Goal: Transaction & Acquisition: Register for event/course

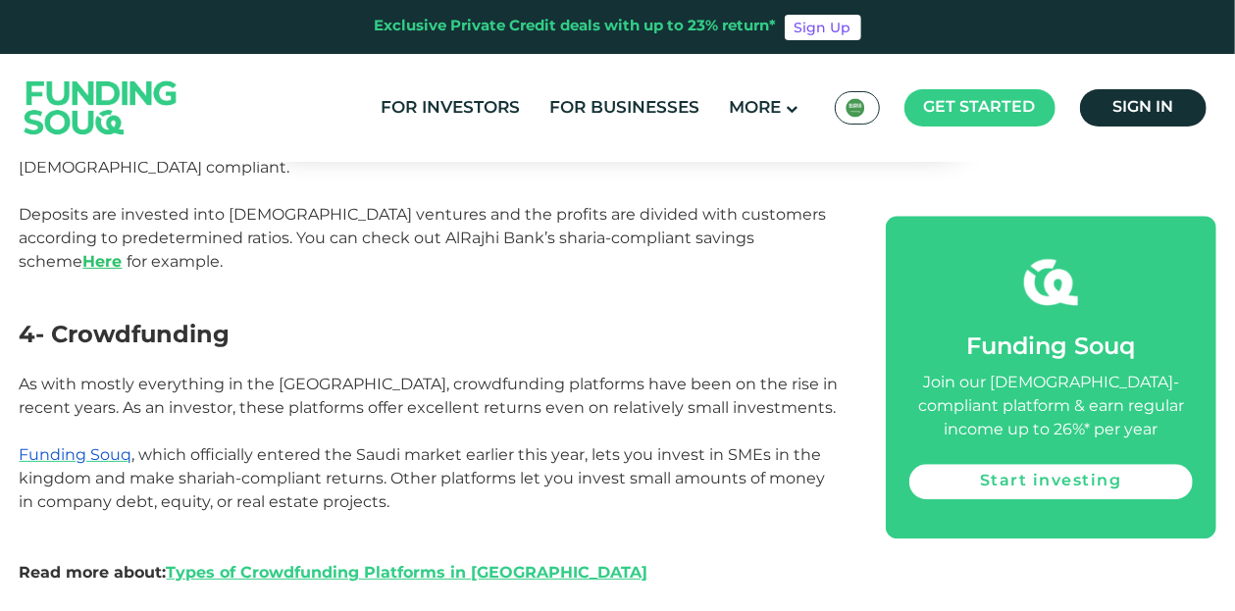
scroll to position [2355, 0]
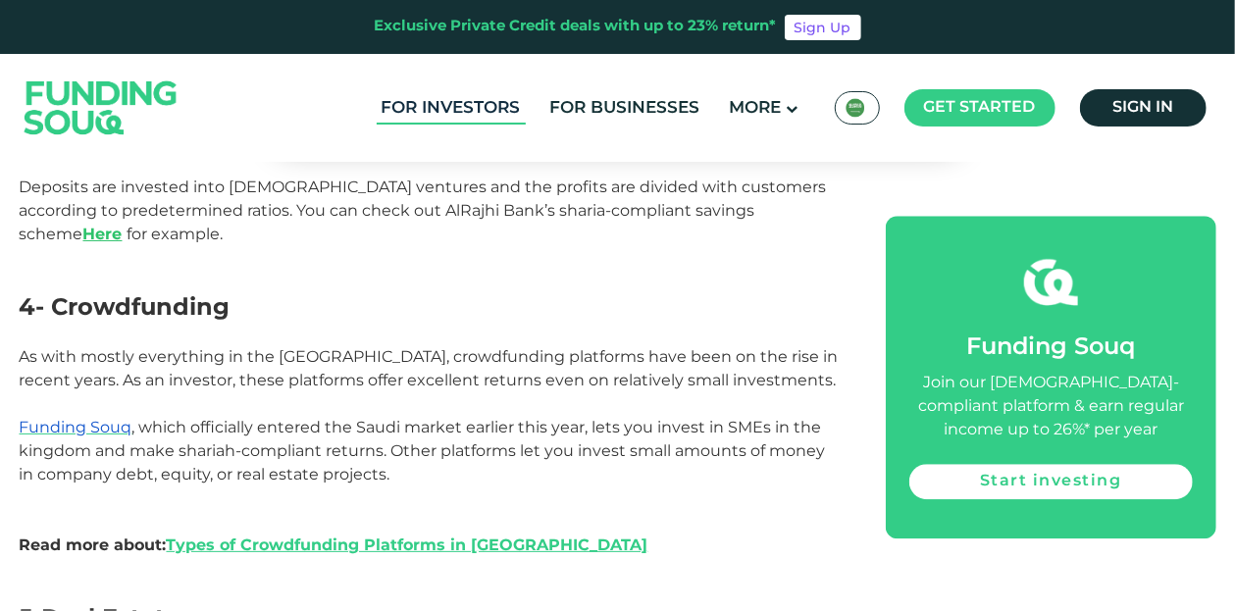
click at [452, 113] on link "For Investors" at bounding box center [451, 108] width 149 height 32
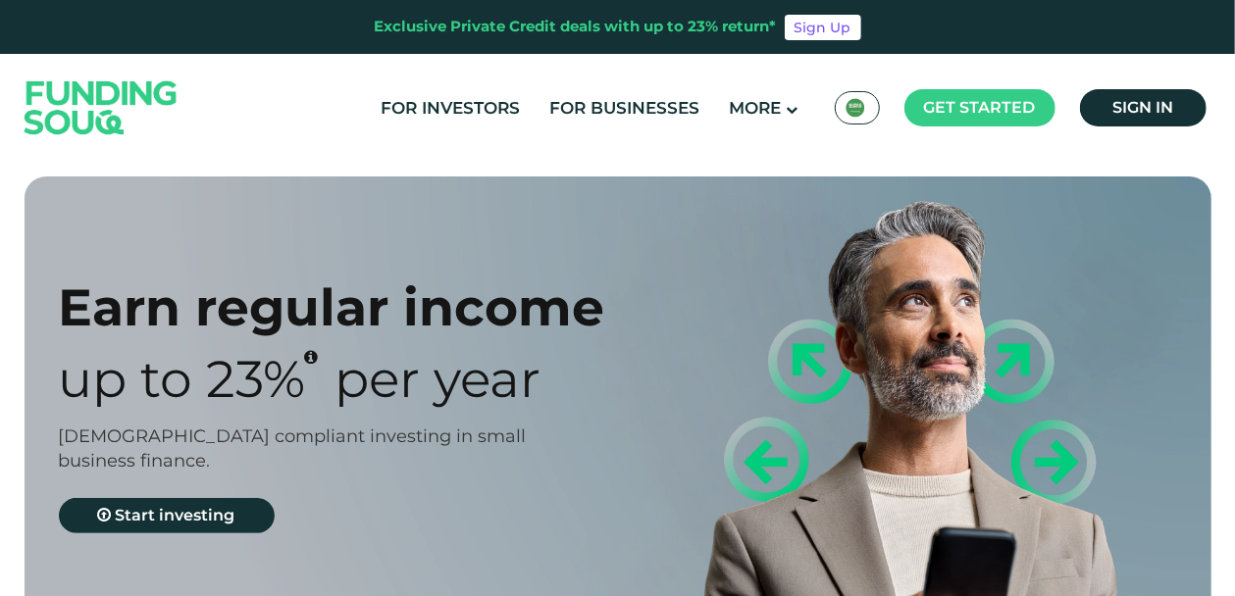
type tc-range-slider "4"
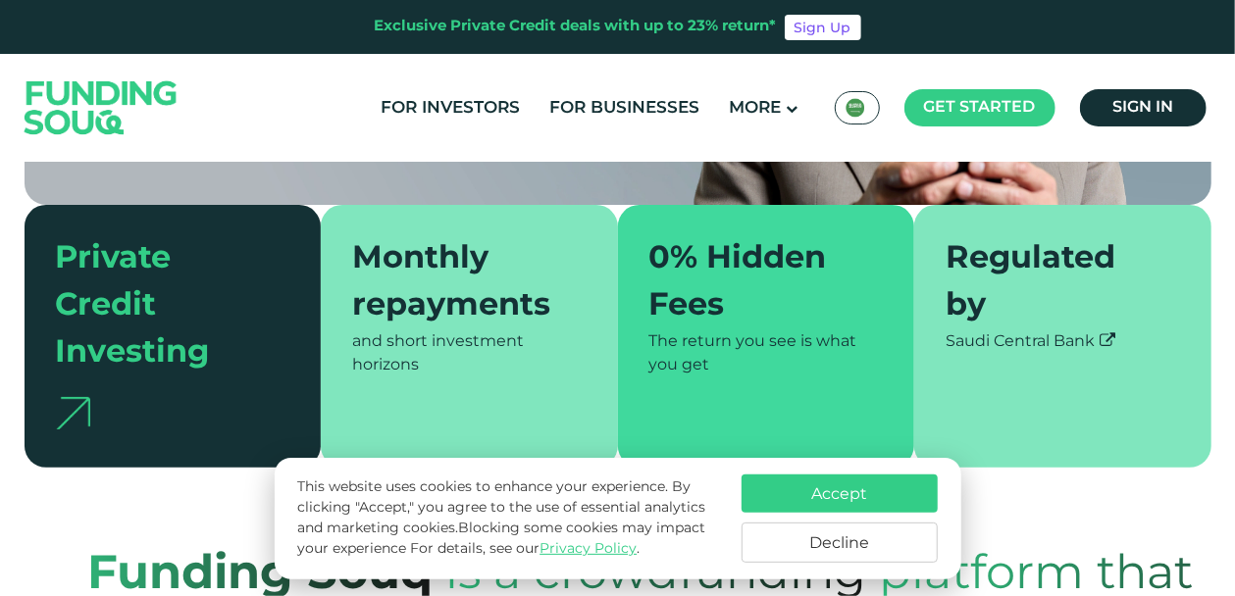
scroll to position [485, 0]
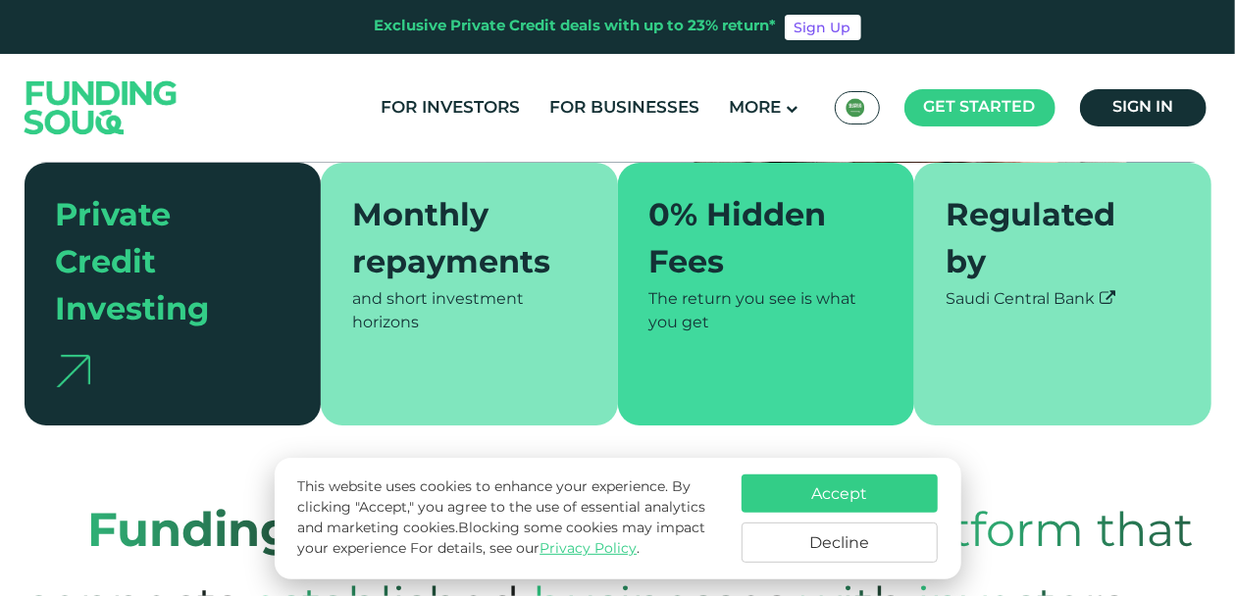
click at [792, 480] on button "Accept" at bounding box center [840, 494] width 196 height 38
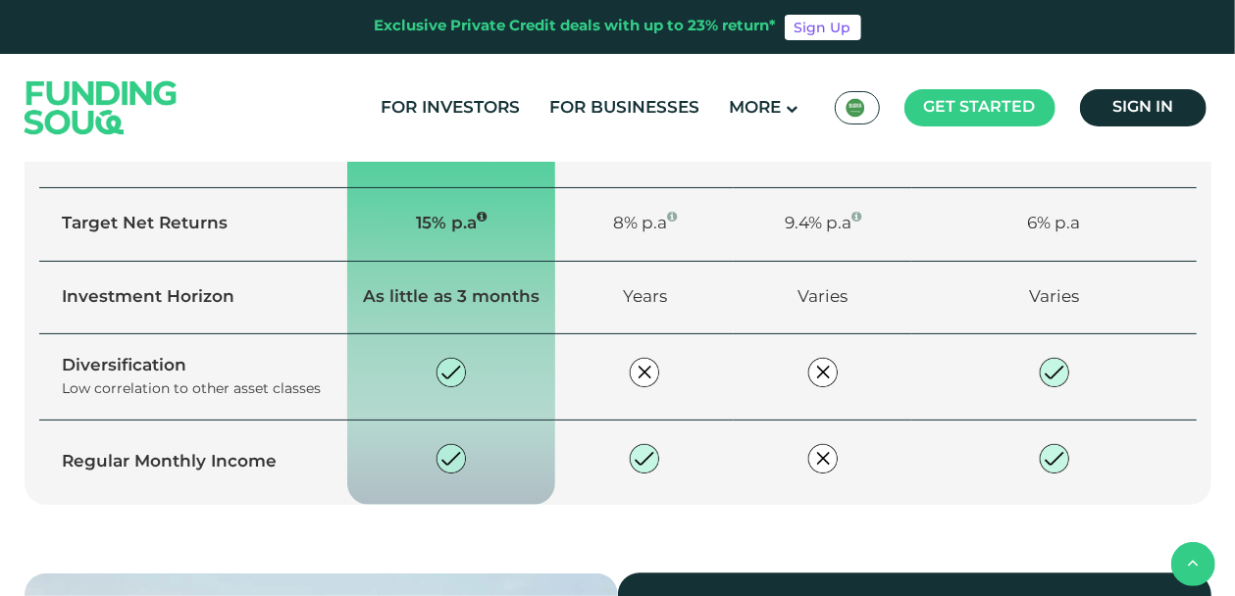
scroll to position [1748, 0]
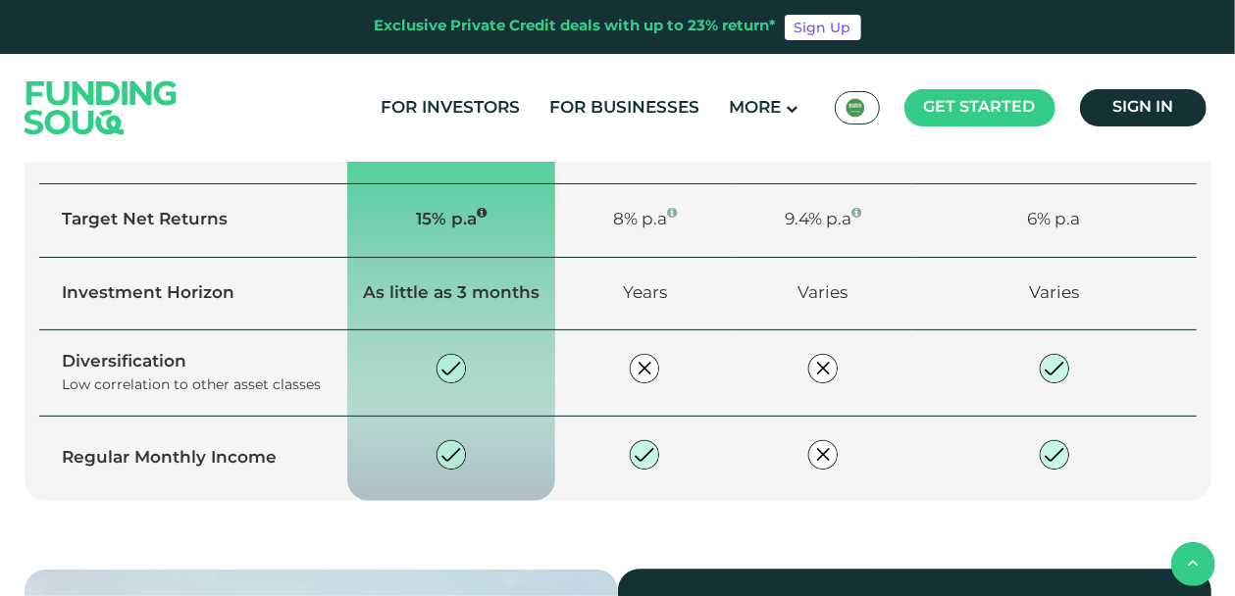
click at [224, 143] on link "Explore our opportunities" at bounding box center [189, 125] width 267 height 35
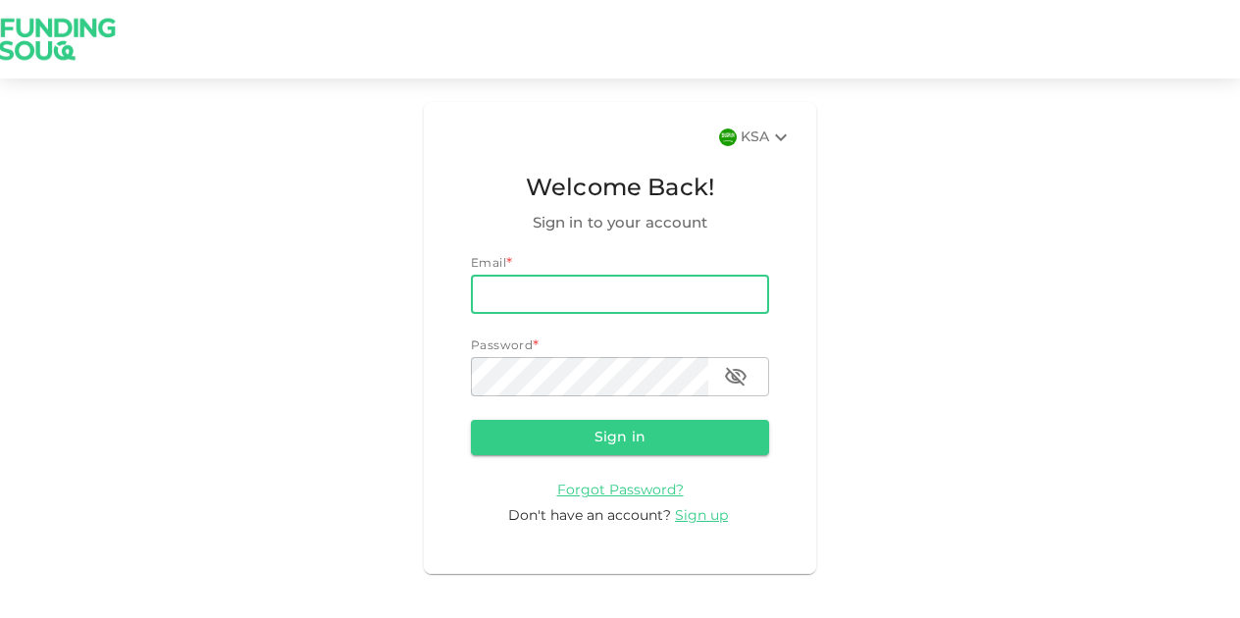
click at [602, 293] on input "email" at bounding box center [620, 294] width 298 height 39
type input "[EMAIL_ADDRESS][DOMAIN_NAME]"
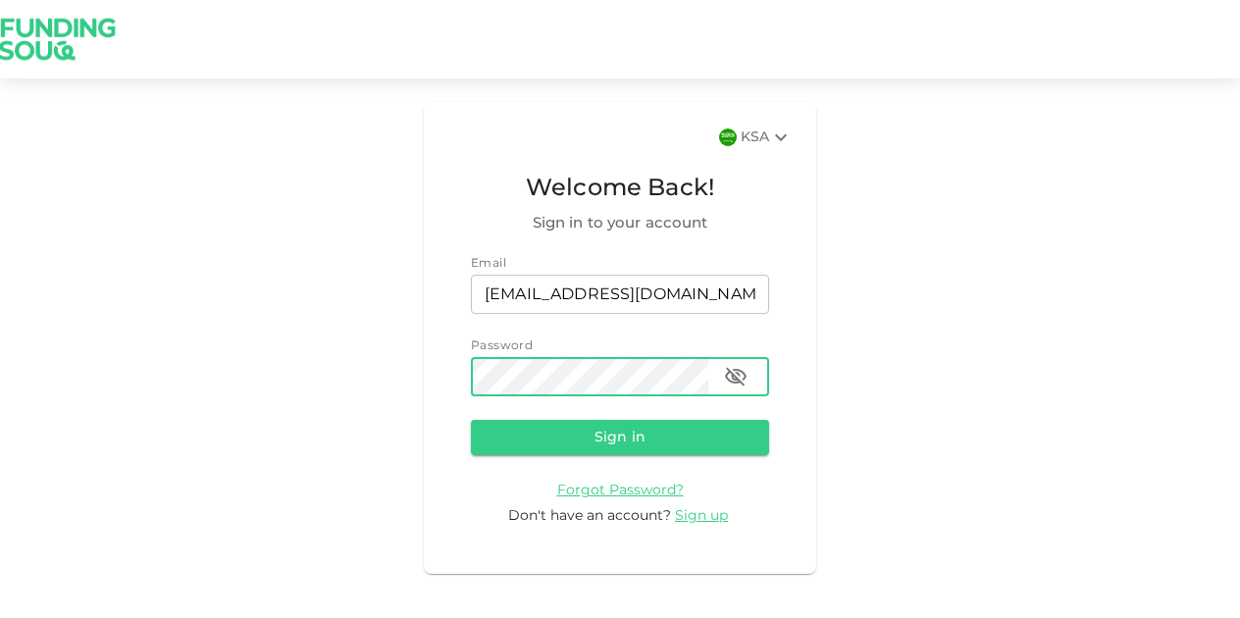
click at [471, 420] on button "Sign in" at bounding box center [620, 437] width 298 height 35
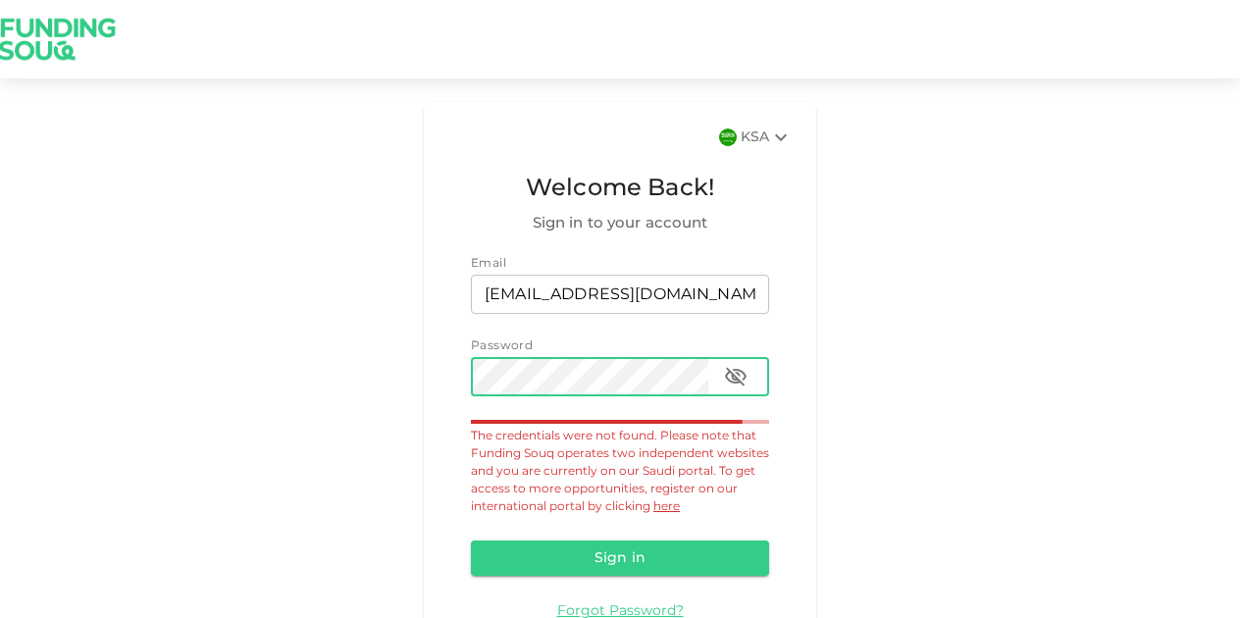
scroll to position [77, 0]
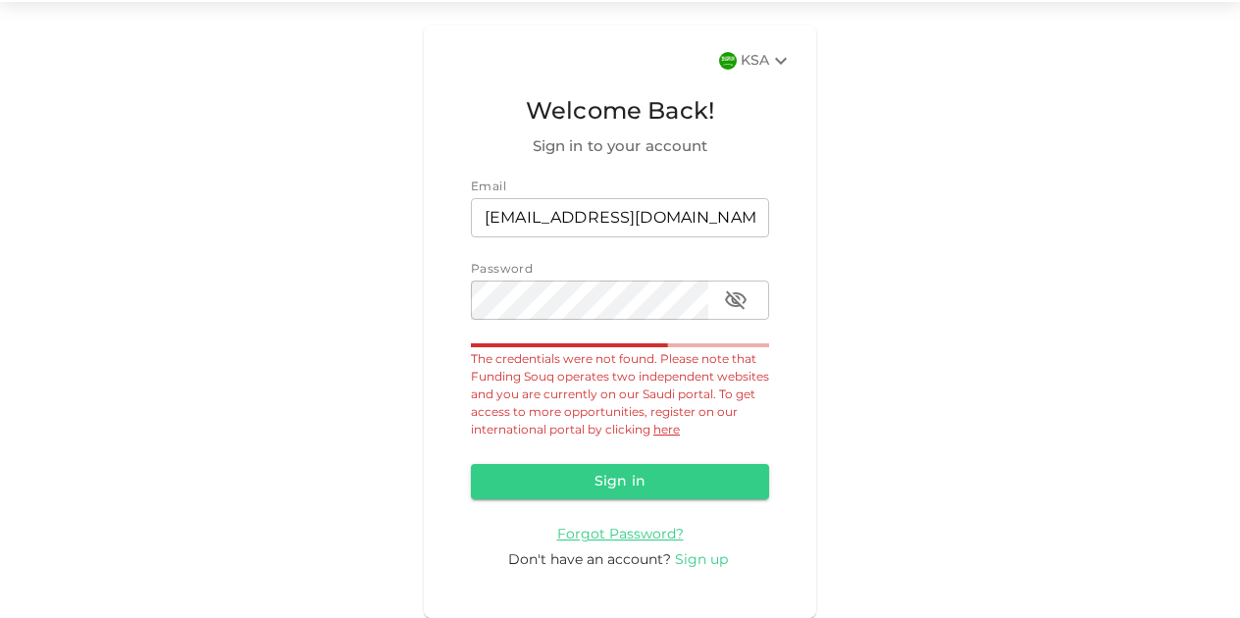
click at [709, 559] on span "Sign up" at bounding box center [701, 560] width 53 height 14
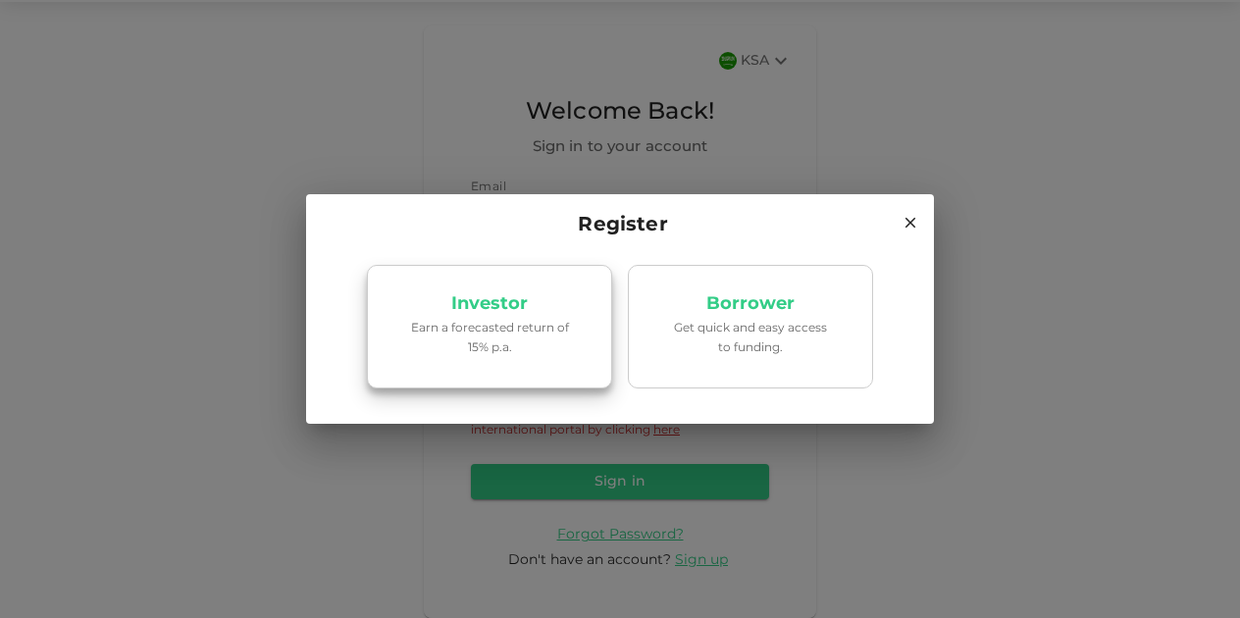
scroll to position [0, 0]
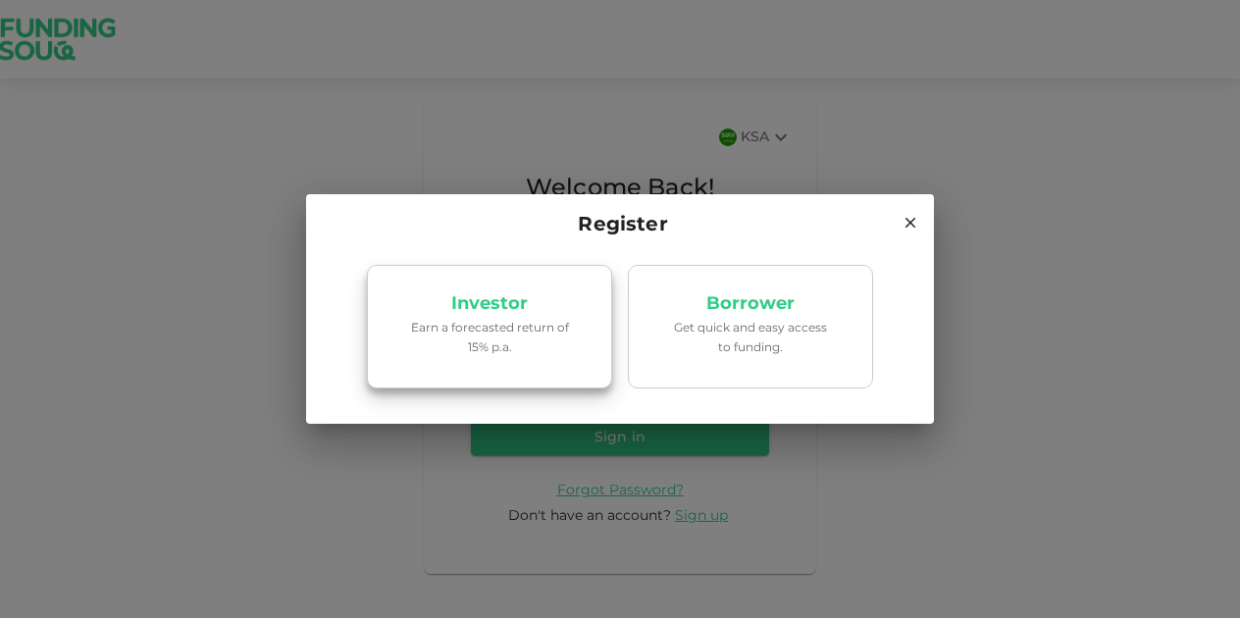
click at [587, 360] on link "Investor Earn a forecasted return of 15% p.a." at bounding box center [489, 327] width 245 height 124
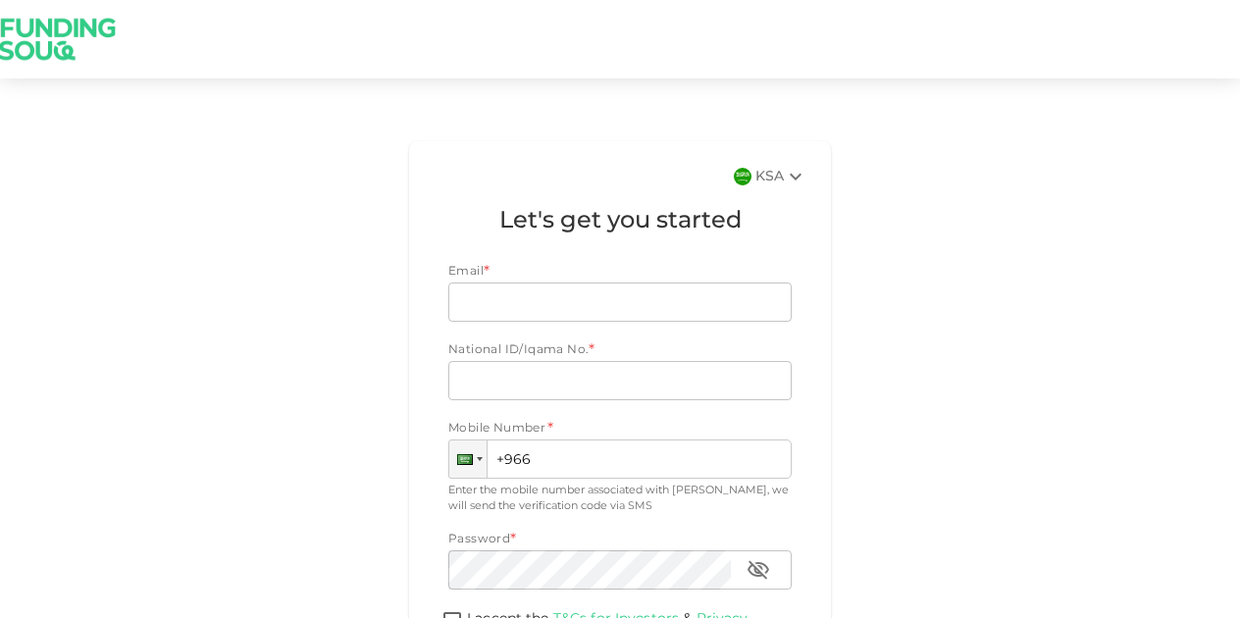
click at [755, 181] on div "KSA" at bounding box center [781, 177] width 52 height 24
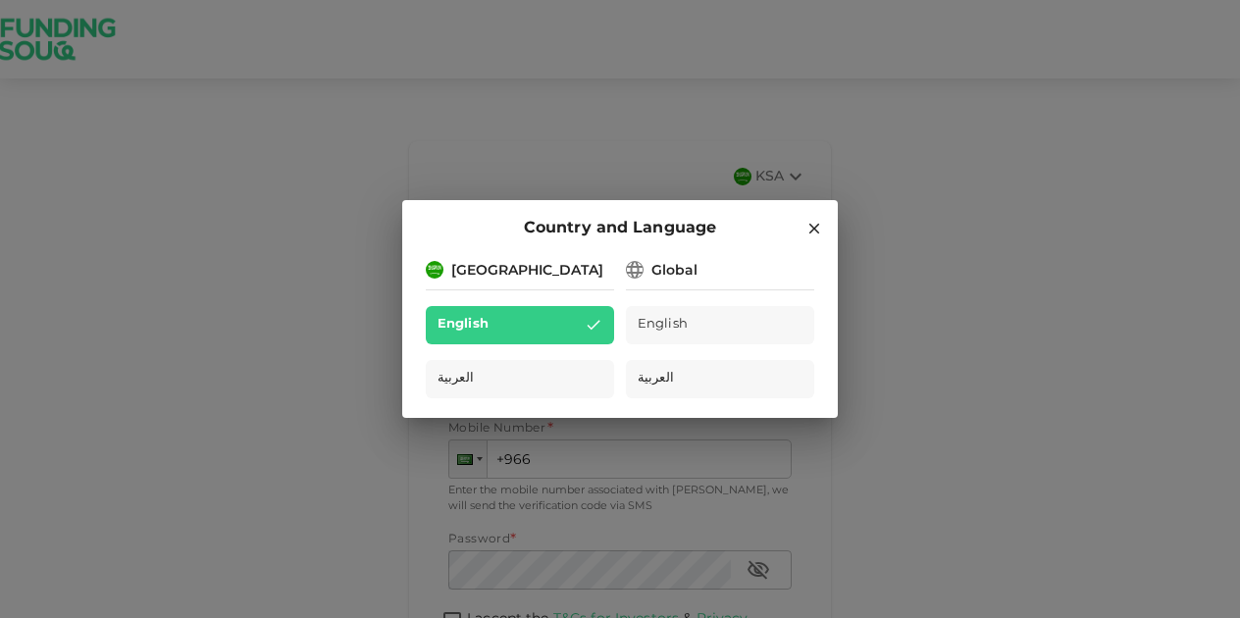
click at [516, 273] on div "[GEOGRAPHIC_DATA]" at bounding box center [527, 271] width 152 height 21
click at [677, 268] on div "Global" at bounding box center [674, 271] width 46 height 21
click at [820, 223] on icon at bounding box center [814, 229] width 18 height 18
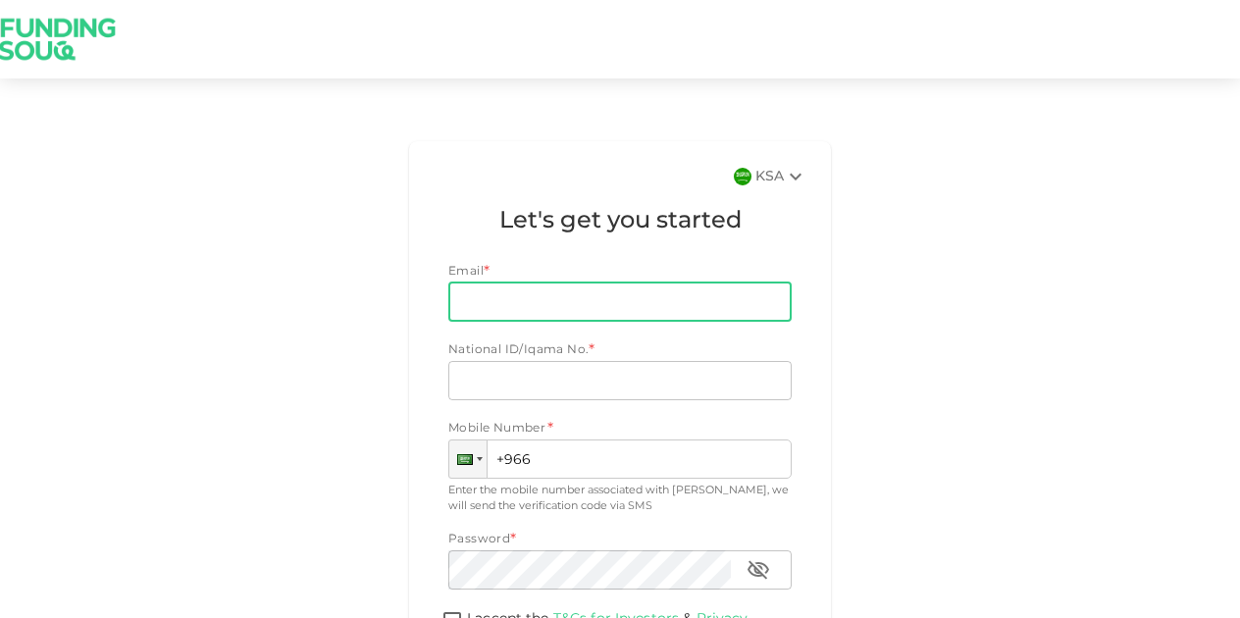
scroll to position [208, 0]
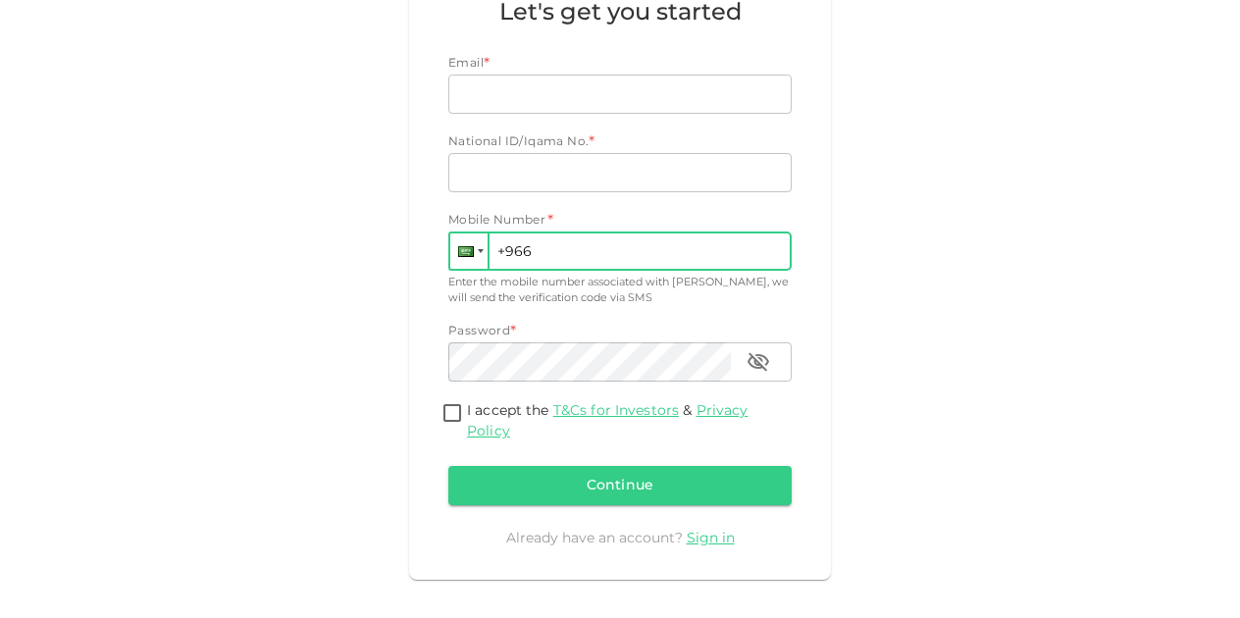
click at [452, 262] on div at bounding box center [468, 250] width 37 height 35
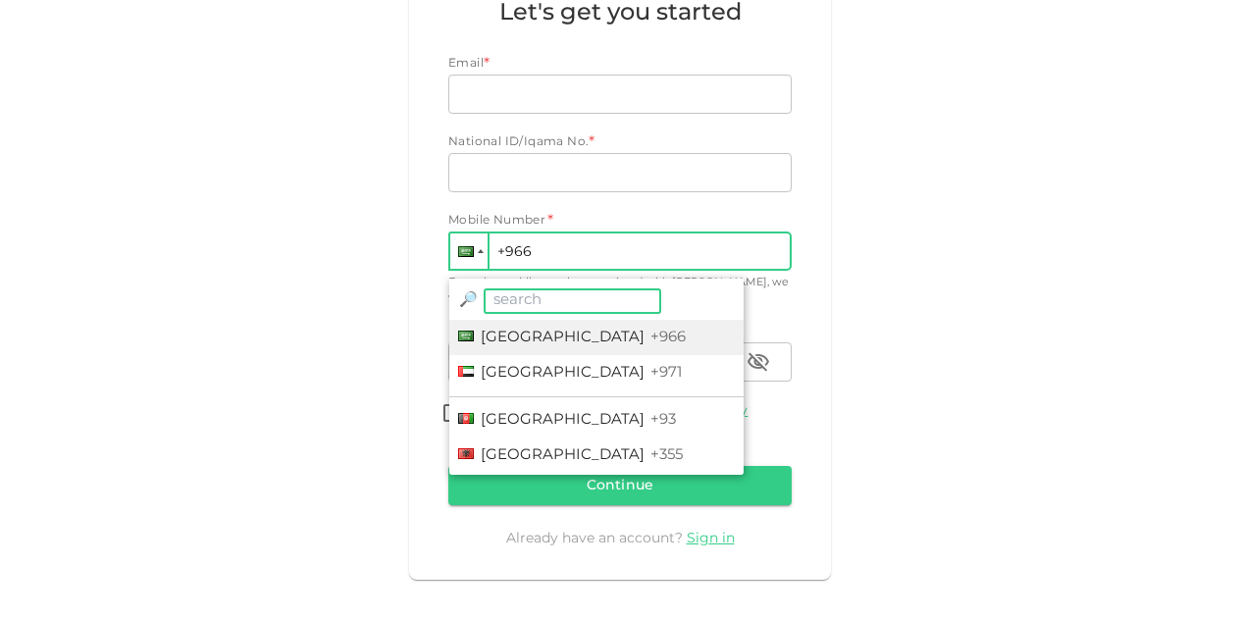
click at [453, 264] on div at bounding box center [468, 250] width 37 height 35
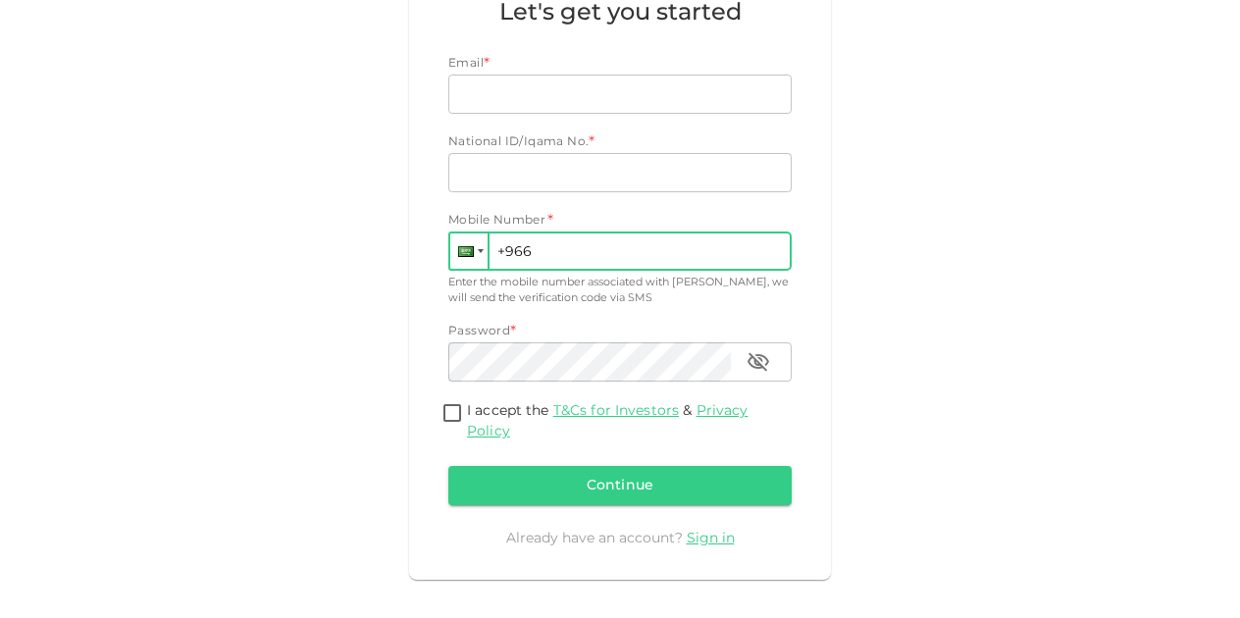
click at [453, 264] on div at bounding box center [468, 250] width 37 height 35
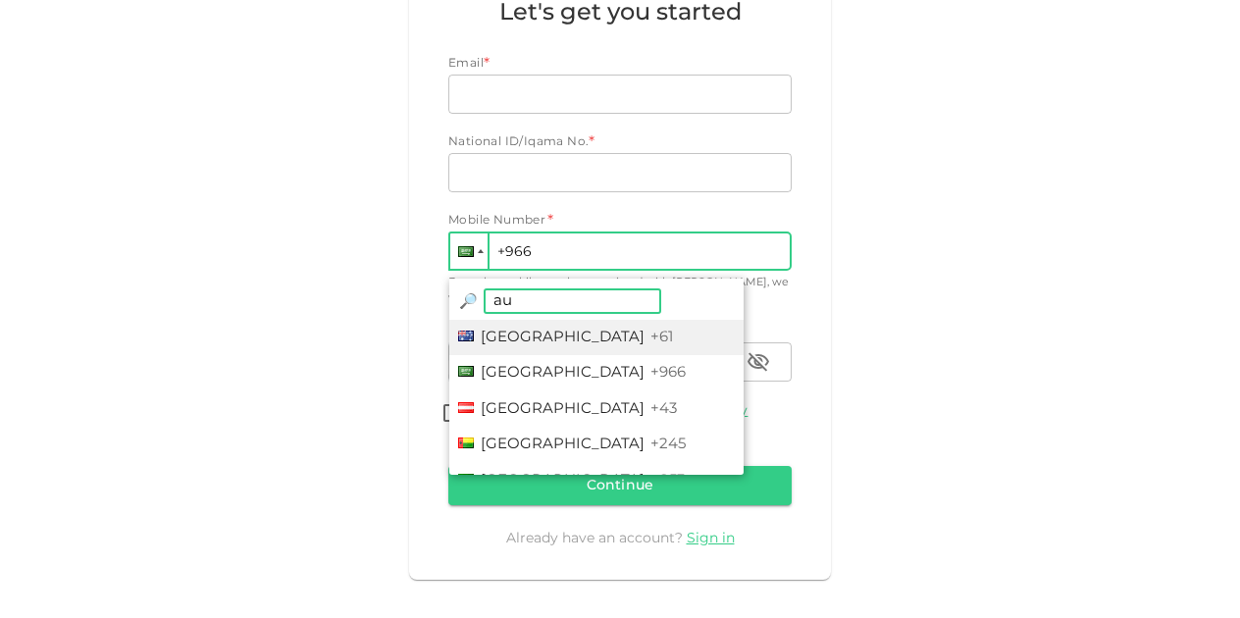
type input "aus"
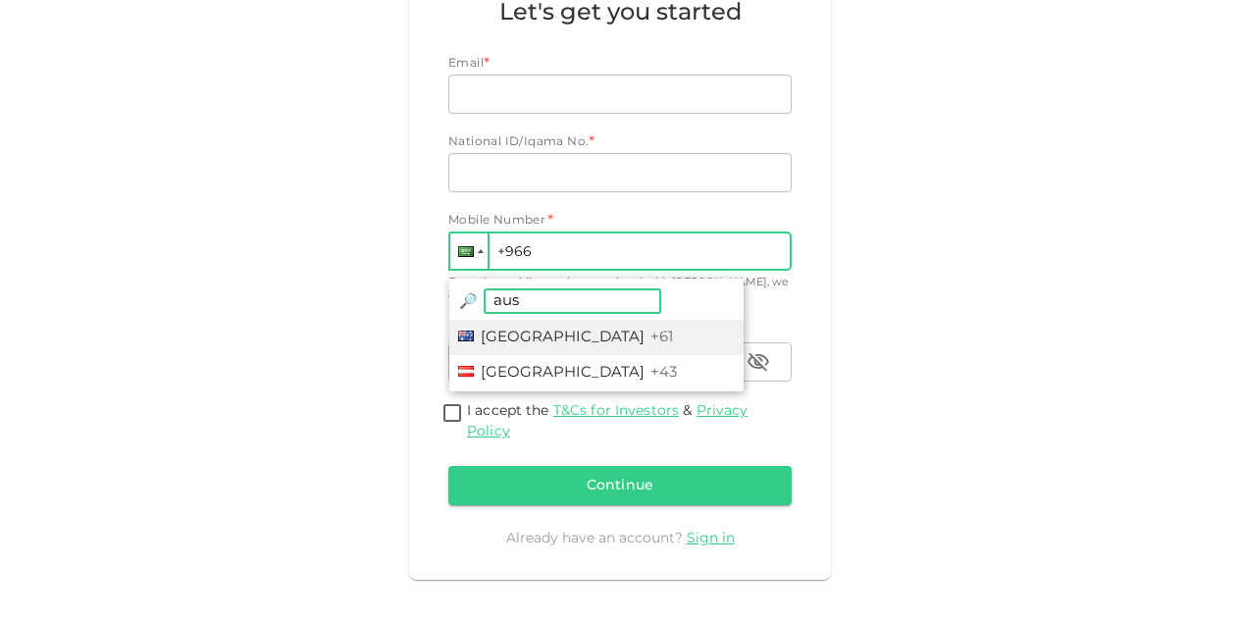
type input "+61"
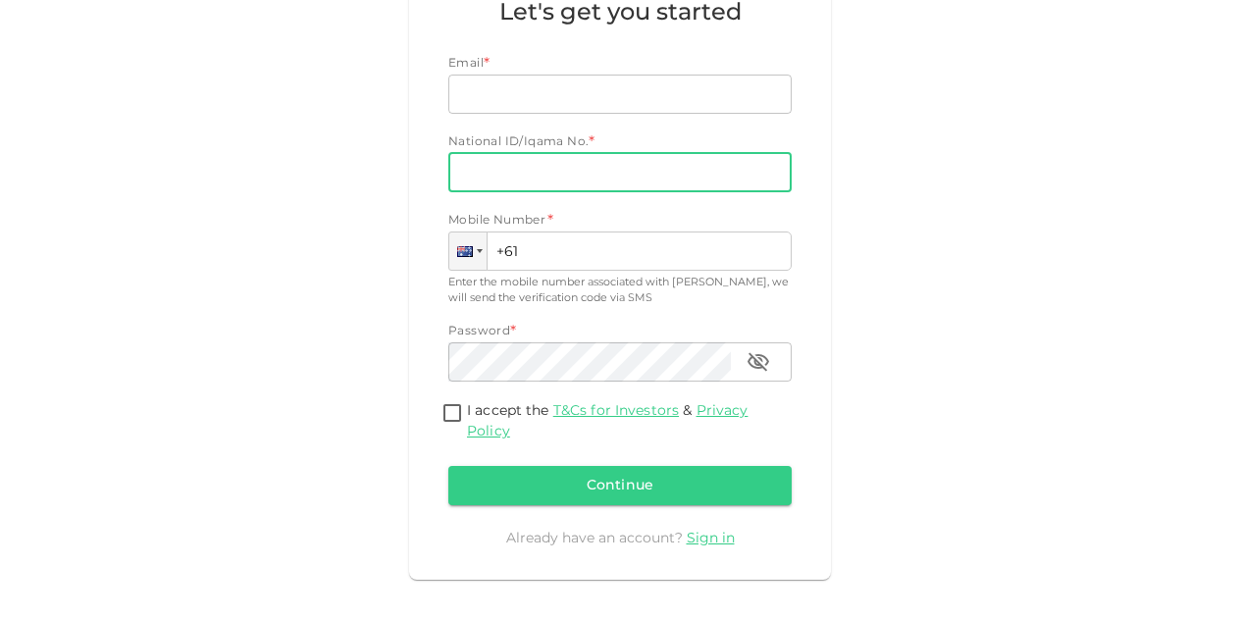
click at [477, 184] on input "National ID/Iqama No." at bounding box center [619, 172] width 343 height 39
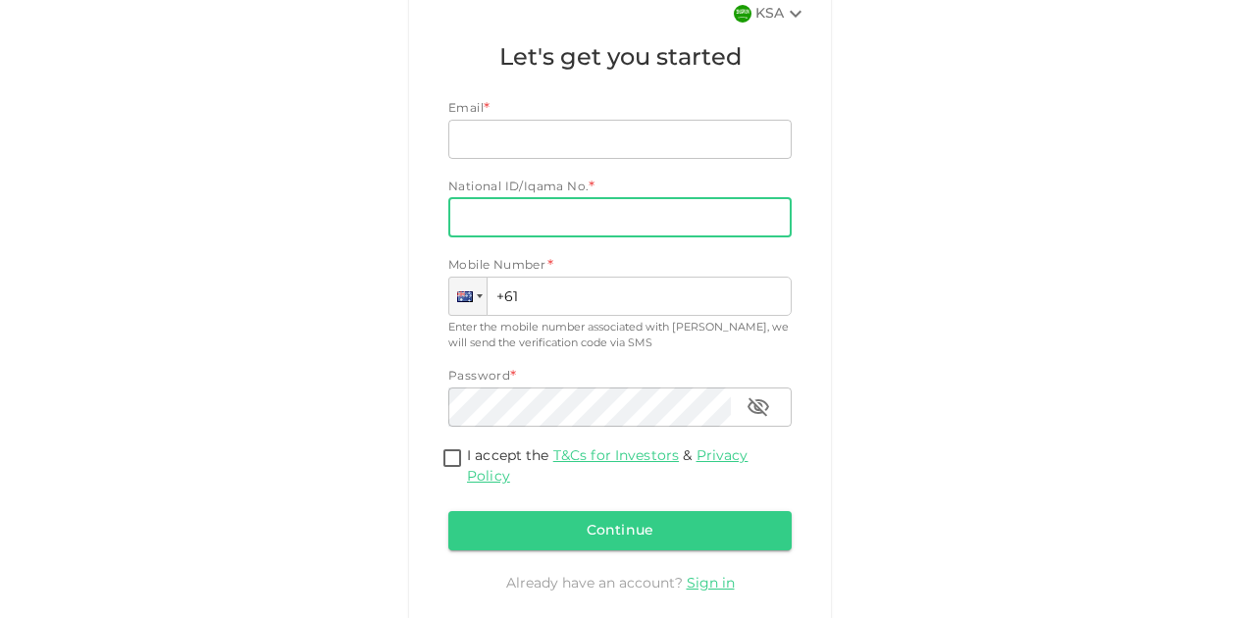
scroll to position [0, 0]
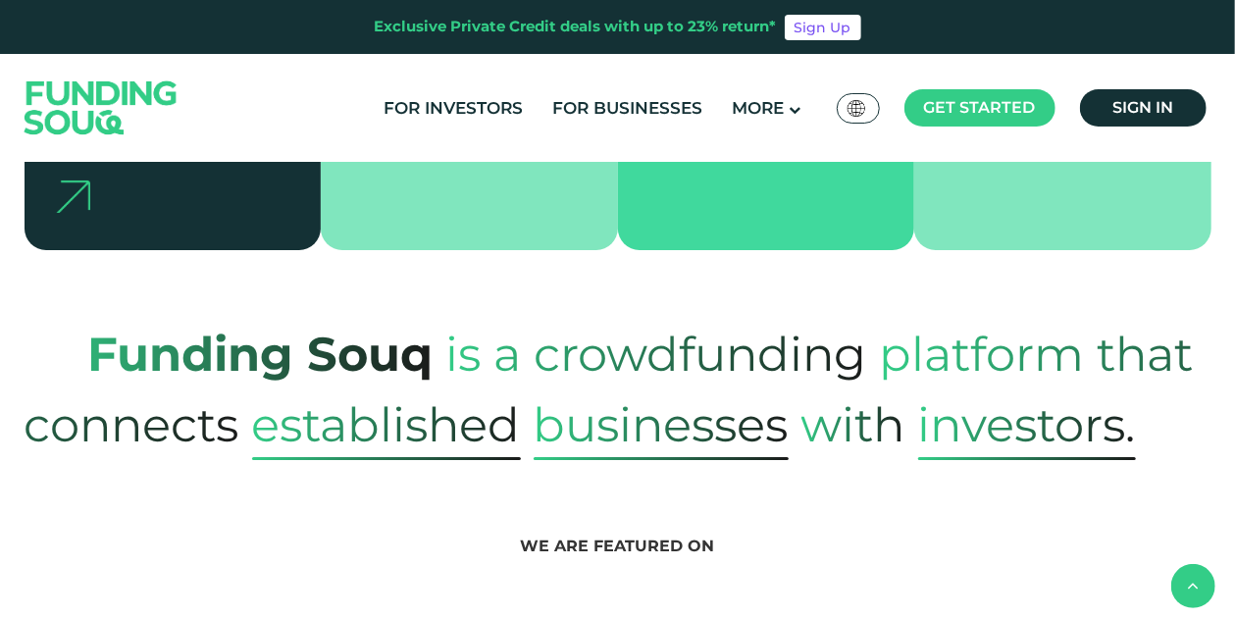
scroll to position [739, 0]
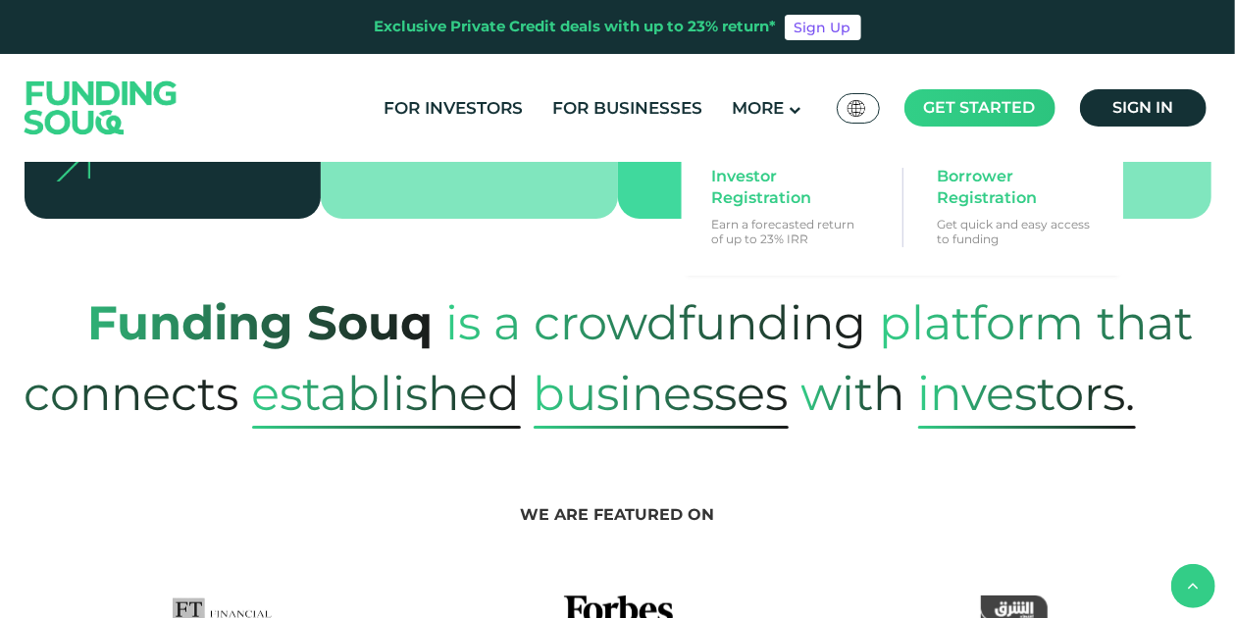
click at [966, 109] on span "Get started" at bounding box center [980, 107] width 112 height 19
click at [804, 180] on span "Investor Registration" at bounding box center [786, 187] width 151 height 43
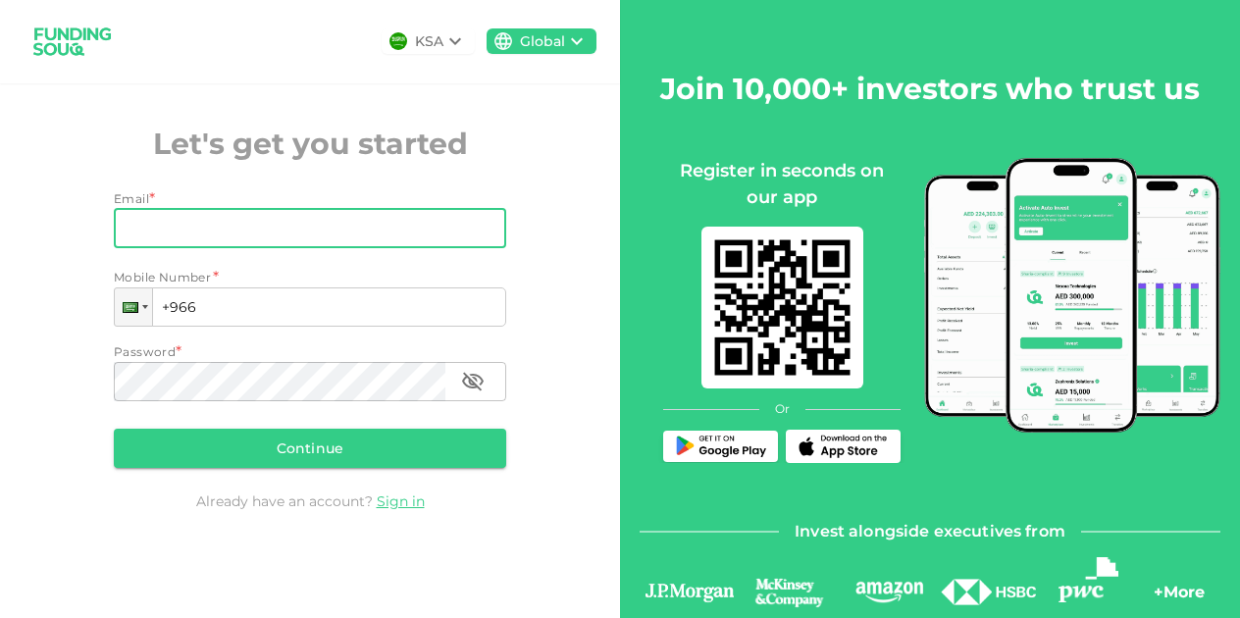
click at [276, 239] on input "Email" at bounding box center [299, 228] width 371 height 39
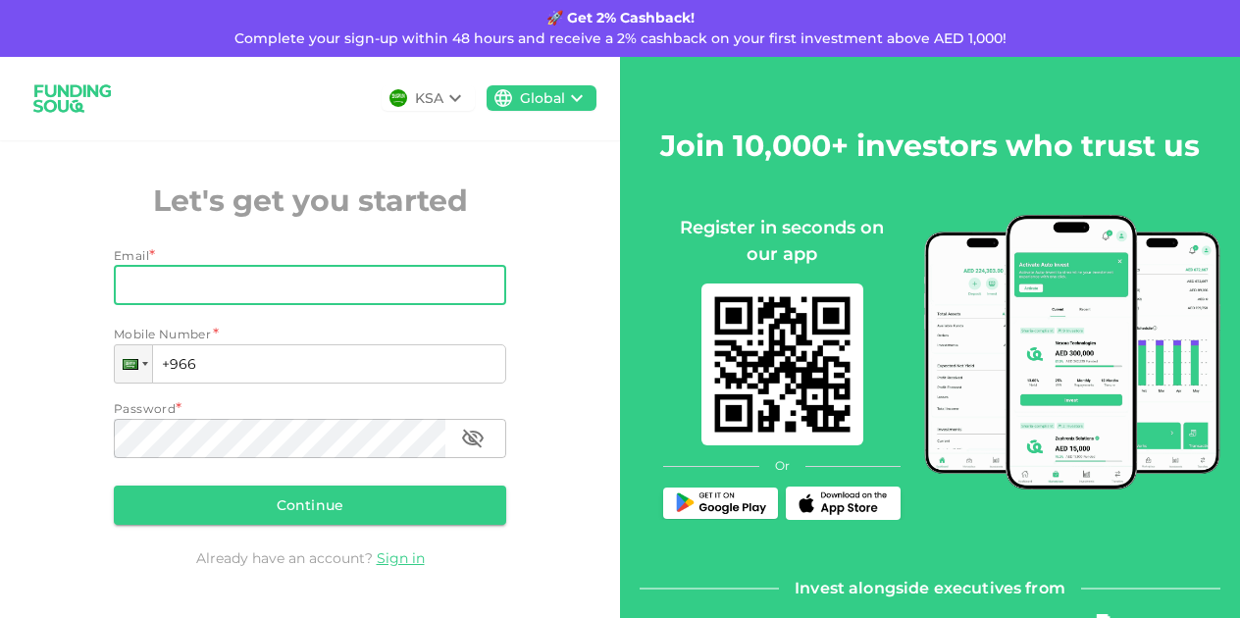
type input "musabkhatri7@gmail.com"
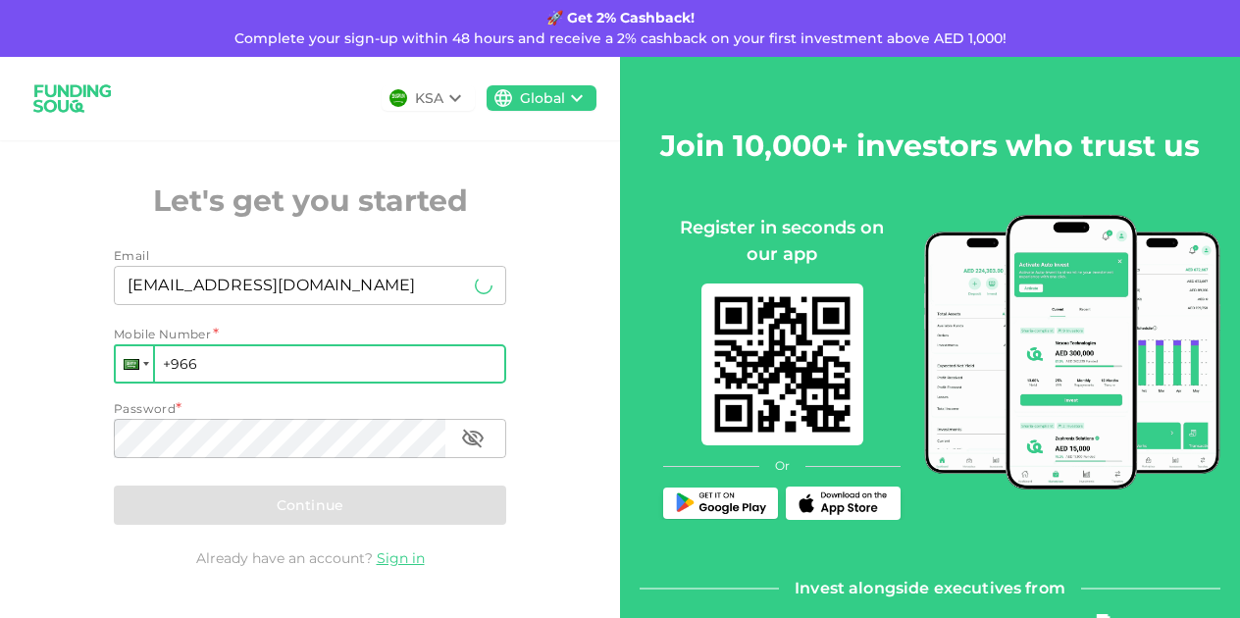
click at [143, 362] on div at bounding box center [146, 364] width 6 height 4
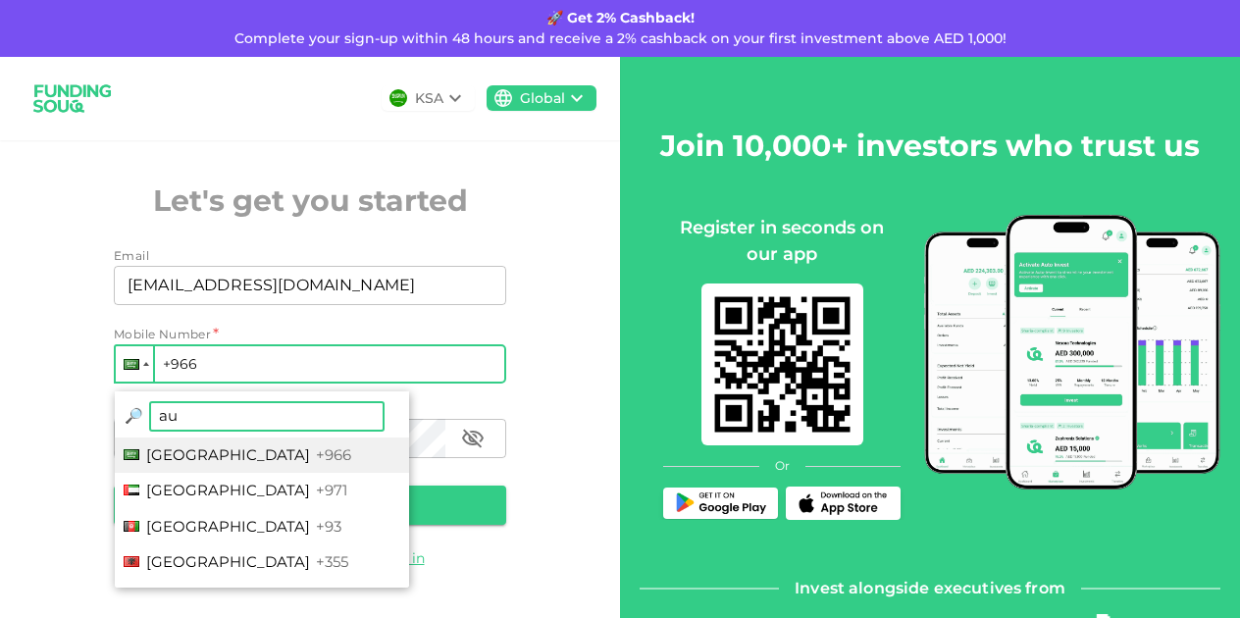
type input "aus"
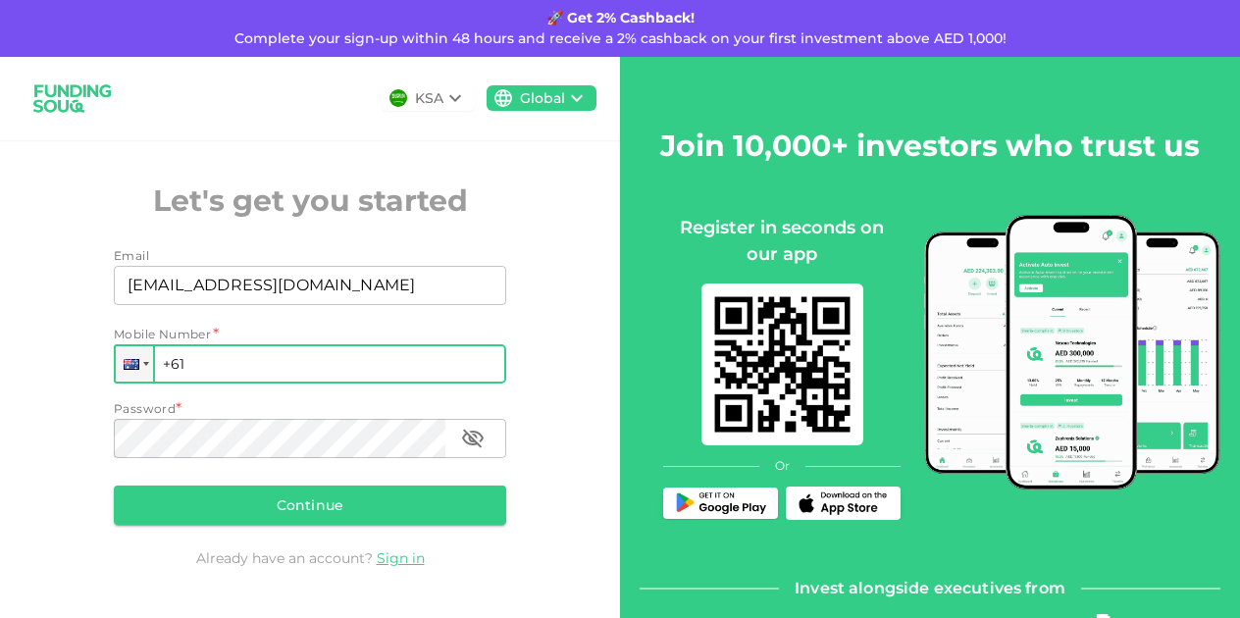
click at [248, 367] on input "+61" at bounding box center [310, 363] width 392 height 39
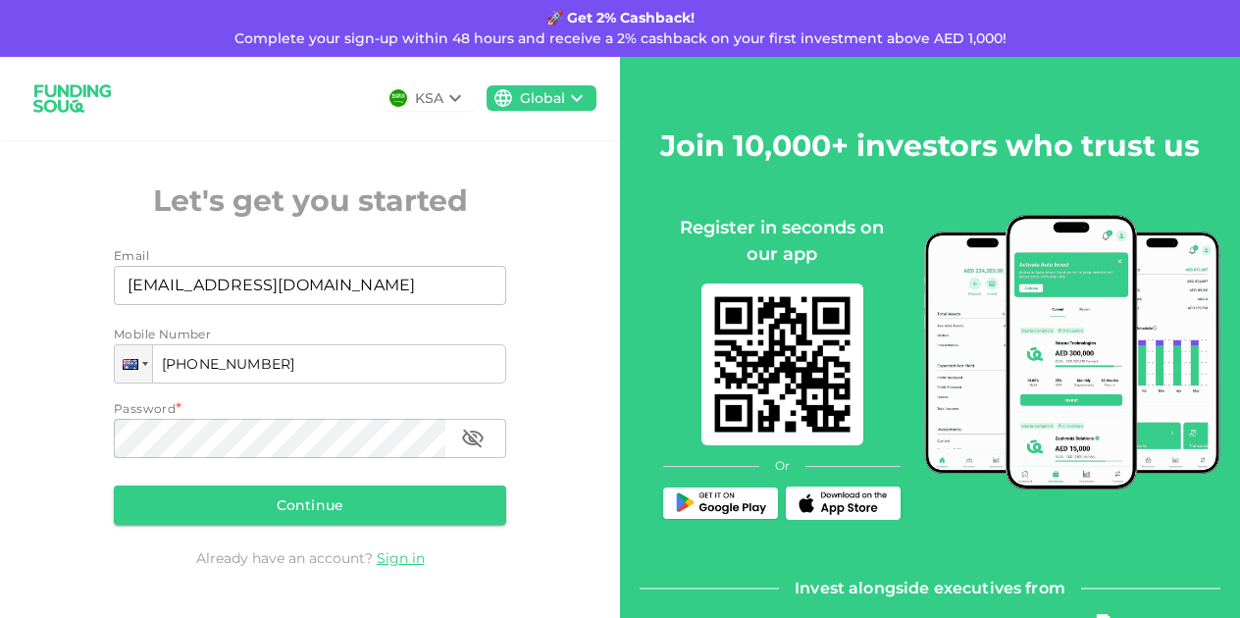
type input "+61 (45) 0062 194"
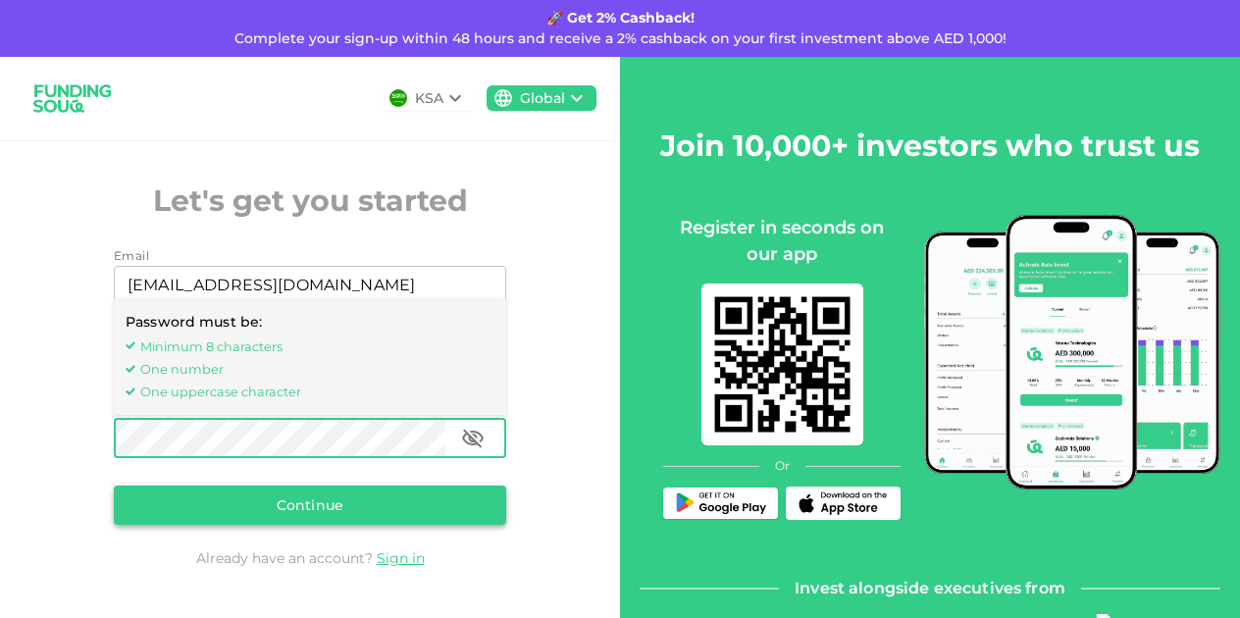
click at [304, 490] on button "Continue" at bounding box center [310, 505] width 392 height 39
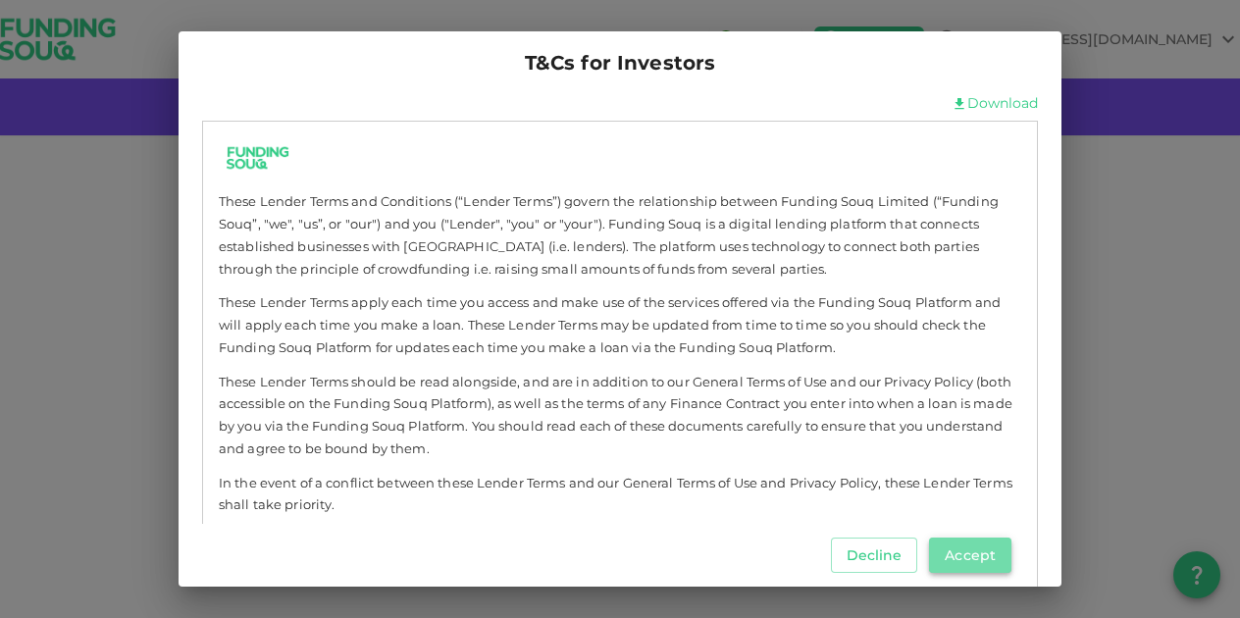
click at [974, 551] on button "Accept" at bounding box center [970, 555] width 82 height 35
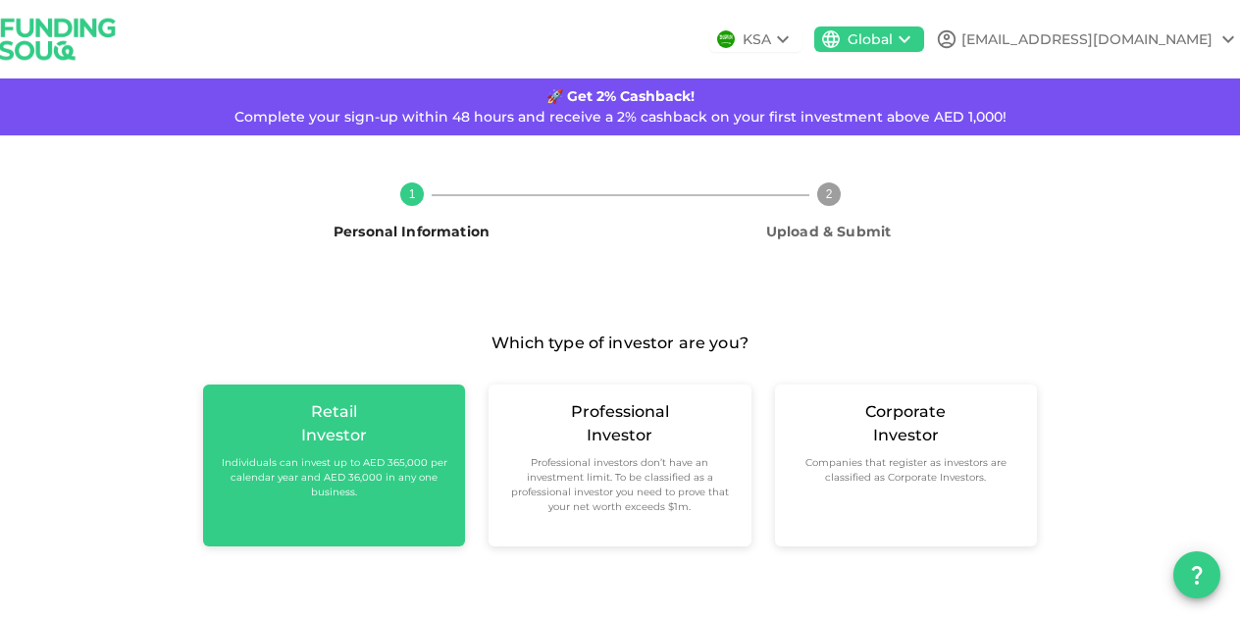
click at [378, 475] on small "Individuals can invest up to AED 365,000 per calendar year and AED 36,000 in an…" at bounding box center [334, 477] width 231 height 44
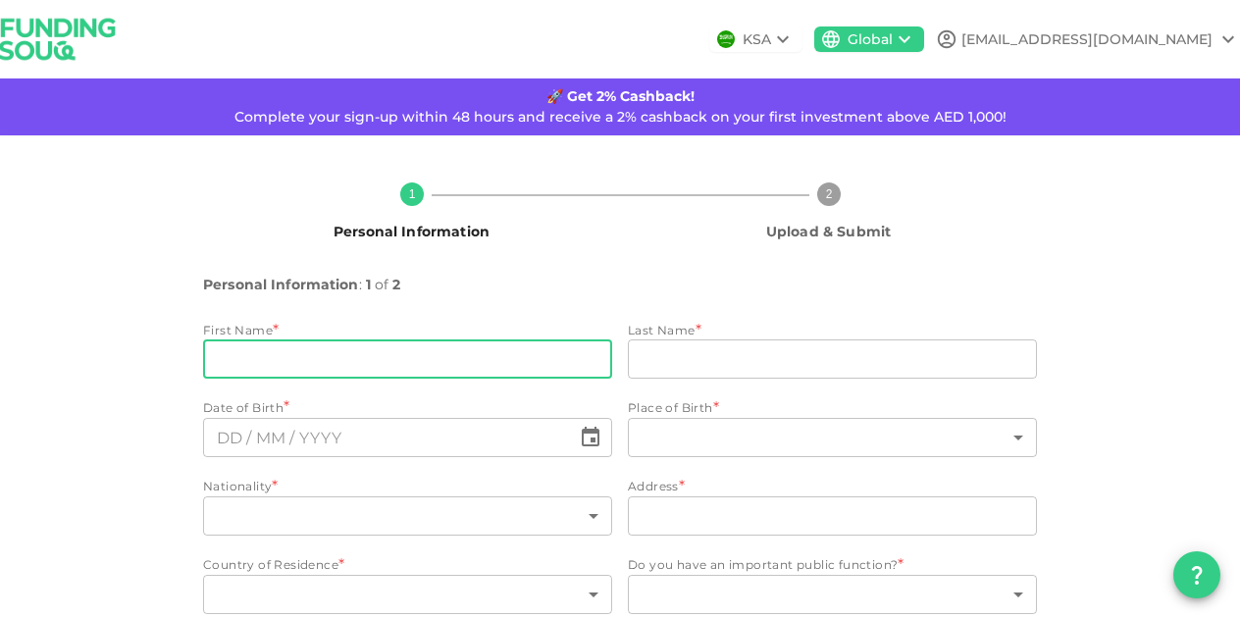
click at [332, 359] on input "firstName" at bounding box center [407, 358] width 409 height 39
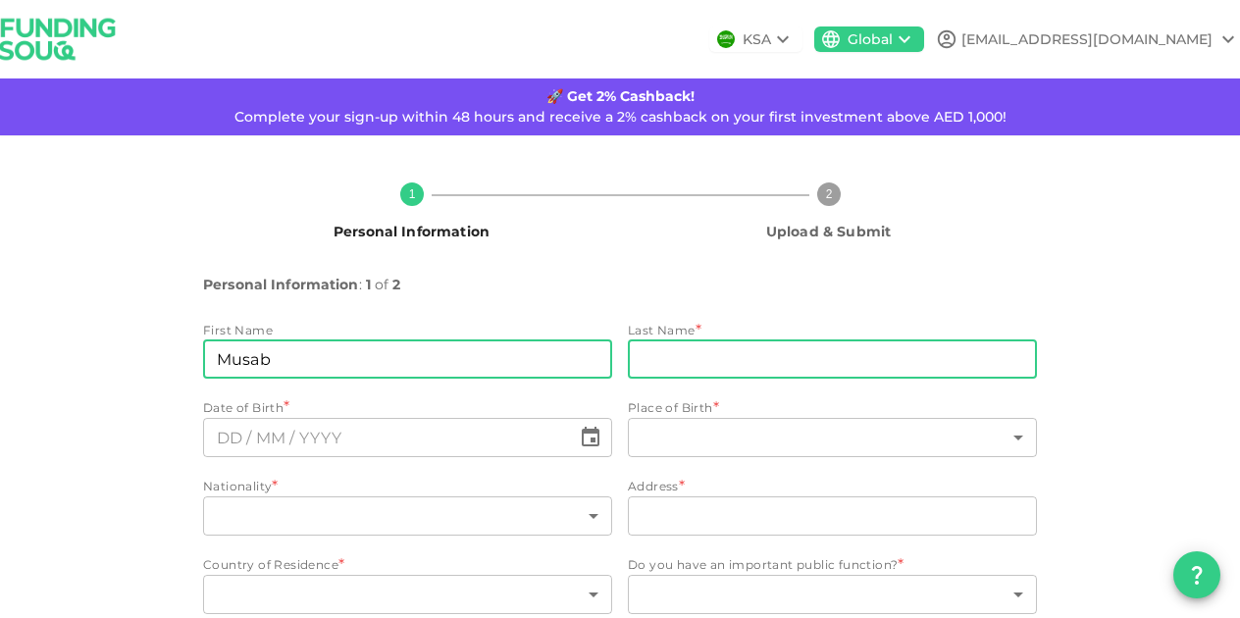
type input "Musab"
click at [636, 376] on input "lastName" at bounding box center [832, 358] width 409 height 39
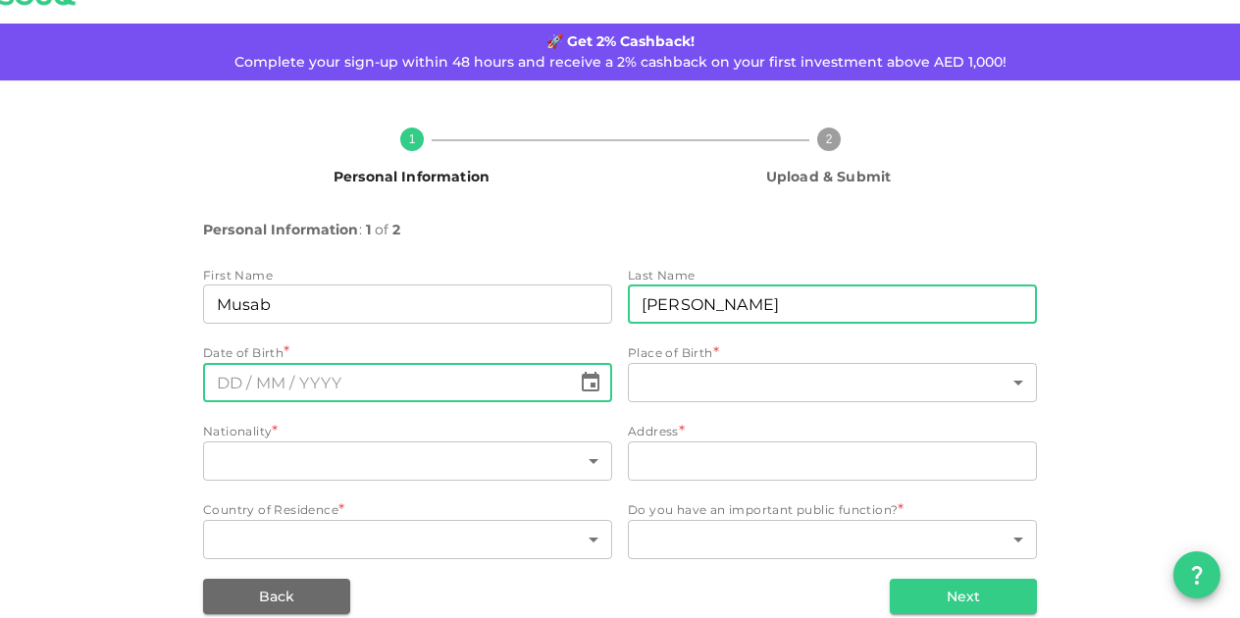
scroll to position [57, 0]
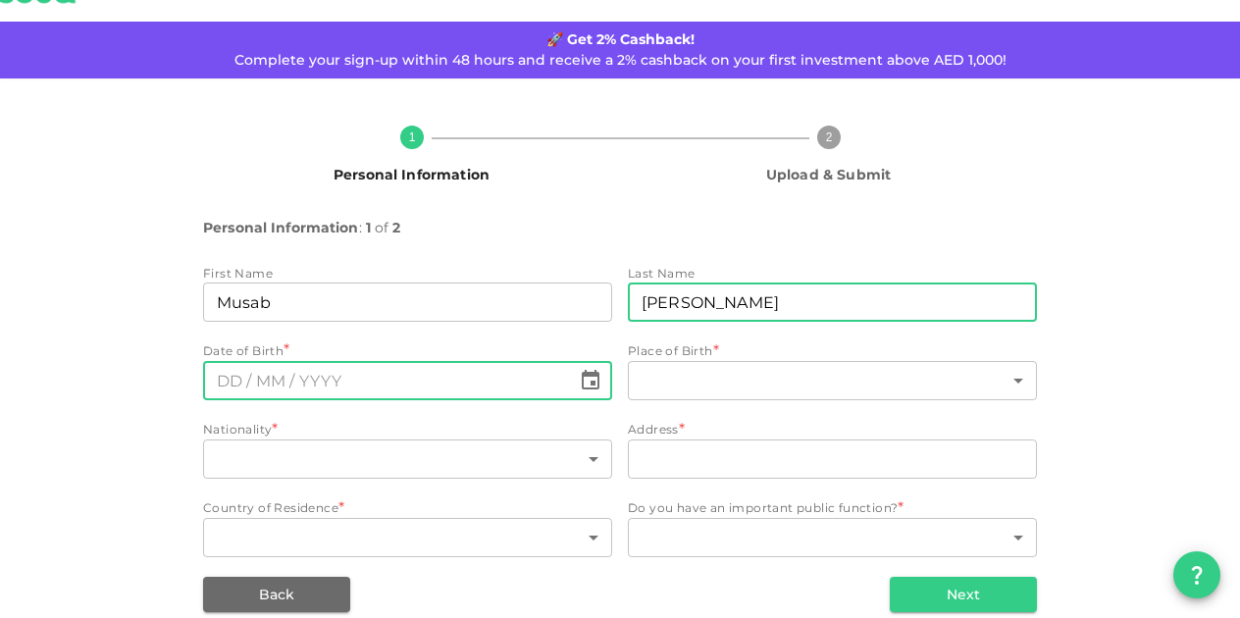
type input "Malik"
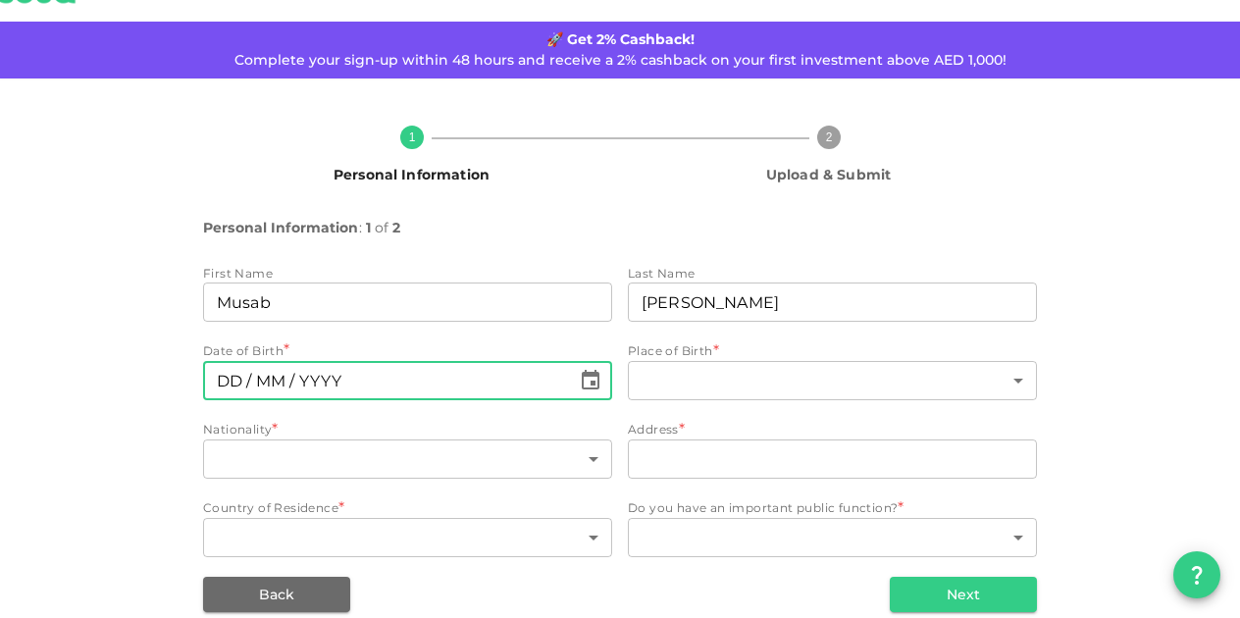
click at [388, 375] on input "⁦⁨DD⁩ / ⁨MM⁩ / ⁨YYYY⁩⁩" at bounding box center [387, 380] width 368 height 39
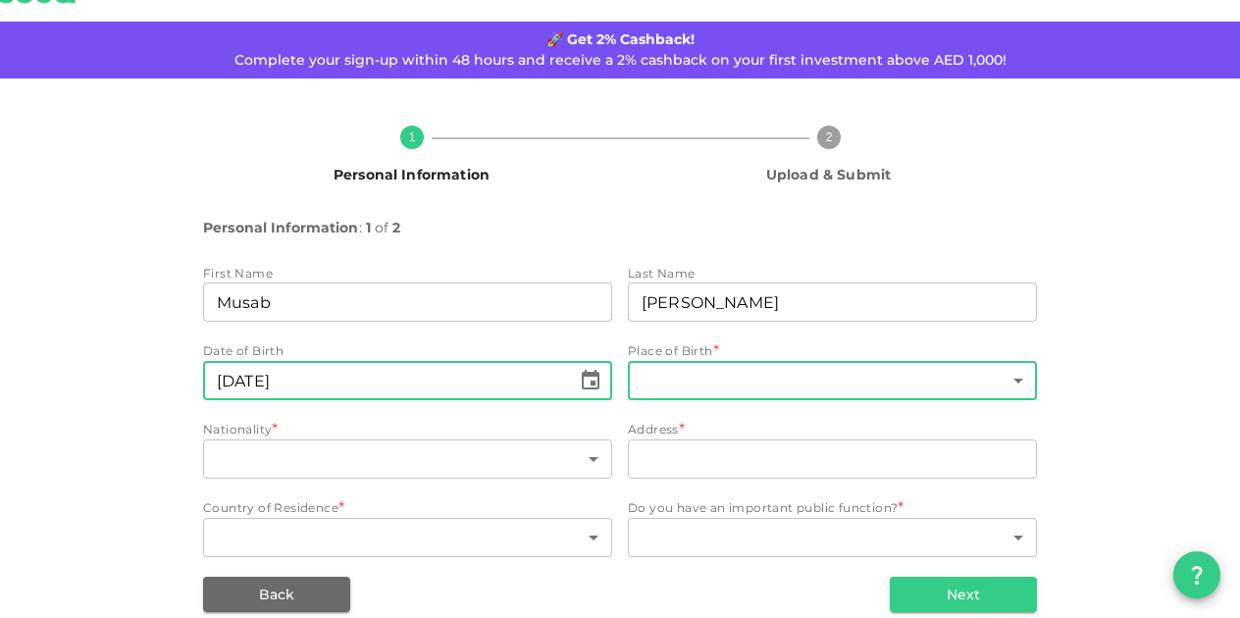
type input "⁦⁨21⁩ / ⁨09⁩ / ⁨1994⁩⁩"
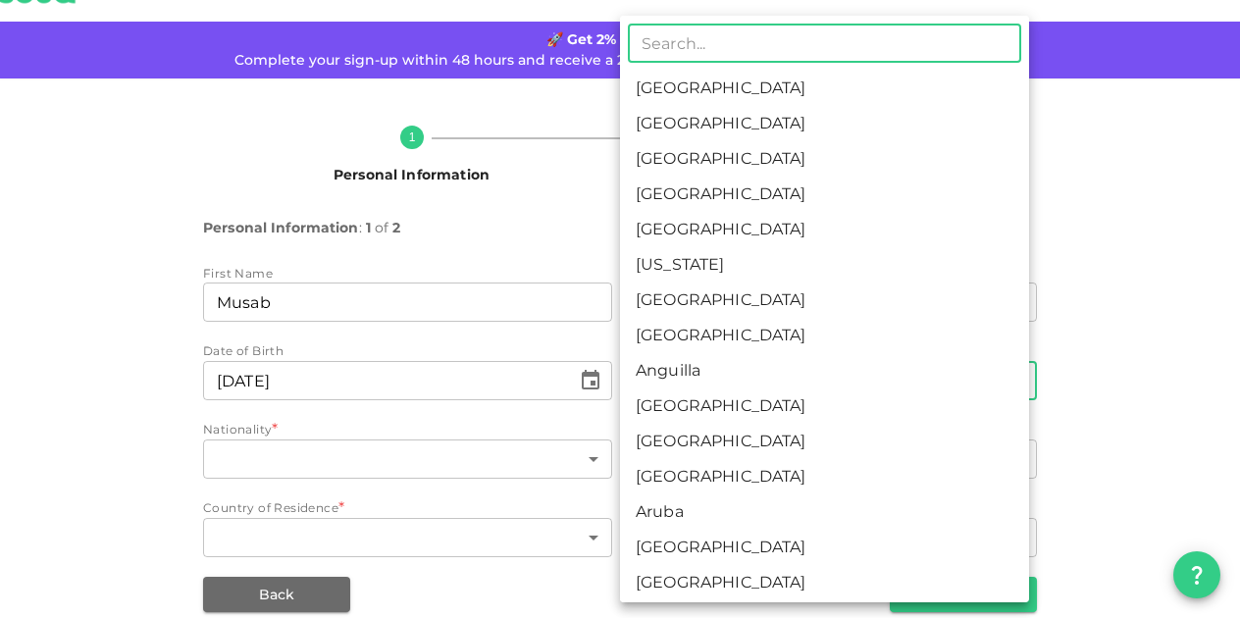
click at [659, 391] on body "KSA Global musabkhatri7@gmail.com 🚀 Get 2% Cashback! Complete your sign-up with…" at bounding box center [620, 309] width 1240 height 618
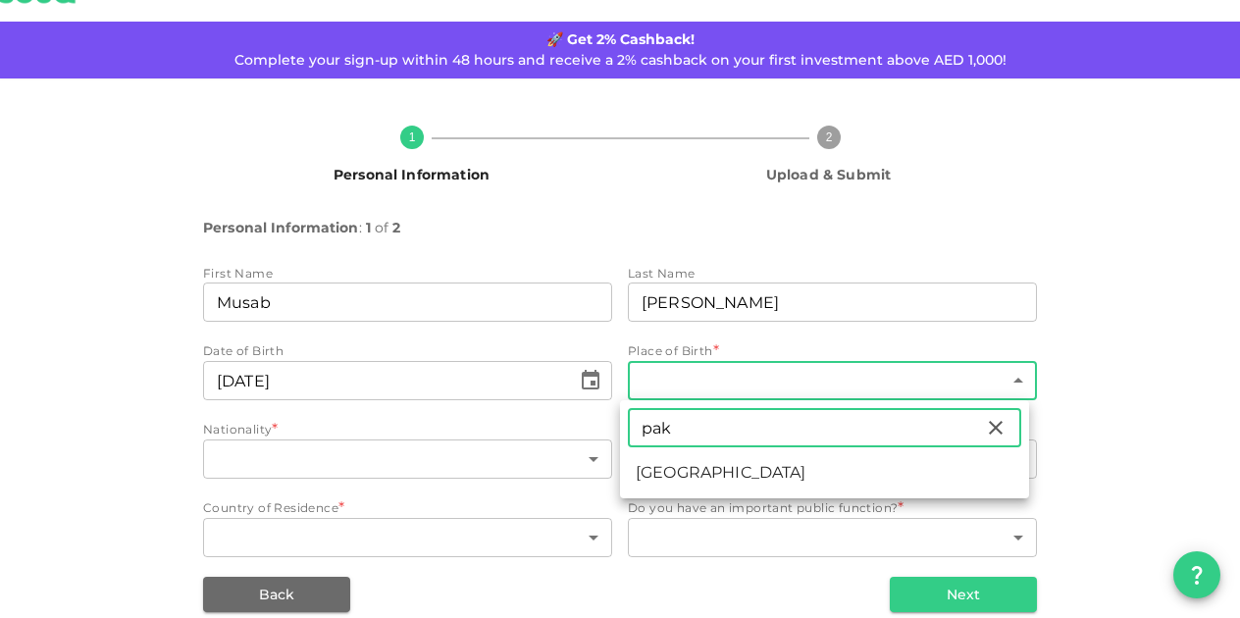
type input "pak"
click at [693, 454] on ul "pak ​ Pakistan" at bounding box center [824, 449] width 409 height 98
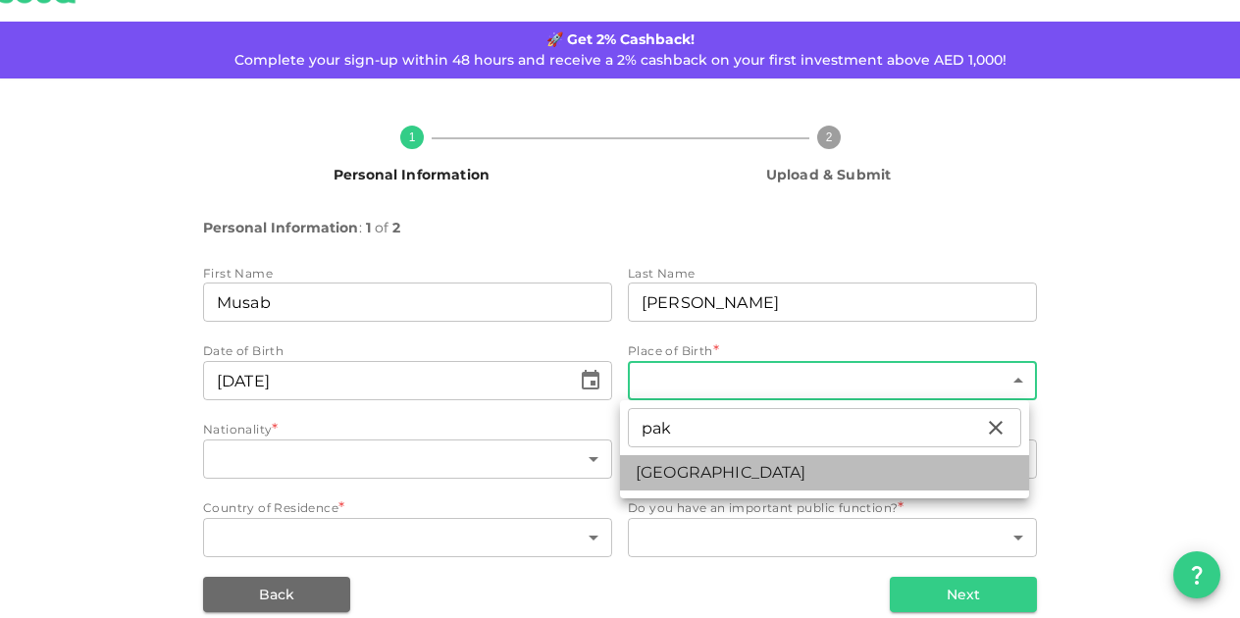
click at [691, 462] on li "Pakistan" at bounding box center [824, 472] width 409 height 35
type input "149"
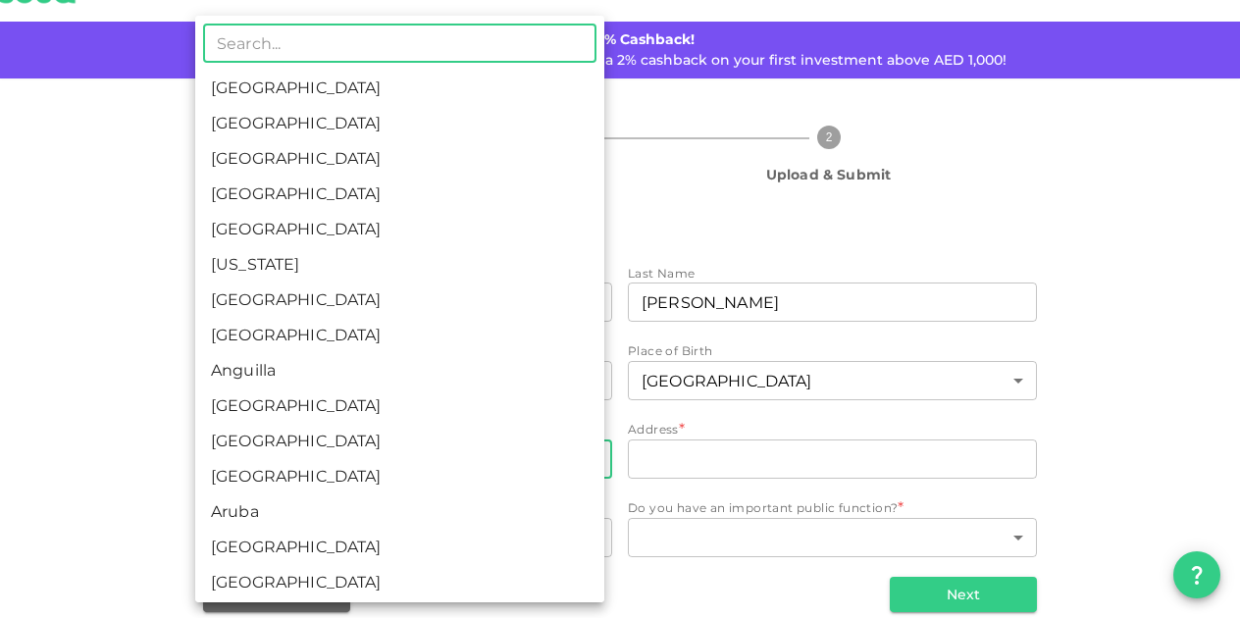
click at [519, 443] on body "KSA Global musabkhatri7@gmail.com 🚀 Get 2% Cashback! Complete your sign-up with…" at bounding box center [620, 309] width 1240 height 618
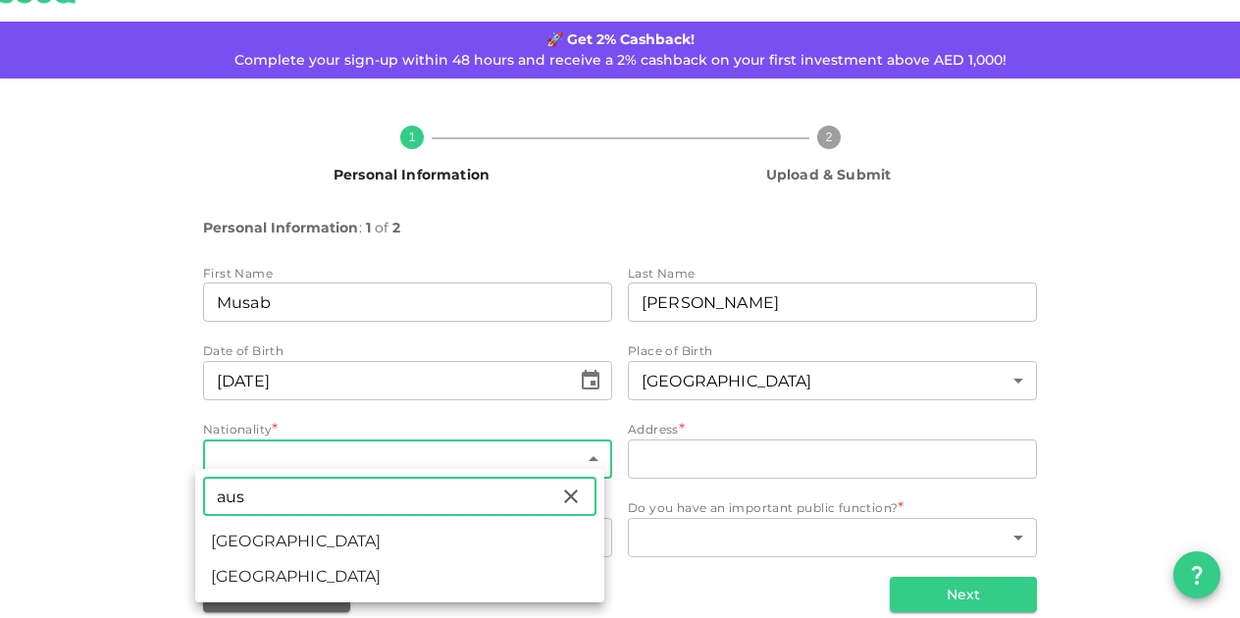
type input "Australia"
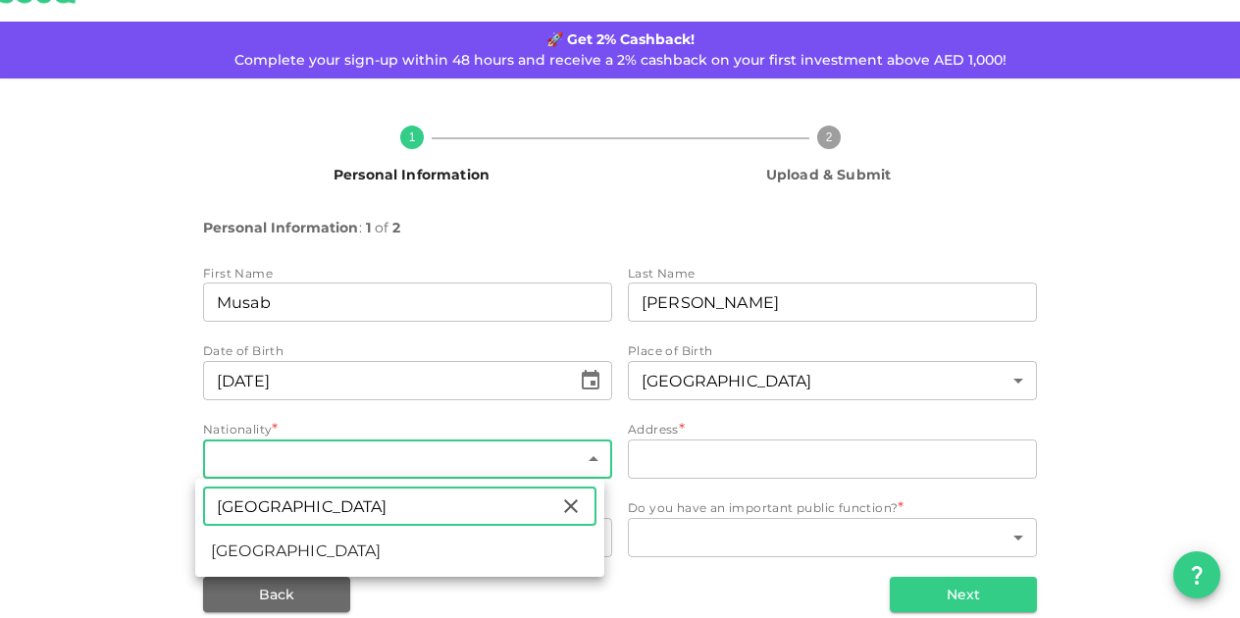
click at [445, 501] on input "Australia" at bounding box center [381, 506] width 356 height 39
click at [427, 513] on input "Australia" at bounding box center [381, 506] width 356 height 39
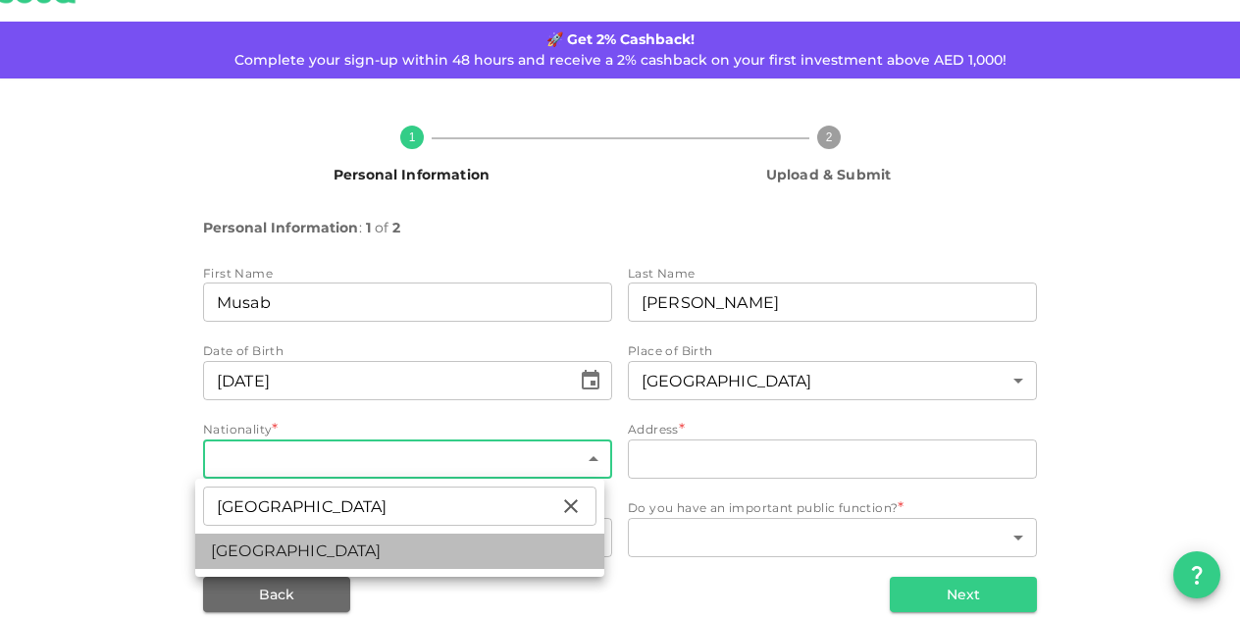
click at [262, 546] on li "Australia" at bounding box center [399, 551] width 409 height 35
type input "14"
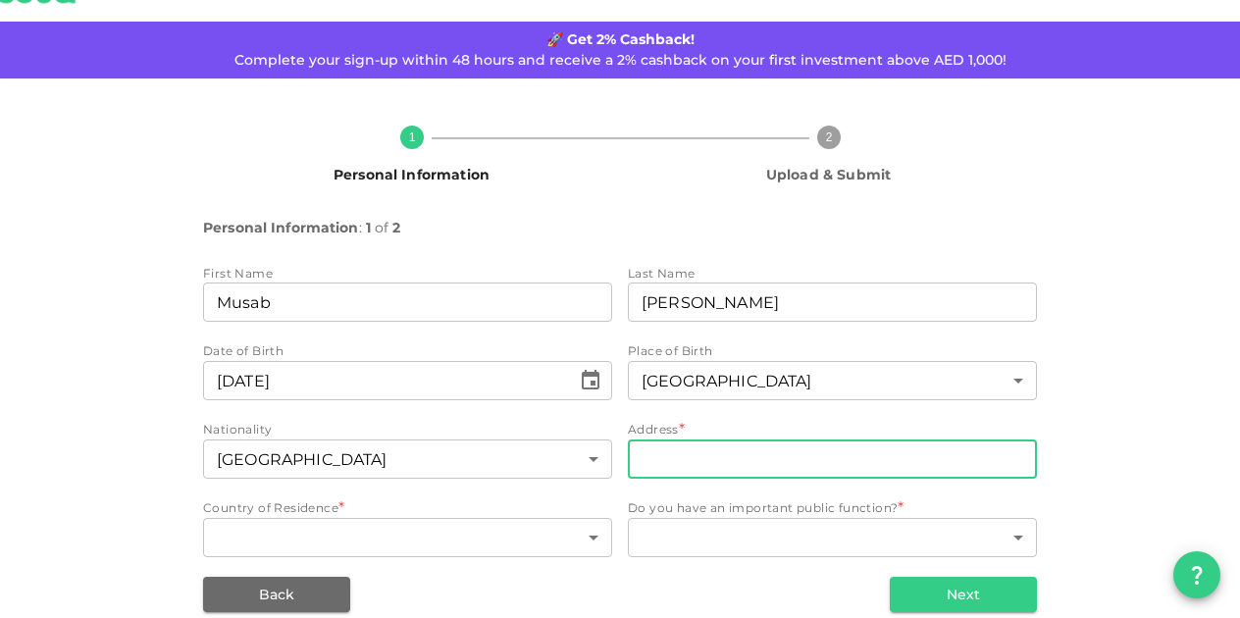
click at [649, 466] on input "address" at bounding box center [832, 459] width 409 height 39
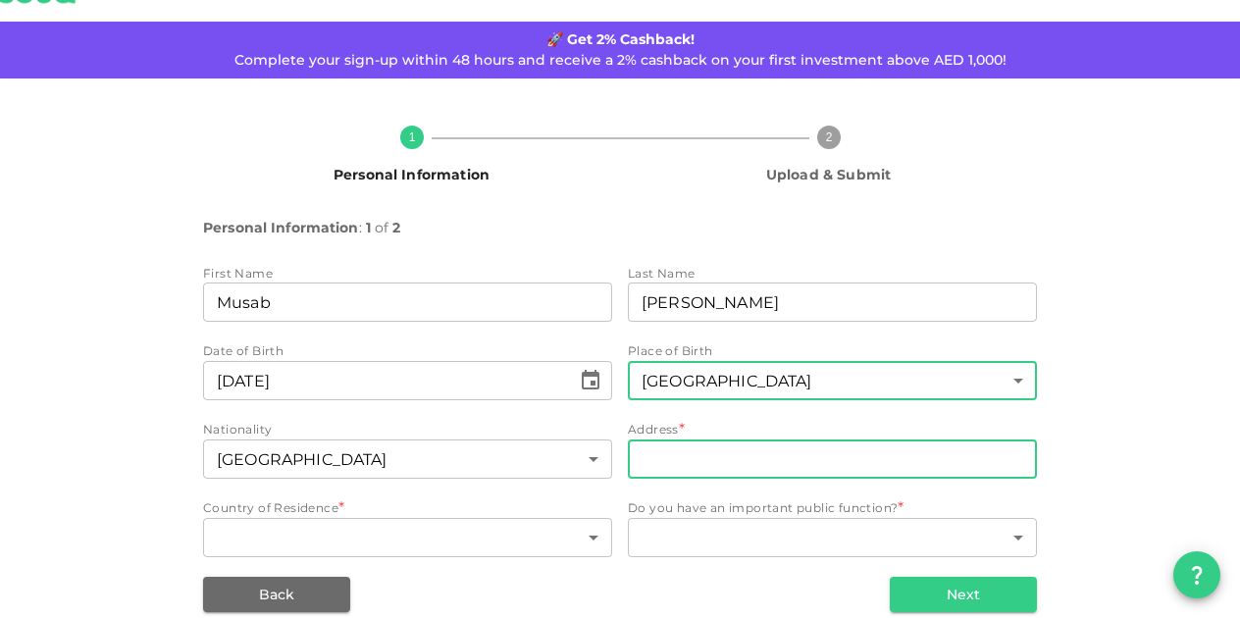
type input "1803/29 HUNTER STREET"
type input "14"
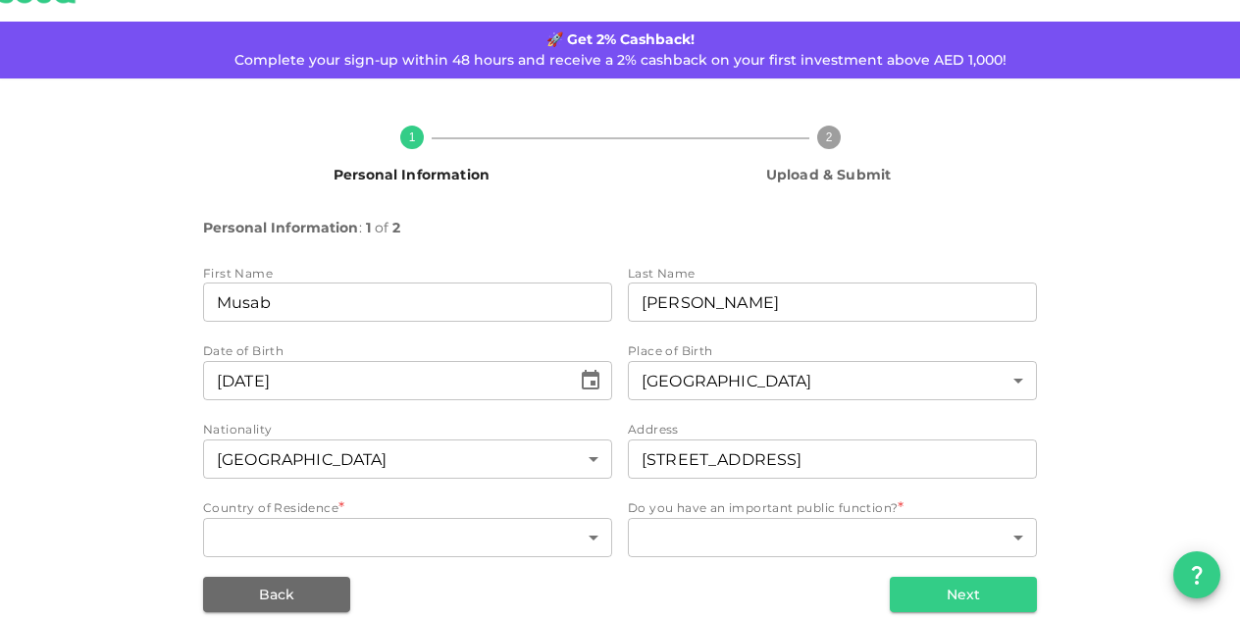
click at [406, 516] on div "Country of Residence *" at bounding box center [407, 508] width 409 height 20
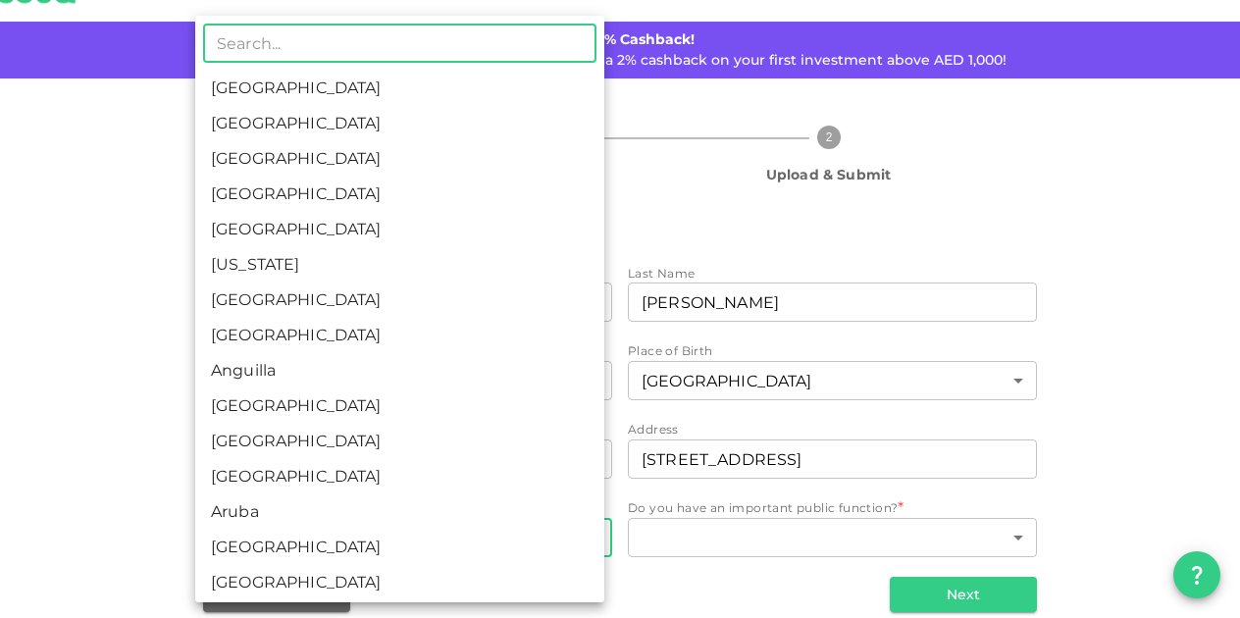
click at [402, 527] on body "KSA Global musabkhatri7@gmail.com 🚀 Get 2% Cashback! Complete your sign-up with…" at bounding box center [620, 309] width 1240 height 618
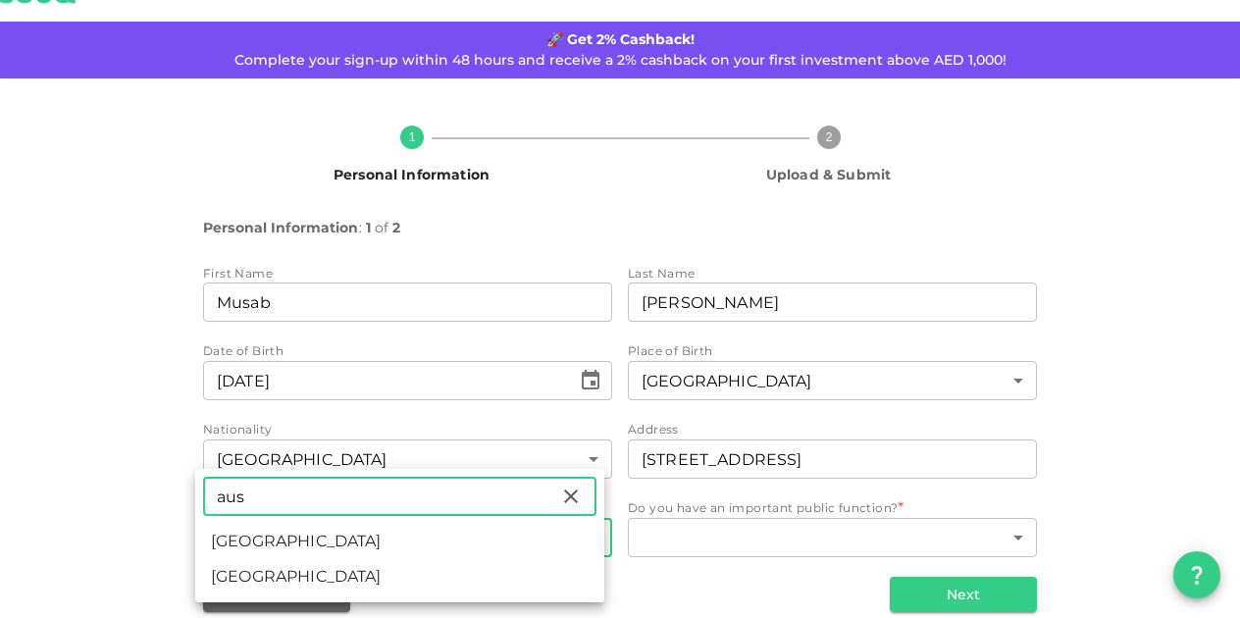
type input "aus"
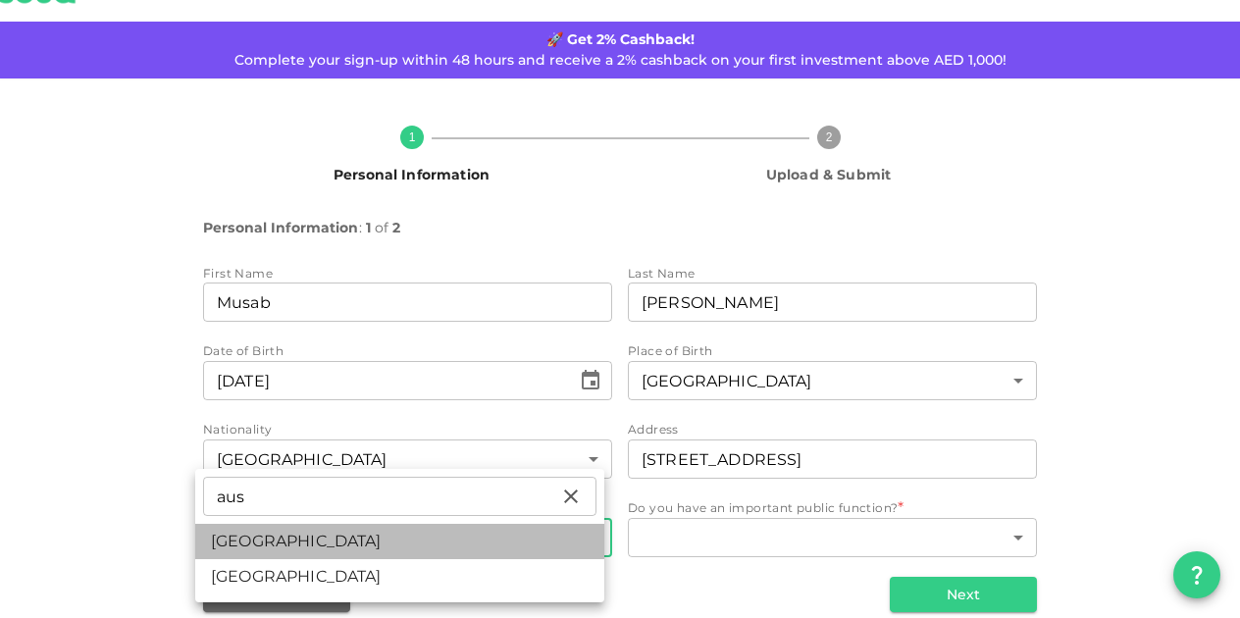
click at [385, 535] on li "Australia" at bounding box center [399, 541] width 409 height 35
type input "14"
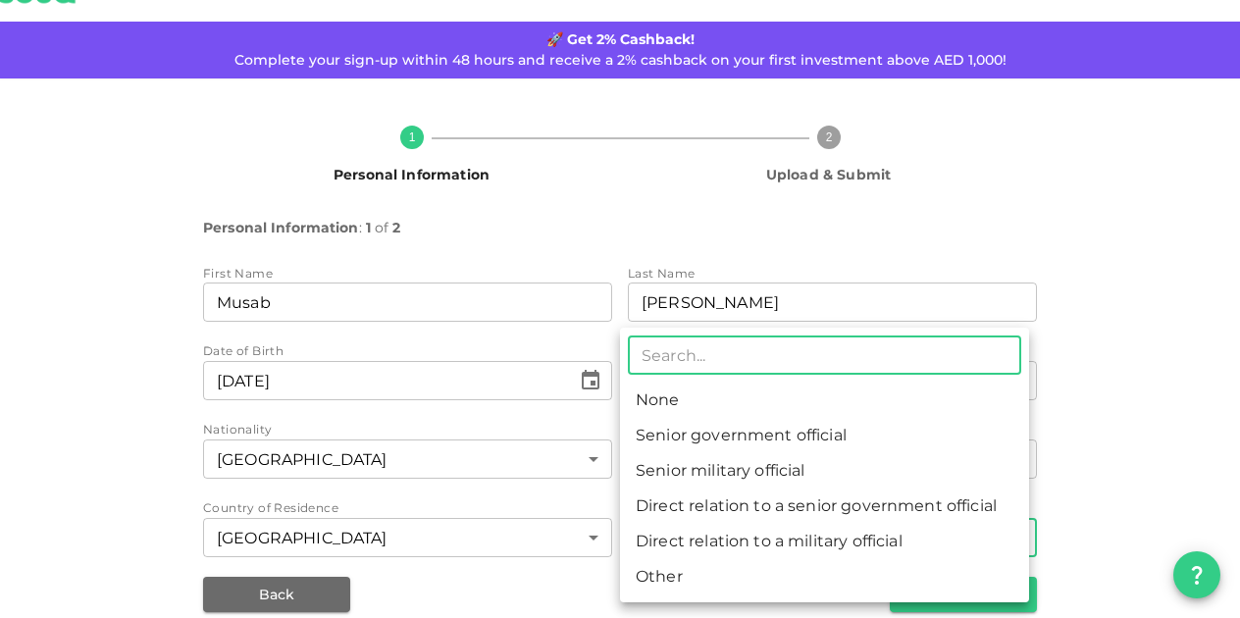
click at [685, 534] on body "KSA Global musabkhatri7@gmail.com 🚀 Get 2% Cashback! Complete your sign-up with…" at bounding box center [620, 309] width 1240 height 618
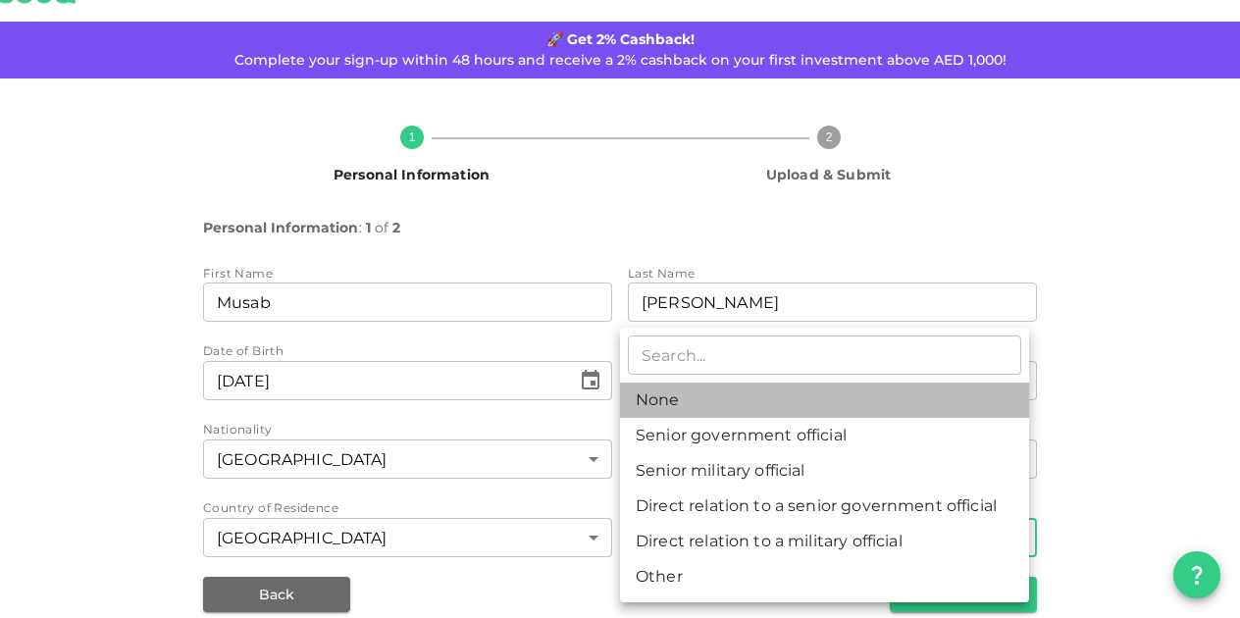
click at [697, 405] on li "None" at bounding box center [824, 400] width 409 height 35
type input "1"
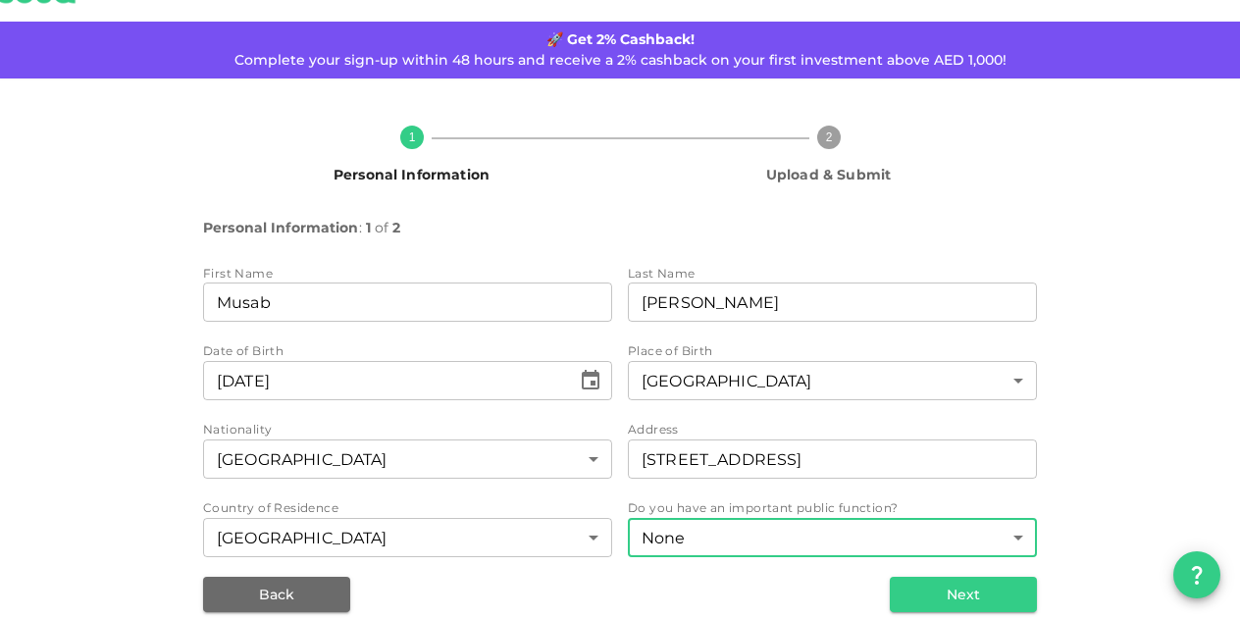
scroll to position [82, 0]
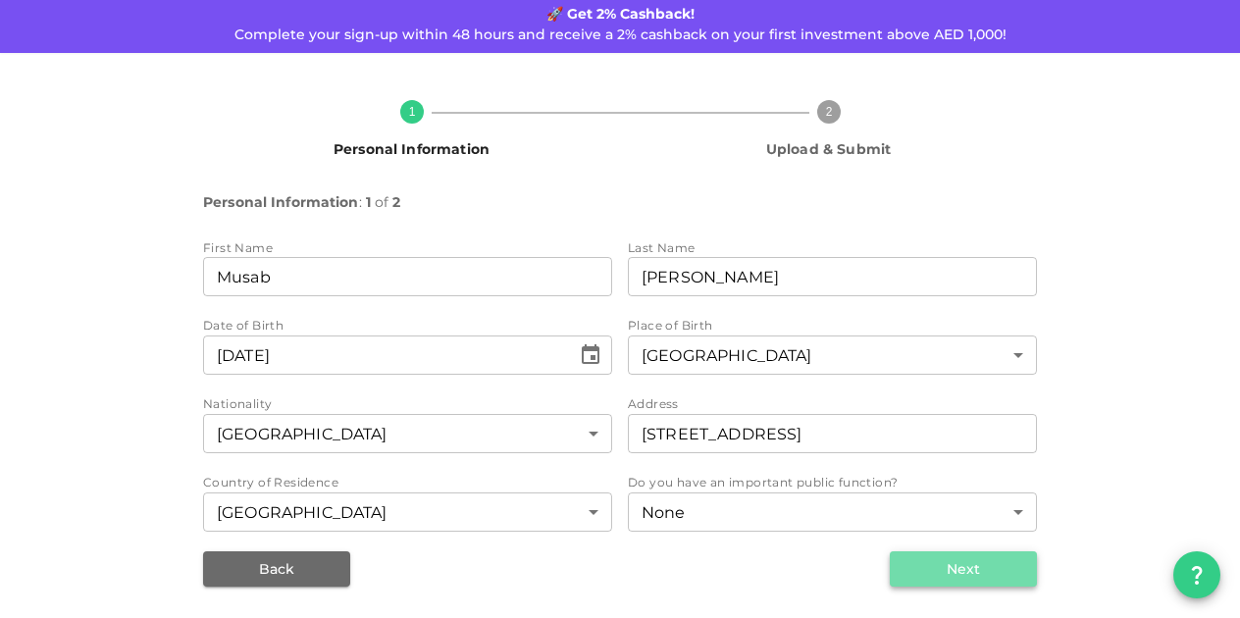
click at [920, 558] on button "Next" at bounding box center [963, 568] width 147 height 35
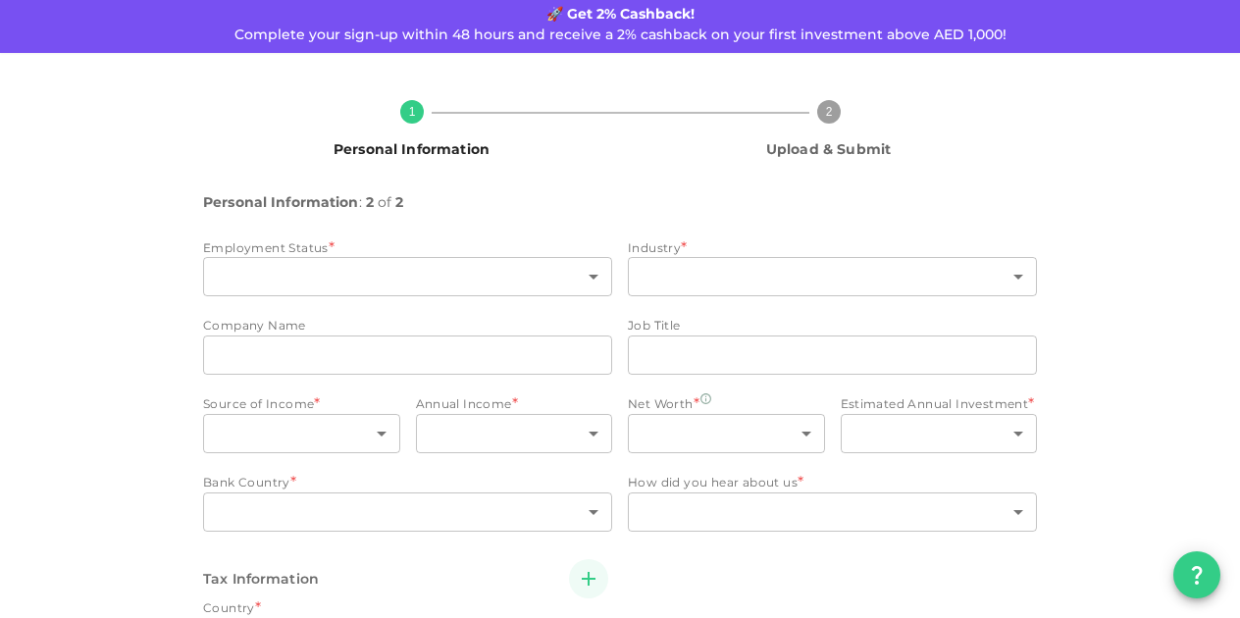
scroll to position [83, 0]
click at [439, 250] on div "Employment Status *" at bounding box center [407, 247] width 409 height 20
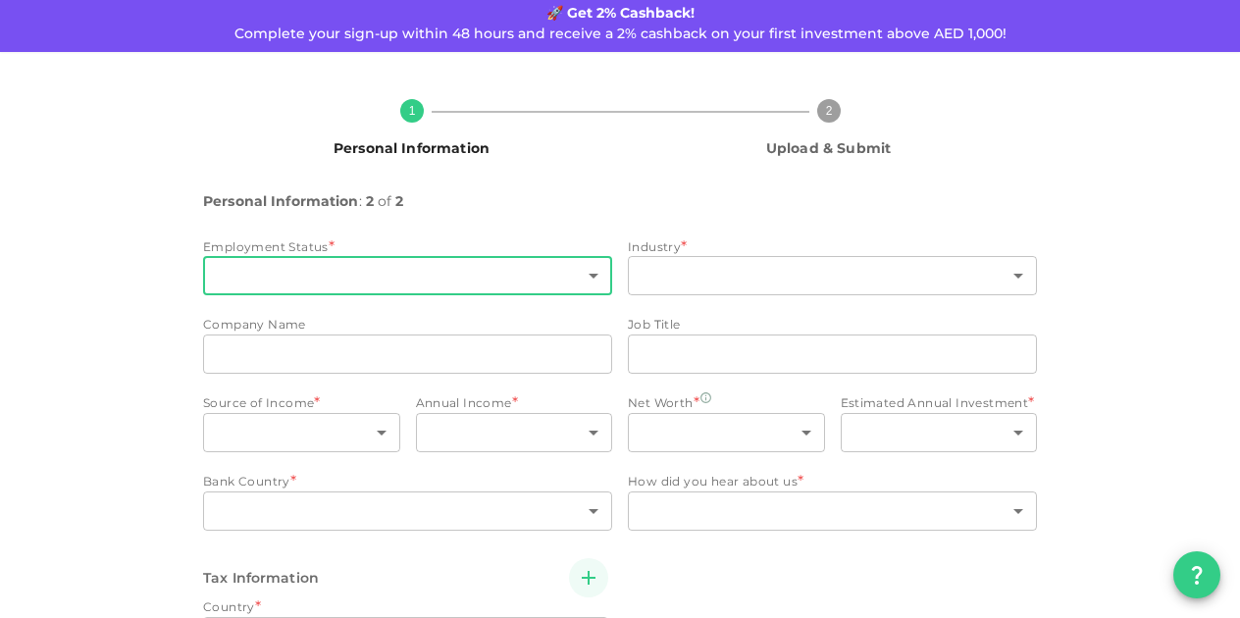
click at [440, 264] on body "KSA Global musabkhatri7@gmail.com 🚀 Get 2% Cashback! Complete your sign-up with…" at bounding box center [620, 309] width 1240 height 618
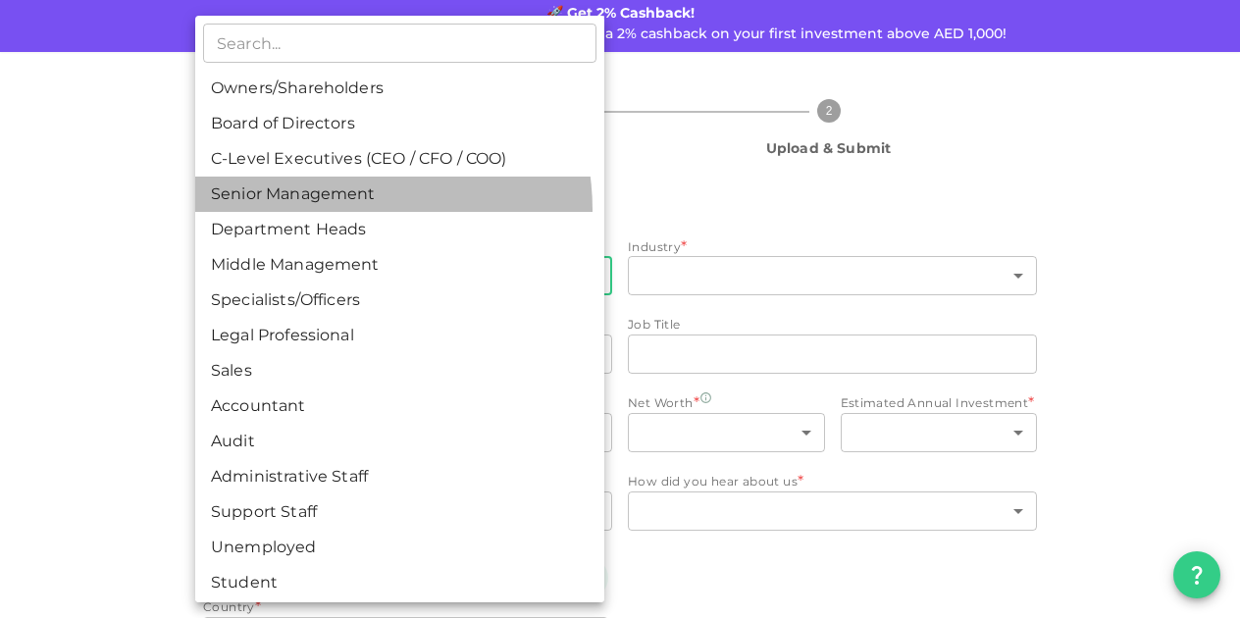
click at [334, 210] on li "Senior Management" at bounding box center [399, 194] width 409 height 35
type input "4"
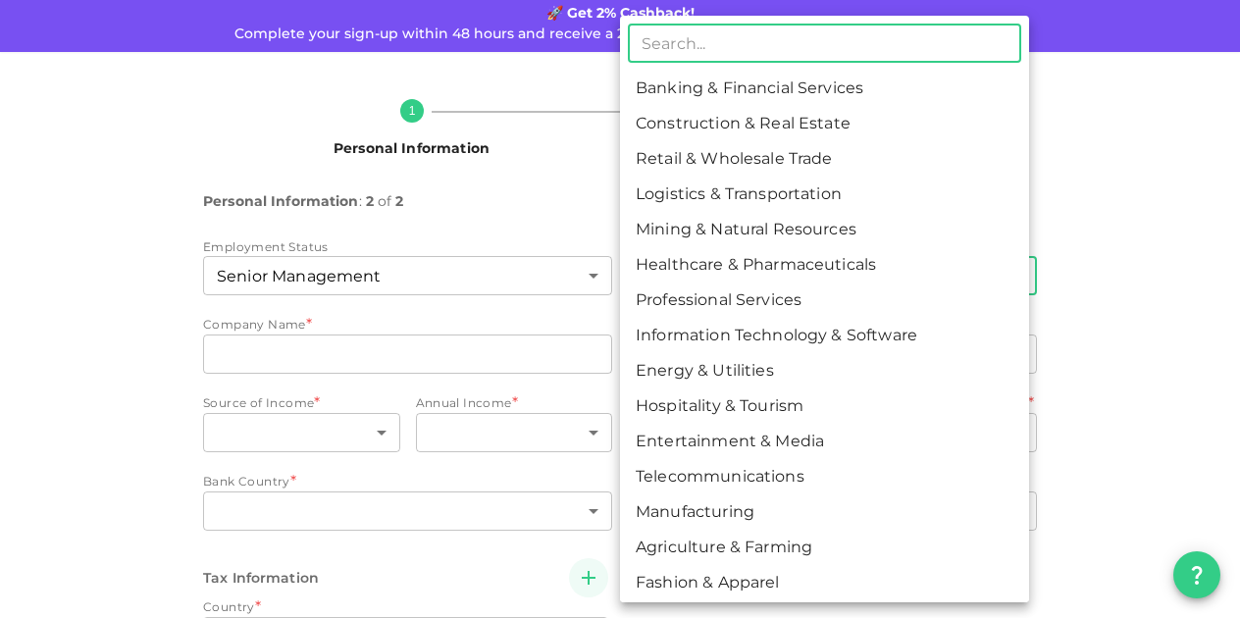
click at [721, 256] on body "KSA Global musabkhatri7@gmail.com 🚀 Get 2% Cashback! Complete your sign-up with…" at bounding box center [620, 309] width 1240 height 618
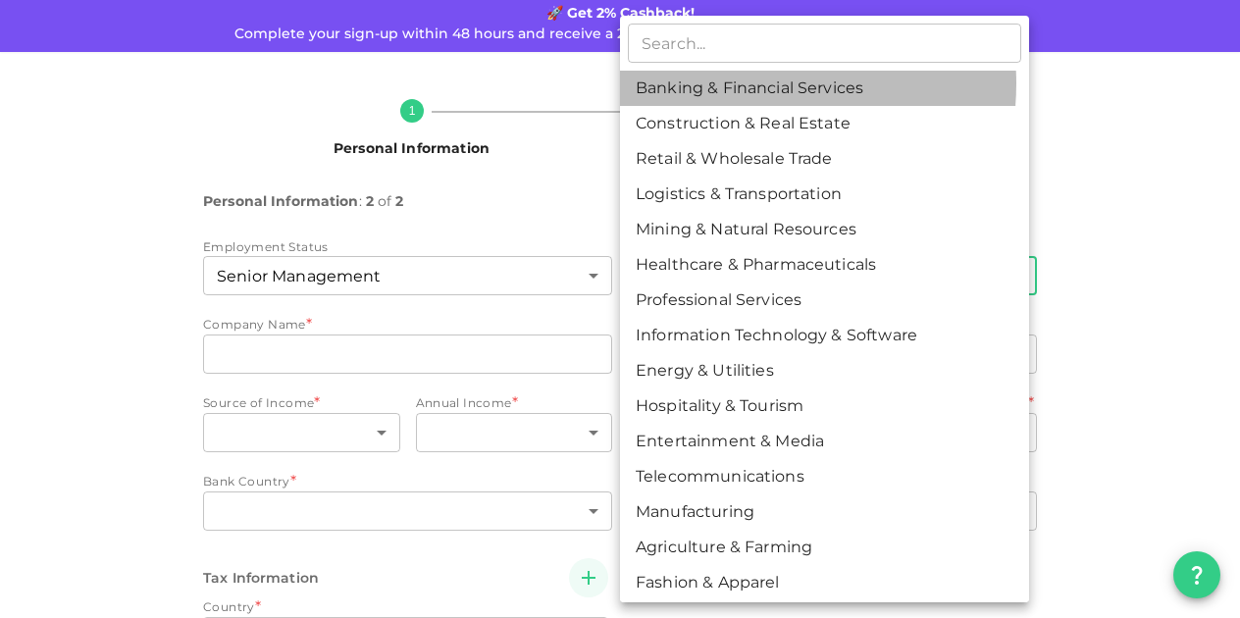
click at [724, 83] on li "Banking & Financial Services" at bounding box center [824, 88] width 409 height 35
type input "1"
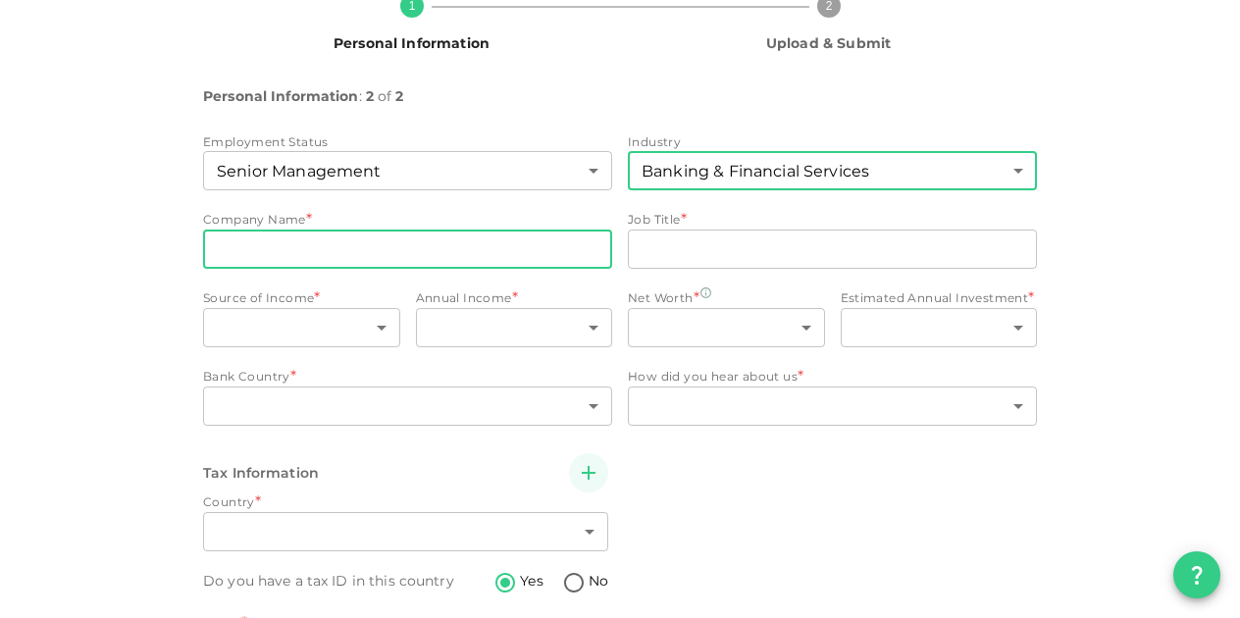
scroll to position [195, 0]
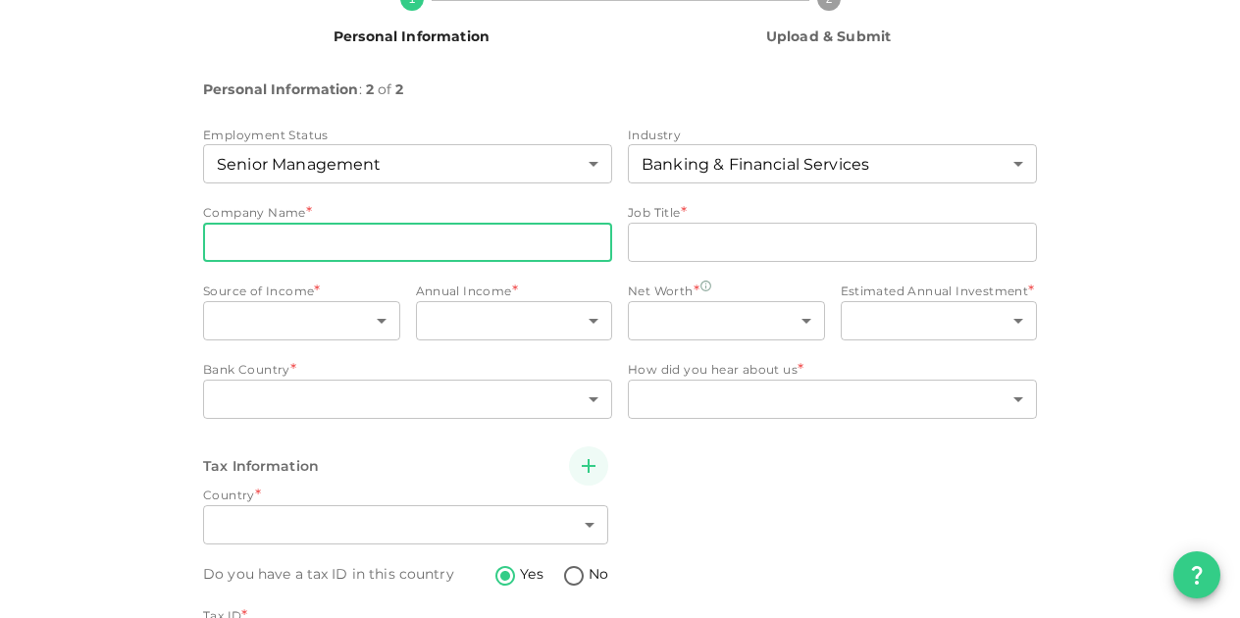
click at [443, 235] on input "companyName" at bounding box center [407, 242] width 409 height 39
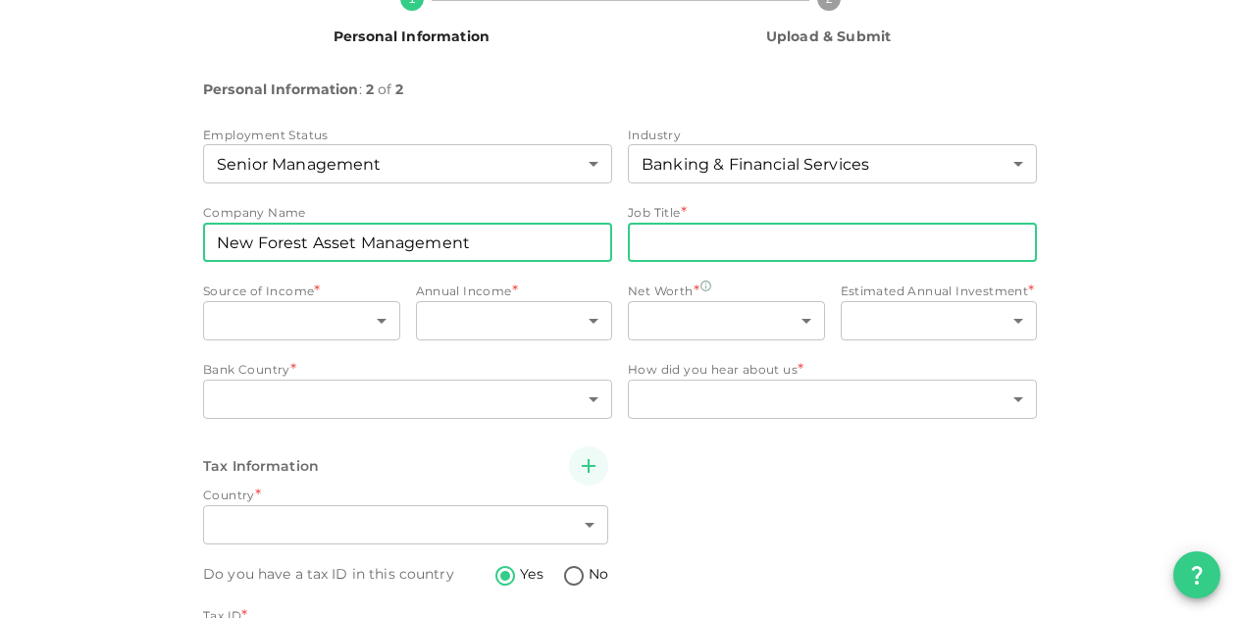
type input "New Forest Asset Management"
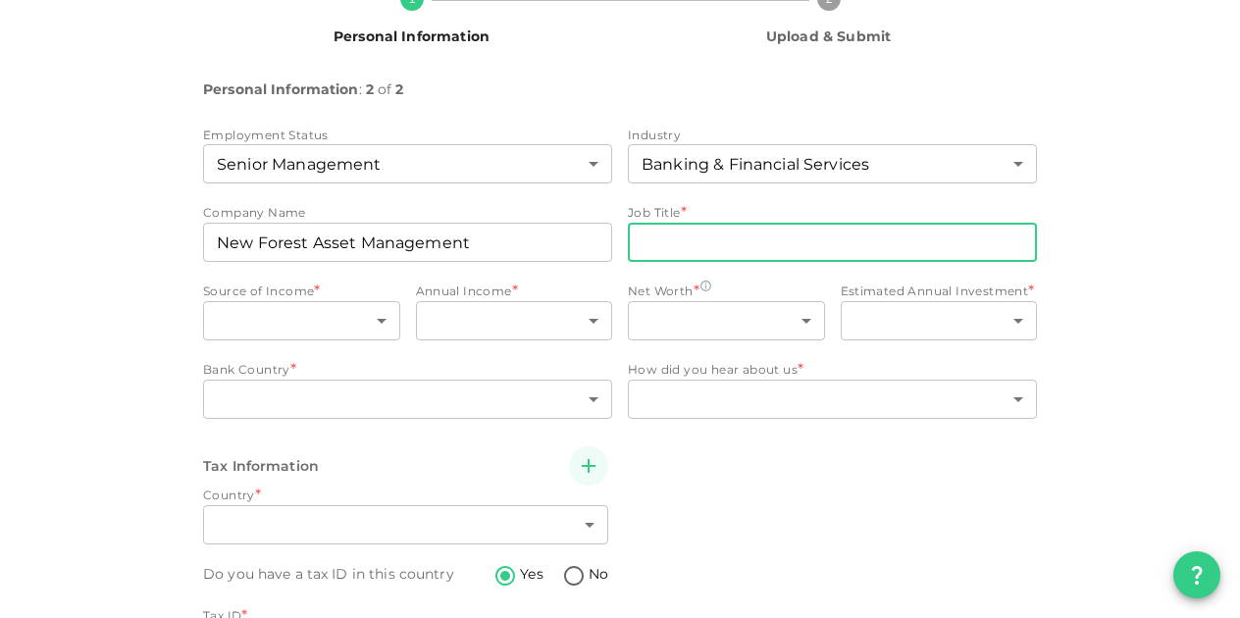
click at [697, 238] on input "jobTitle" at bounding box center [832, 242] width 409 height 39
type input "Associate Director"
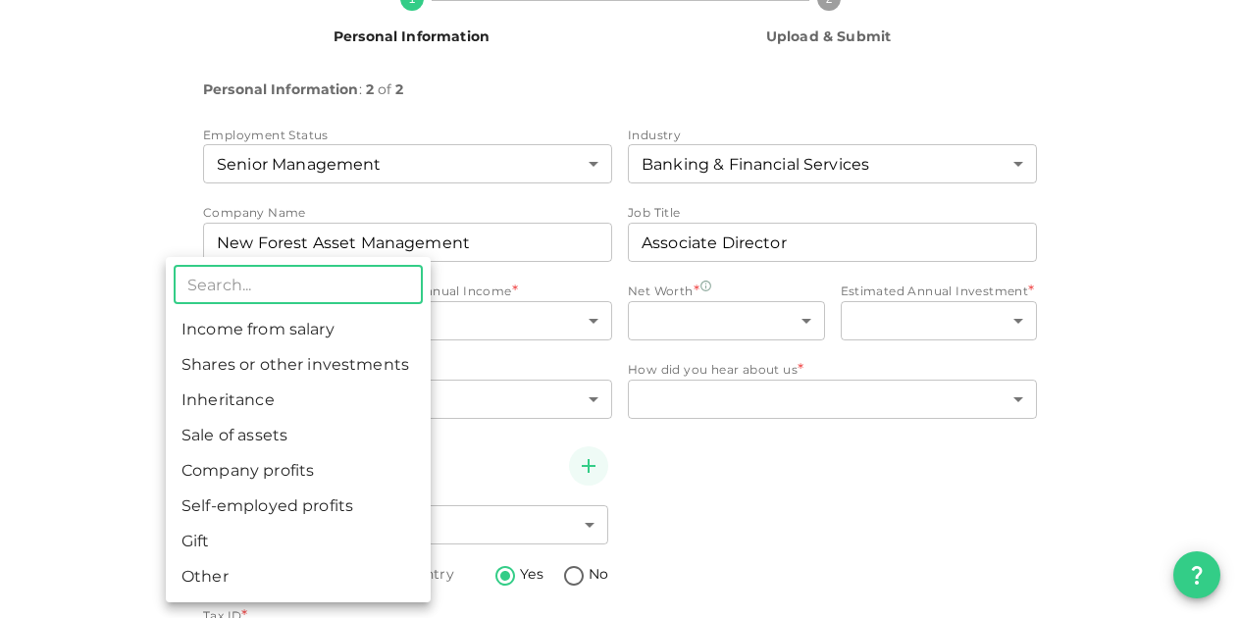
click at [294, 314] on body "KSA Global musabkhatri7@gmail.com 🚀 Get 2% Cashback! Complete your sign-up with…" at bounding box center [620, 309] width 1240 height 618
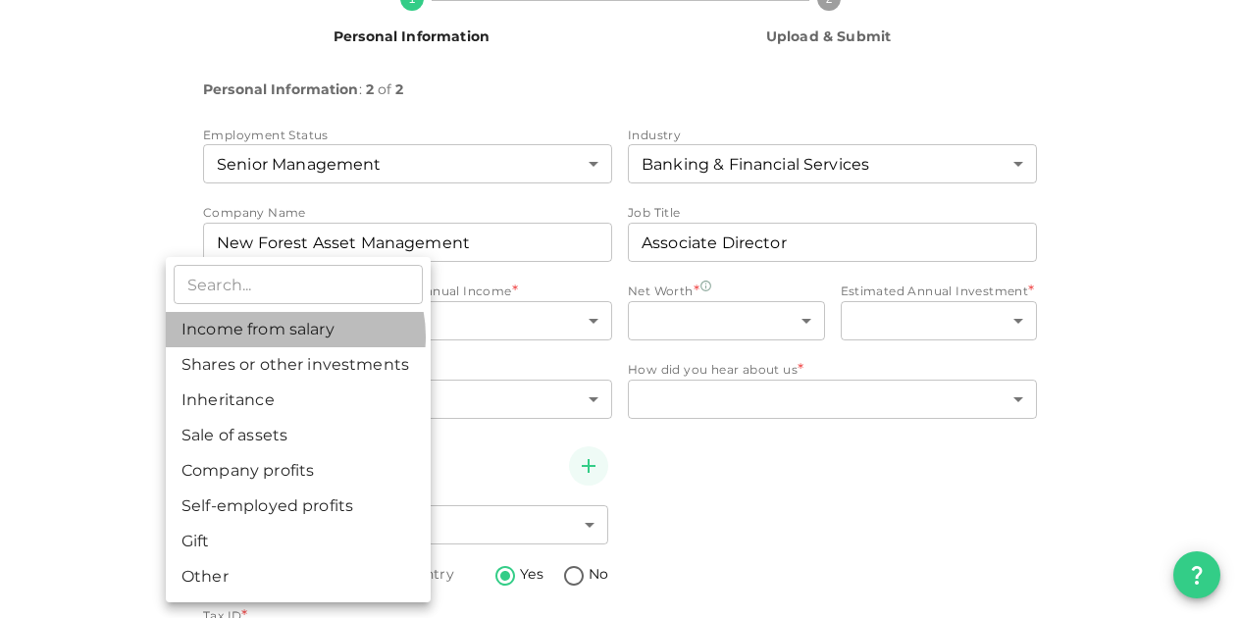
click at [292, 336] on li "Income from salary" at bounding box center [298, 329] width 265 height 35
type input "1"
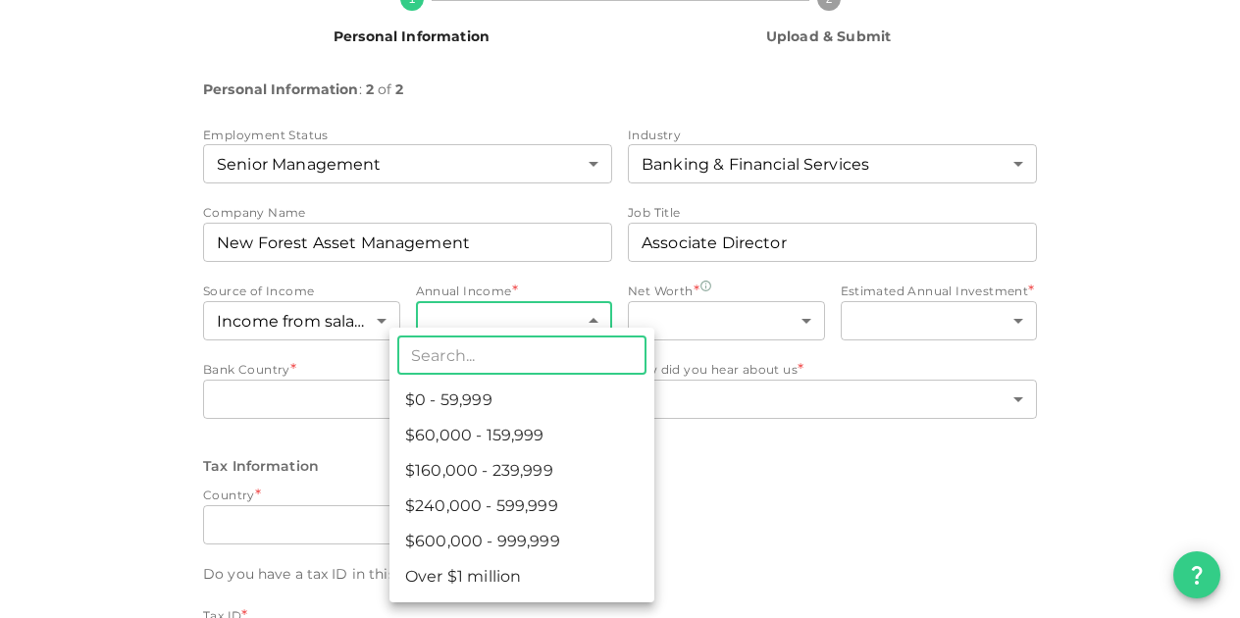
click at [451, 335] on body "KSA Global musabkhatri7@gmail.com 🚀 Get 2% Cashback! Complete your sign-up with…" at bounding box center [620, 309] width 1240 height 618
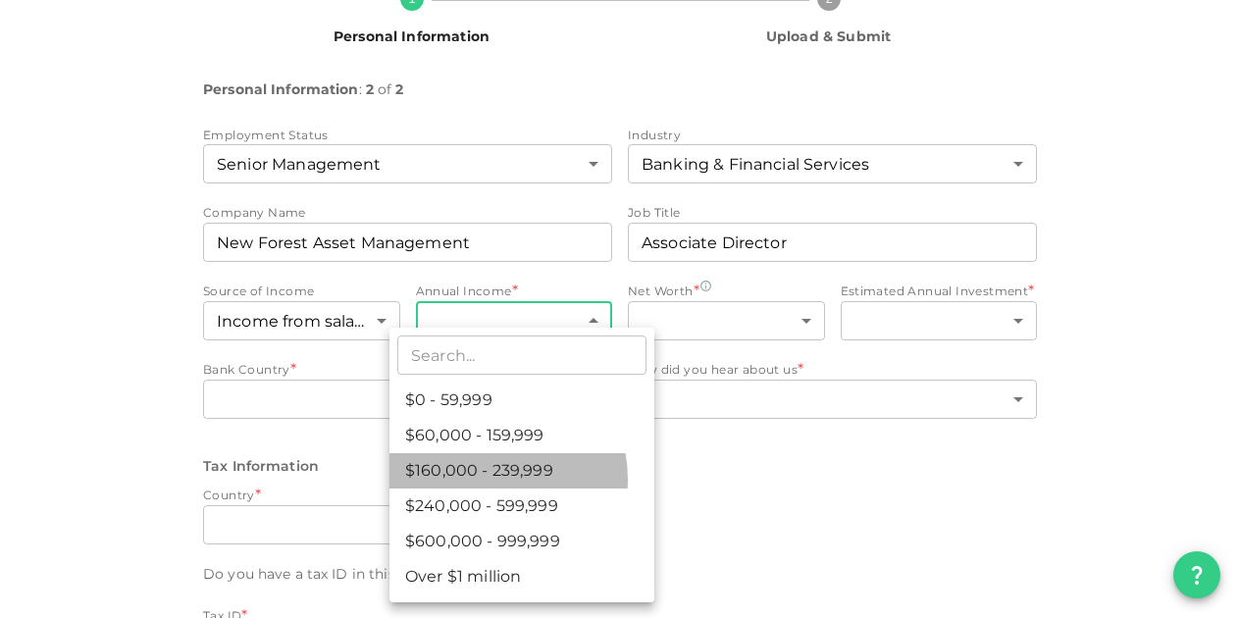
click at [480, 480] on li "$160,000 - 239,999" at bounding box center [521, 470] width 265 height 35
type input "3"
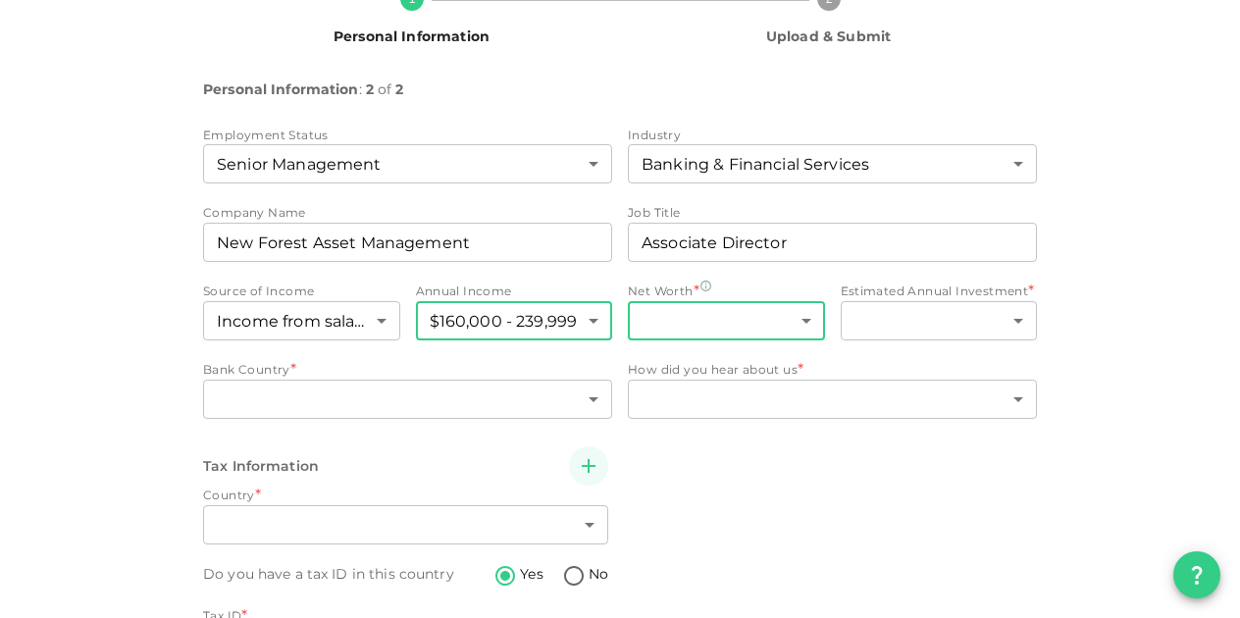
click at [692, 321] on body "KSA Global musabkhatri7@gmail.com 🚀 Get 2% Cashback! Complete your sign-up with…" at bounding box center [620, 309] width 1240 height 618
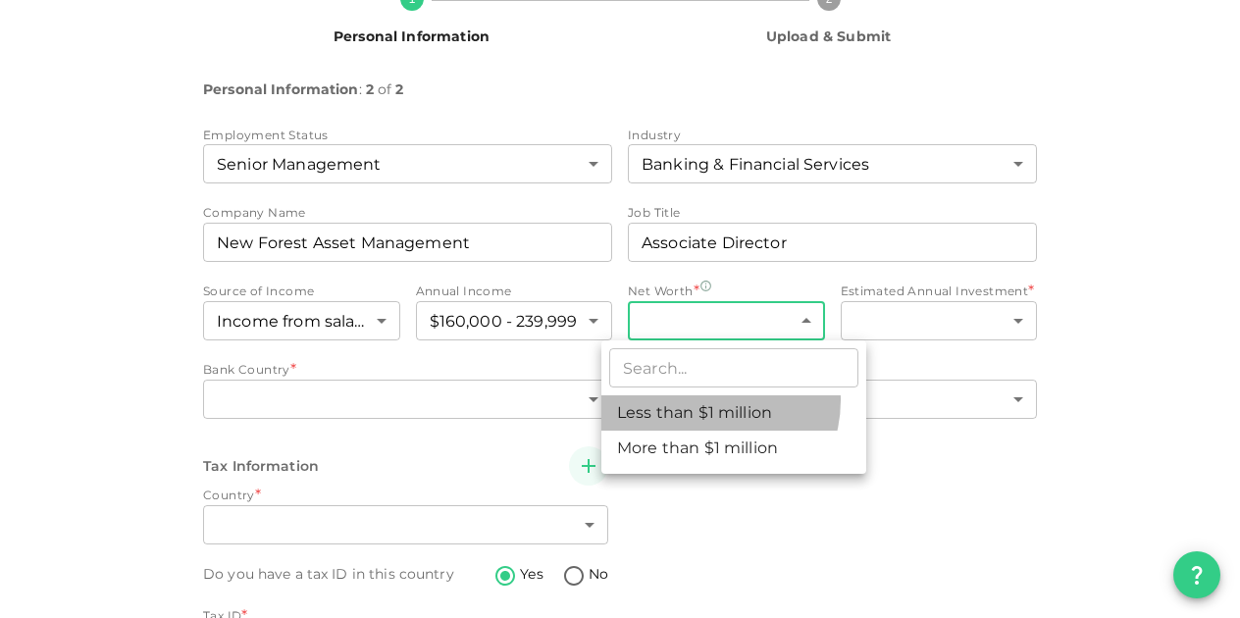
click at [704, 400] on li "Less than $1 million" at bounding box center [733, 412] width 265 height 35
type input "1"
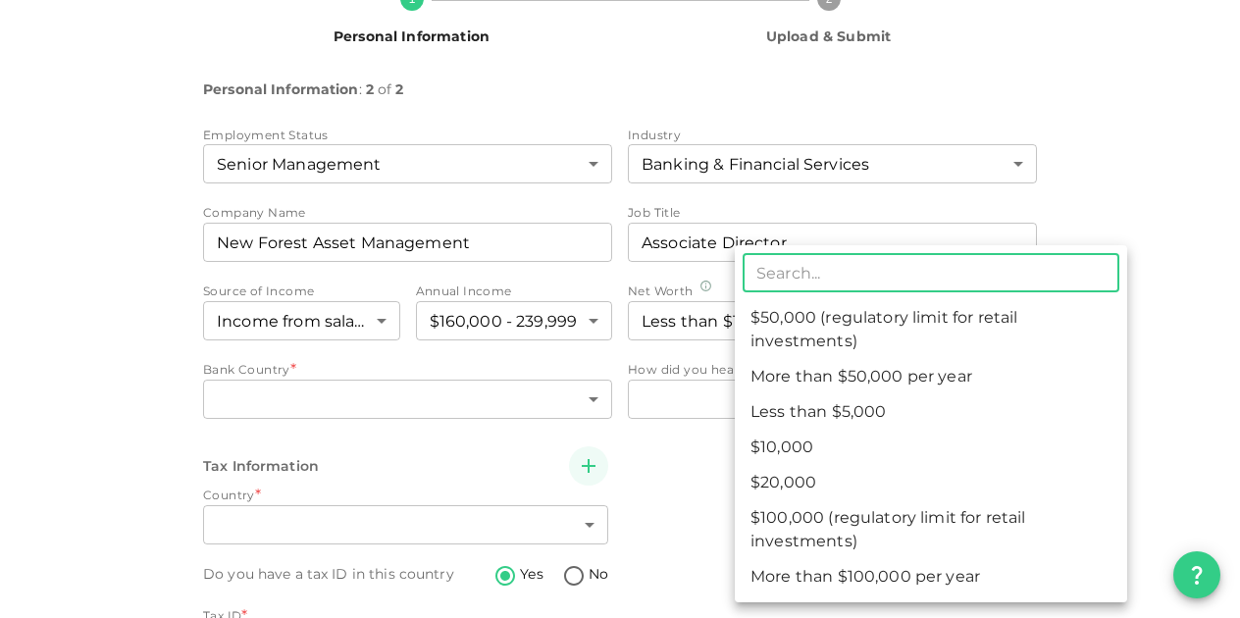
click at [893, 307] on body "KSA Global musabkhatri7@gmail.com 🚀 Get 2% Cashback! Complete your sign-up with…" at bounding box center [620, 309] width 1240 height 618
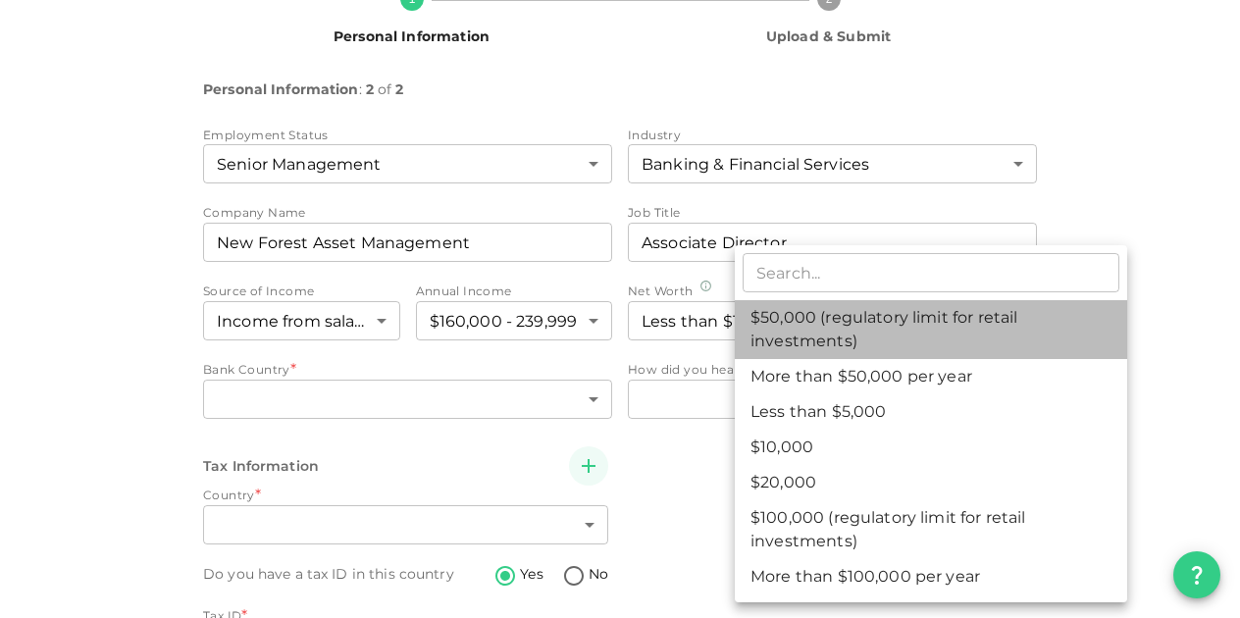
click at [885, 321] on li "$50,000 (regulatory limit for retail investments)" at bounding box center [931, 329] width 392 height 59
type input "4"
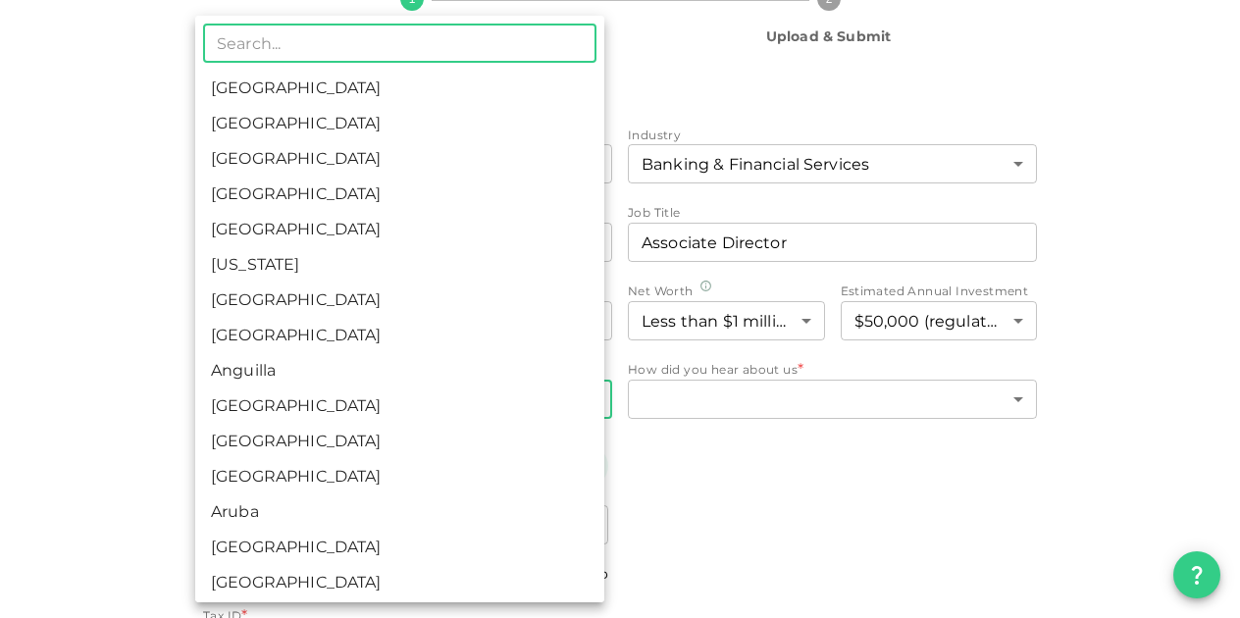
click at [406, 404] on body "KSA Global musabkhatri7@gmail.com 🚀 Get 2% Cashback! Complete your sign-up with…" at bounding box center [620, 309] width 1240 height 618
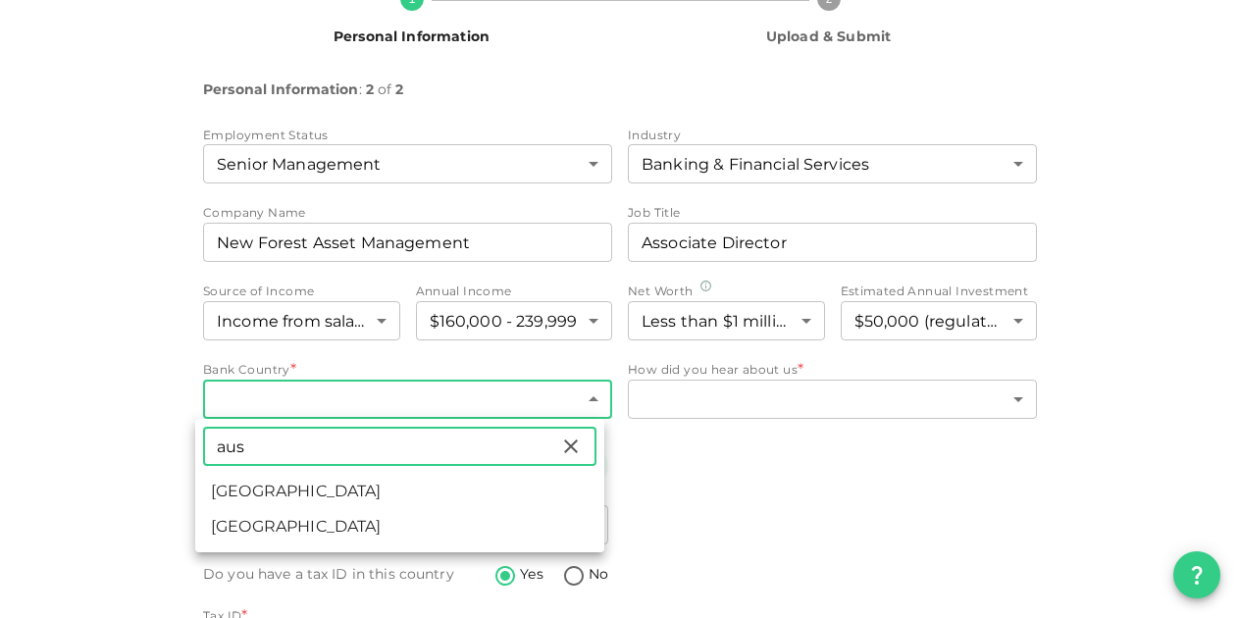
type input "Australia"
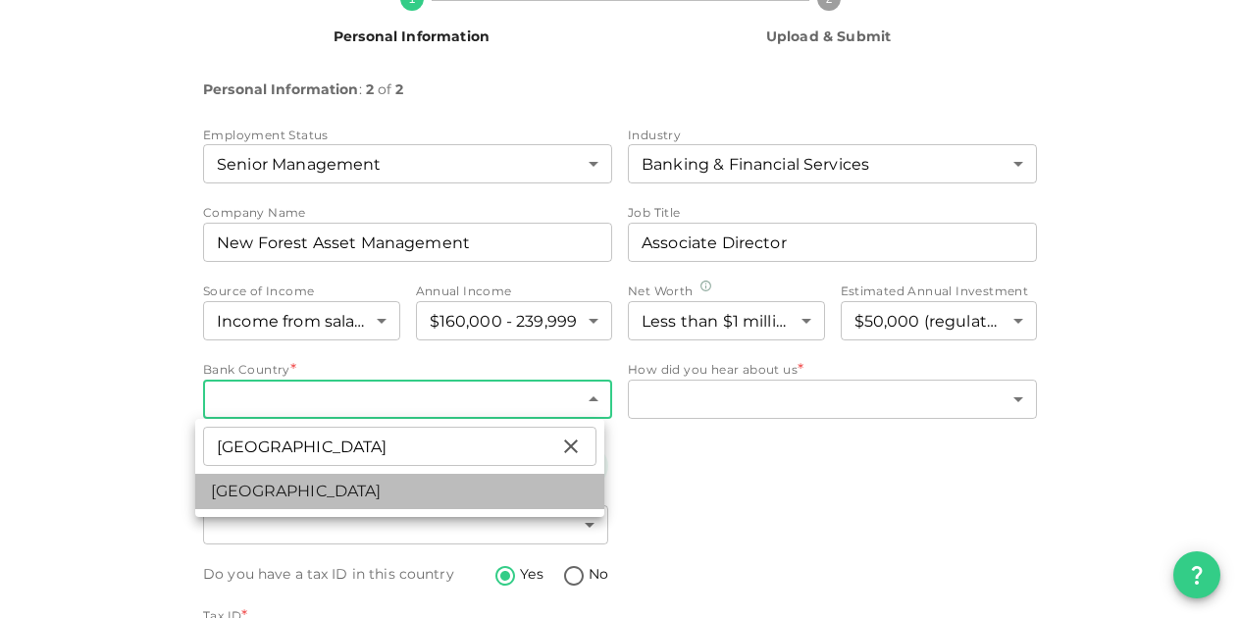
click at [445, 480] on li "Australia" at bounding box center [399, 491] width 409 height 35
type input "14"
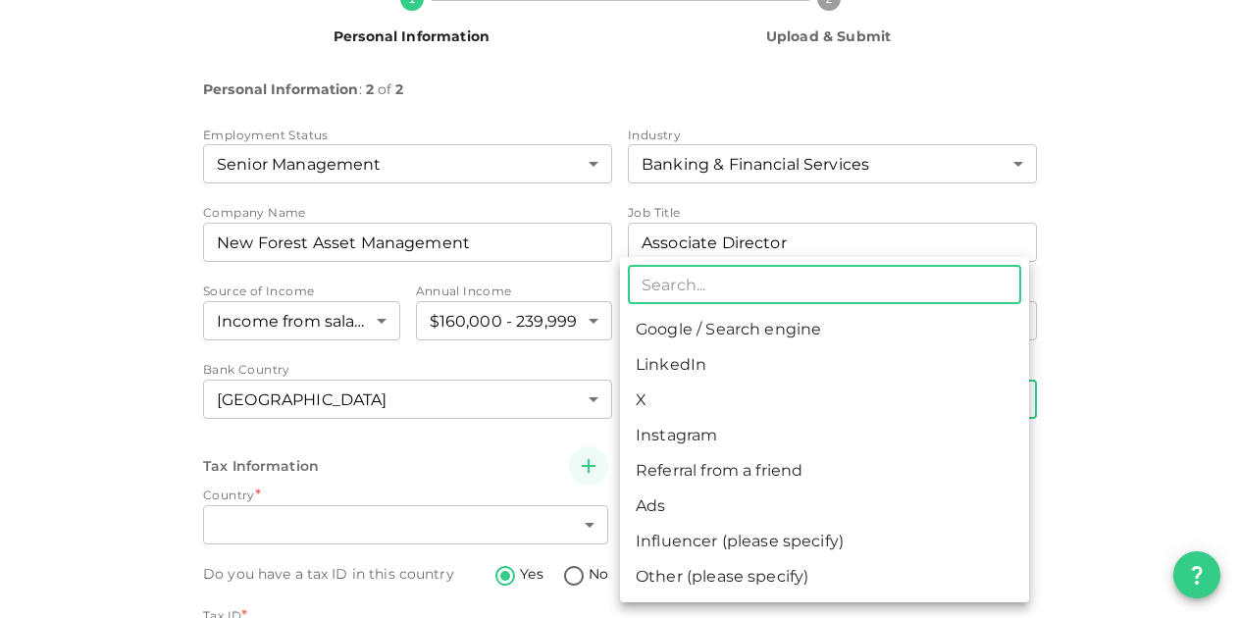
click at [705, 401] on body "KSA Global musabkhatri7@gmail.com 🚀 Get 2% Cashback! Complete your sign-up with…" at bounding box center [620, 309] width 1240 height 618
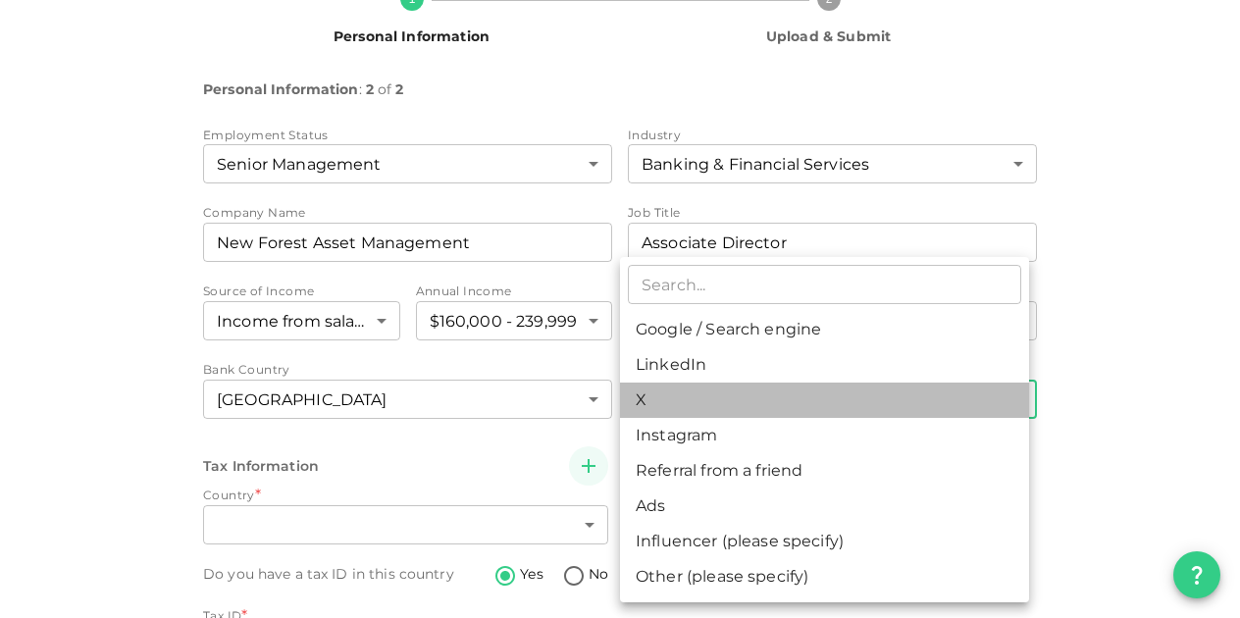
click at [695, 383] on li "X" at bounding box center [824, 400] width 409 height 35
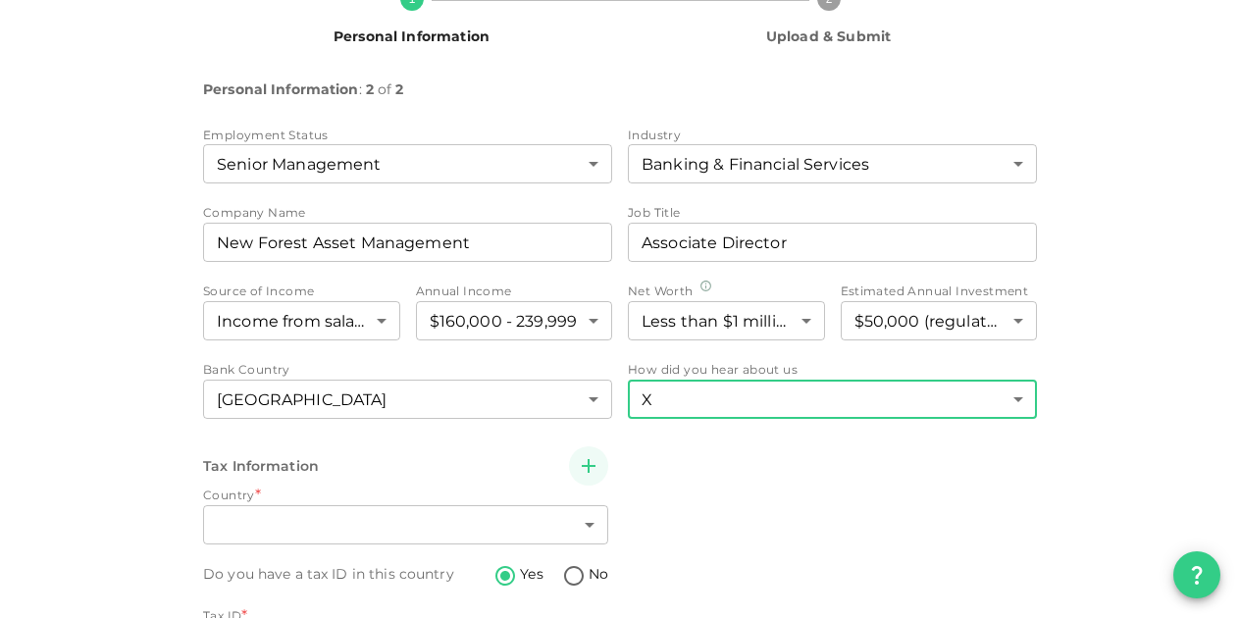
click at [671, 384] on body "KSA Global musabkhatri7@gmail.com 🚀 Get 2% Cashback! Complete your sign-up with…" at bounding box center [620, 309] width 1240 height 618
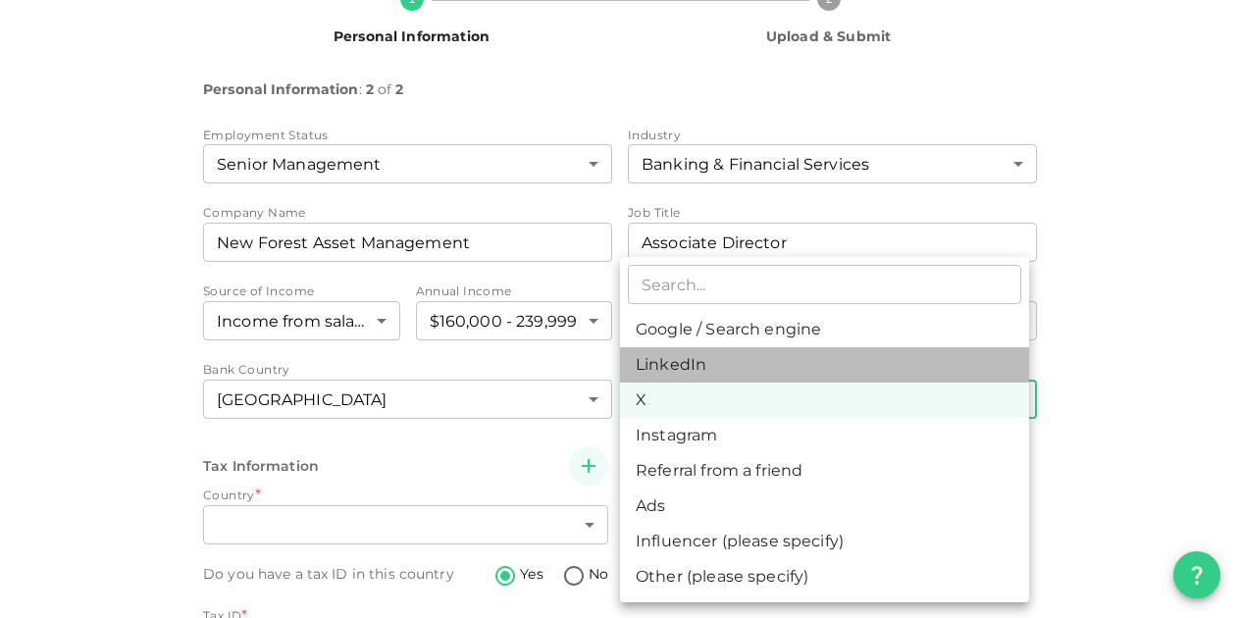
click at [669, 374] on li "LinkedIn" at bounding box center [824, 364] width 409 height 35
type input "3"
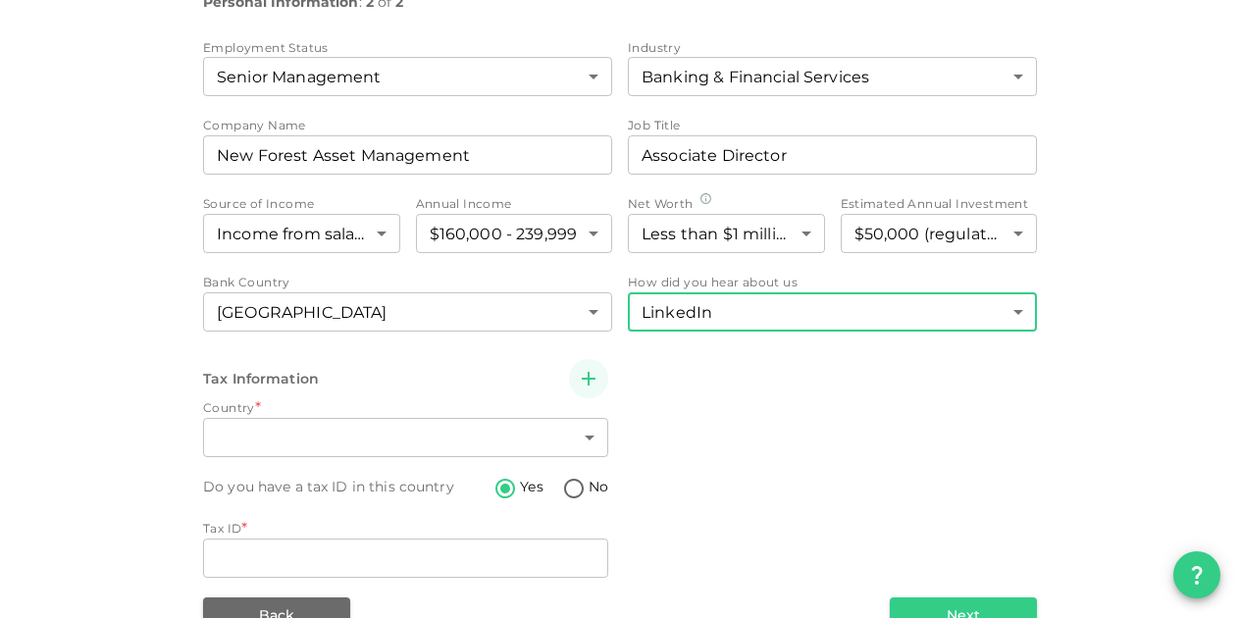
scroll to position [291, 0]
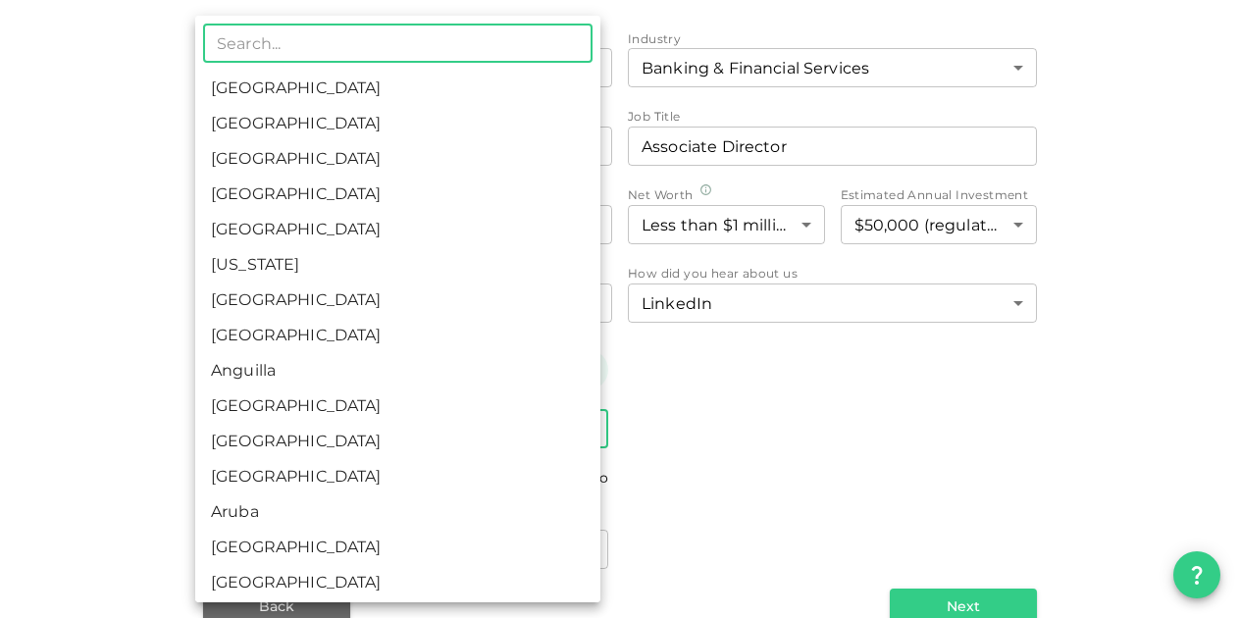
click at [285, 427] on body "KSA Global musabkhatri7@gmail.com 🚀 Get 2% Cashback! Complete your sign-up with…" at bounding box center [620, 309] width 1240 height 618
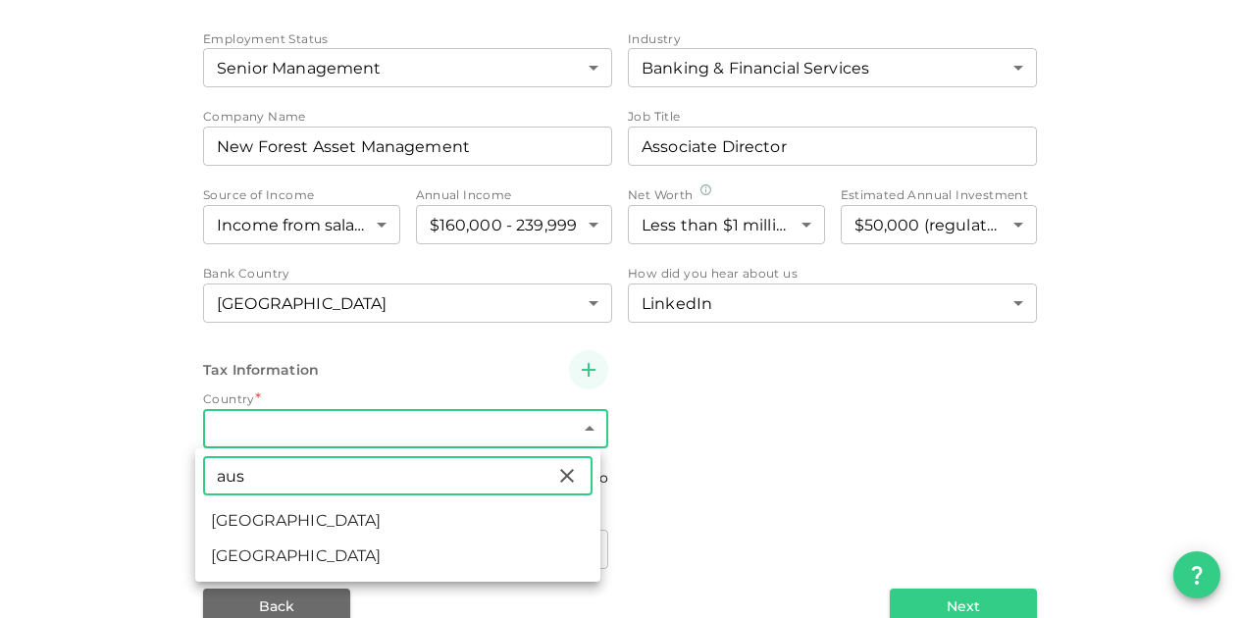
type input "aus"
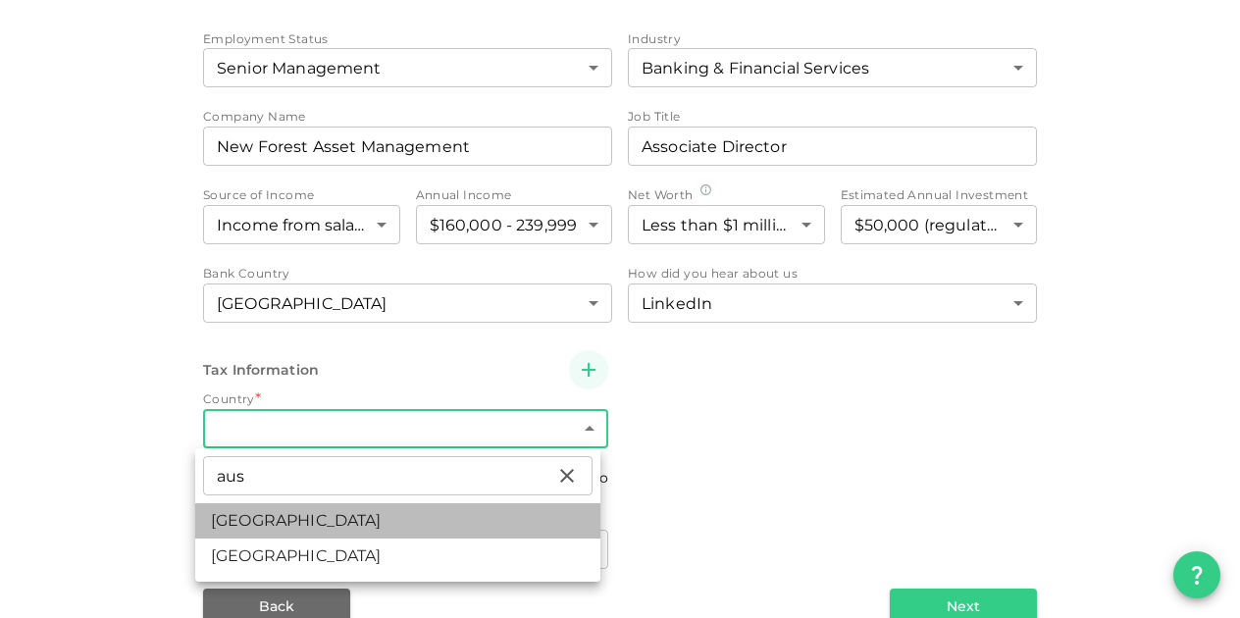
click at [306, 509] on li "Australia" at bounding box center [397, 520] width 405 height 35
type input "14"
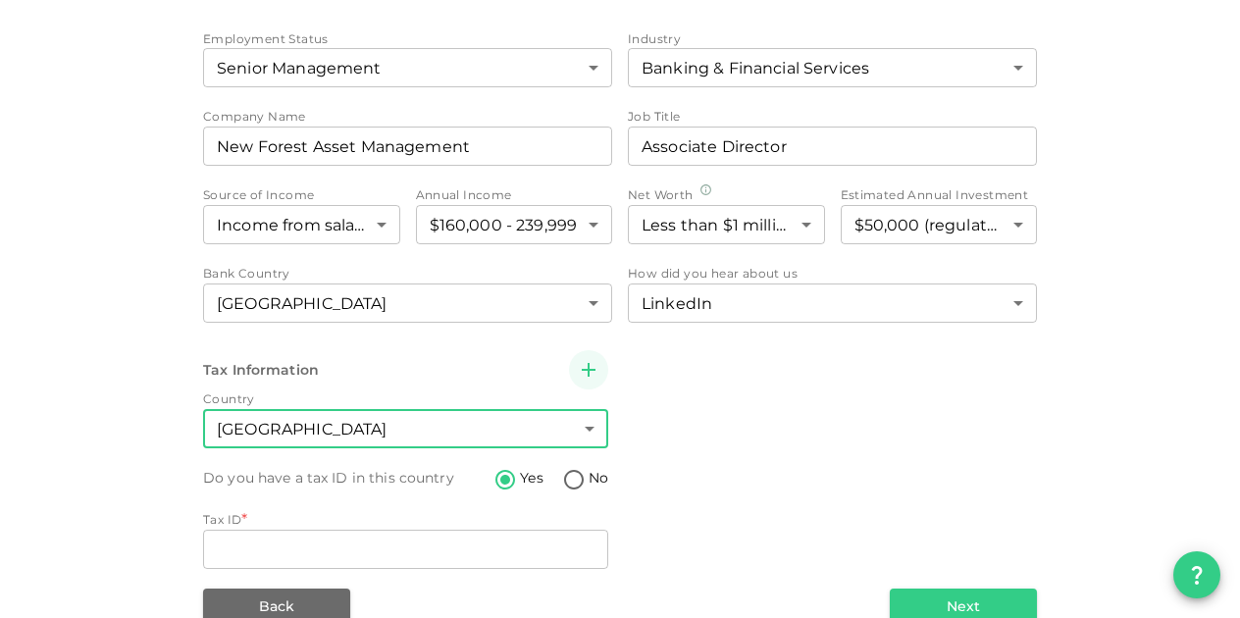
scroll to position [329, 0]
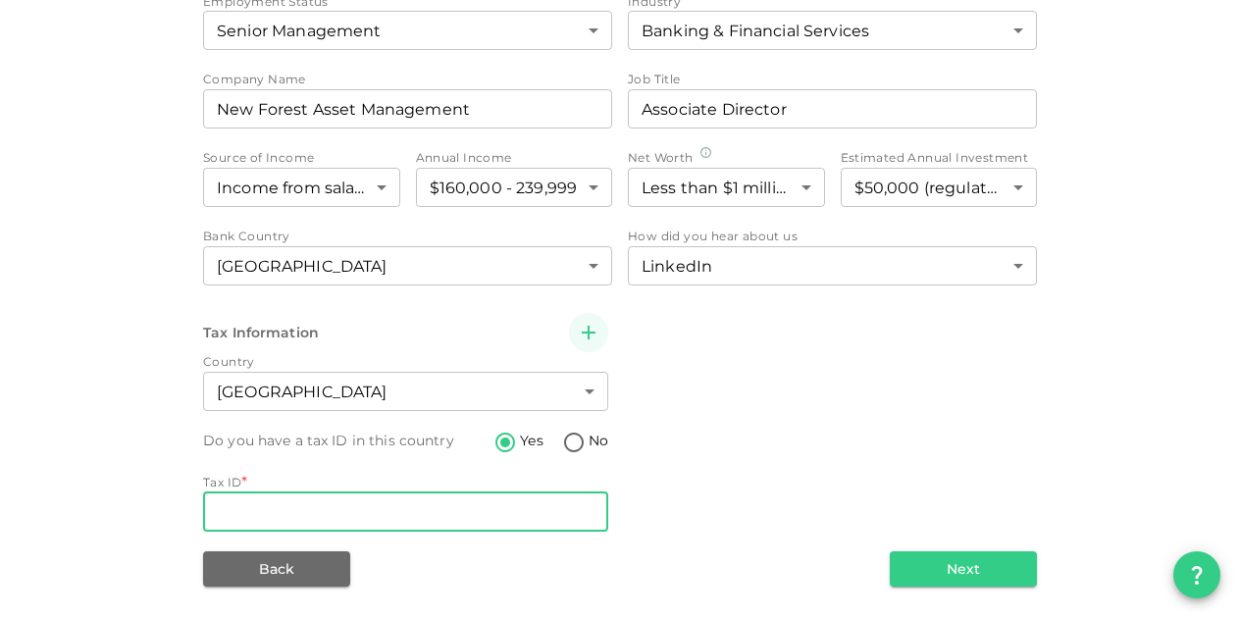
click at [526, 513] on input "Tax ID" at bounding box center [405, 511] width 405 height 39
type input "349140642"
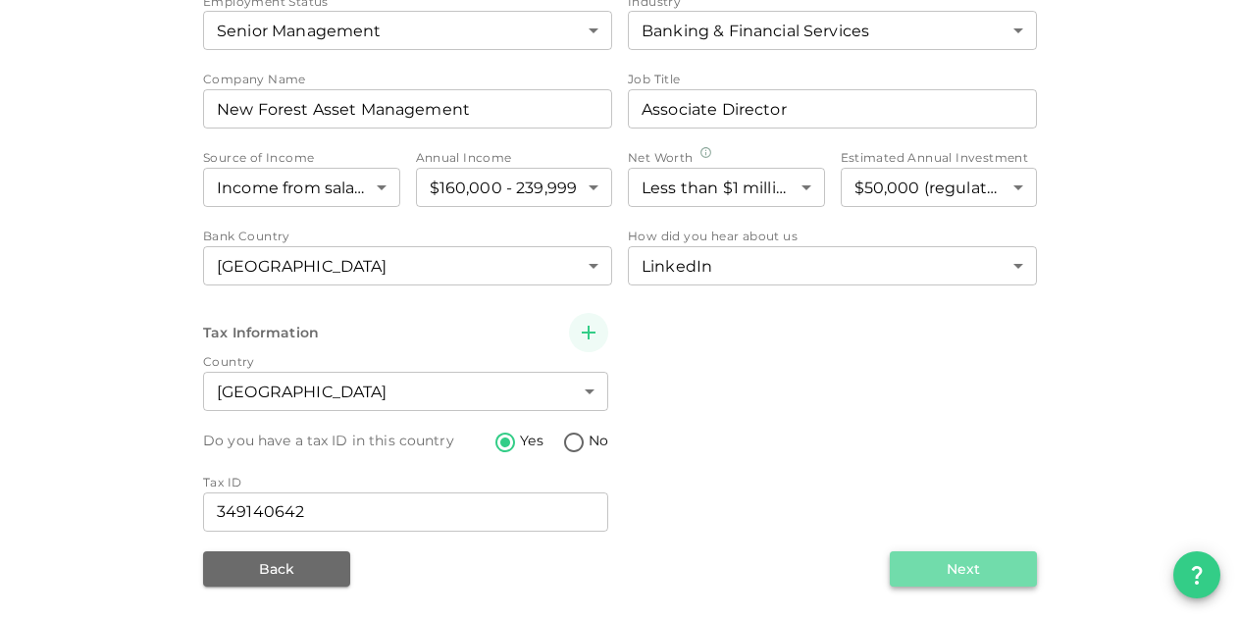
click at [966, 573] on button "Next" at bounding box center [963, 568] width 147 height 35
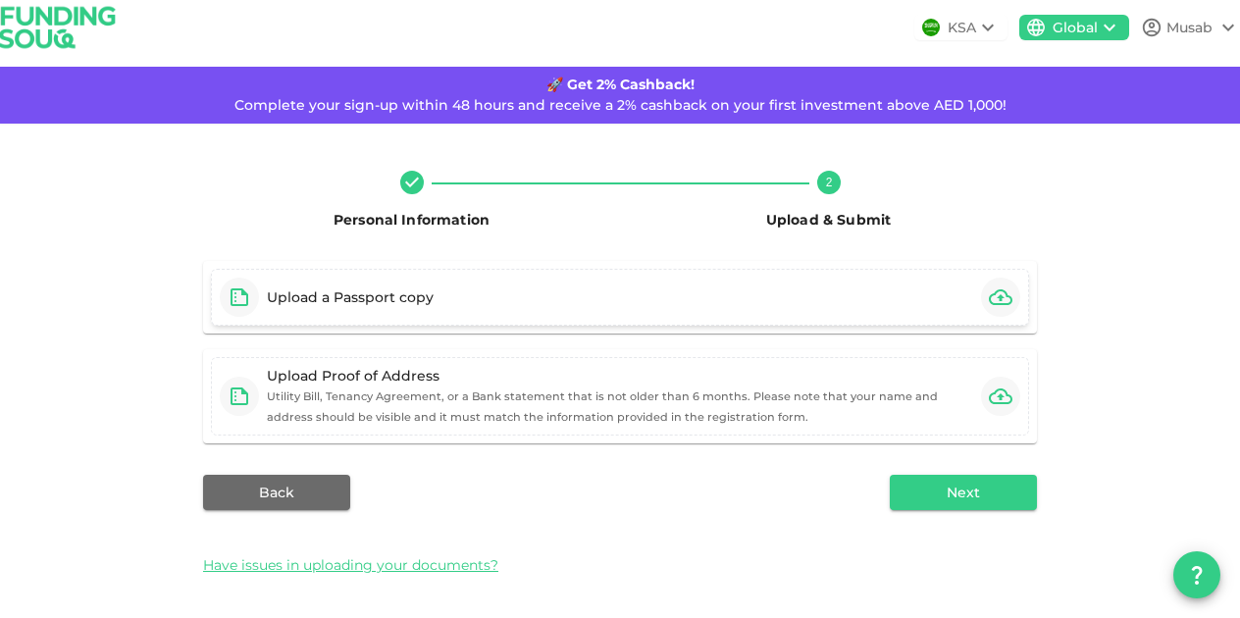
click at [653, 289] on div "Upload a Passport copy" at bounding box center [620, 297] width 818 height 57
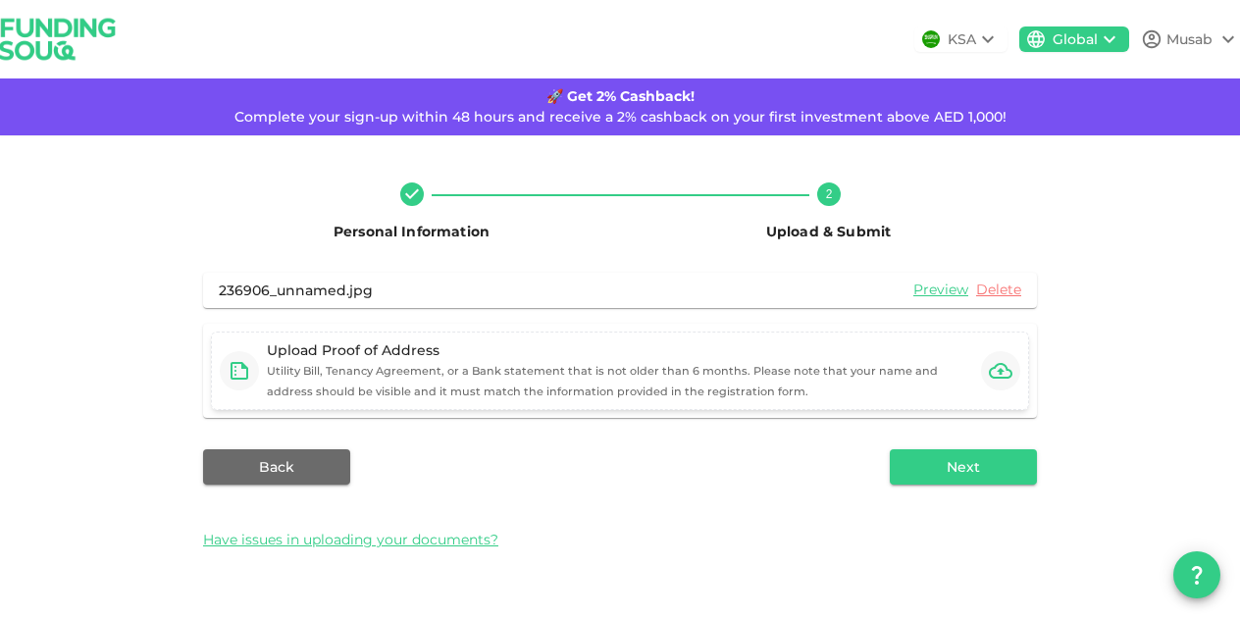
click at [390, 402] on div "Upload Proof of Address Utility Bill, Tenancy Agreement, or a Bank statement th…" at bounding box center [620, 371] width 818 height 78
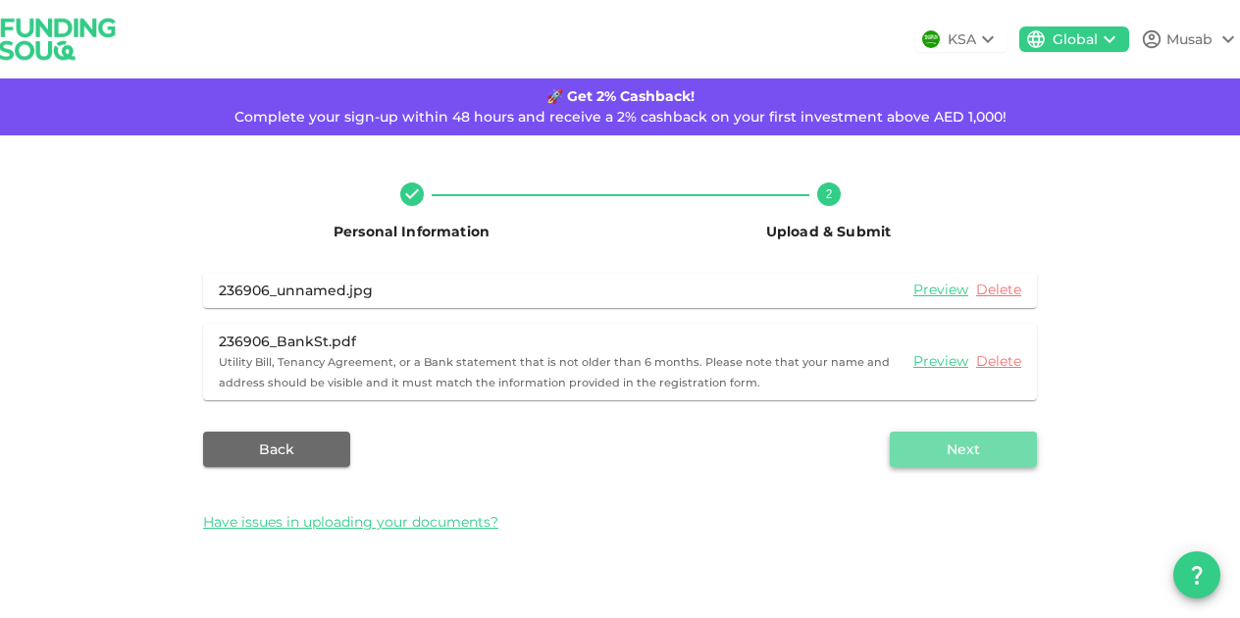
click at [945, 432] on button "Next" at bounding box center [963, 449] width 147 height 35
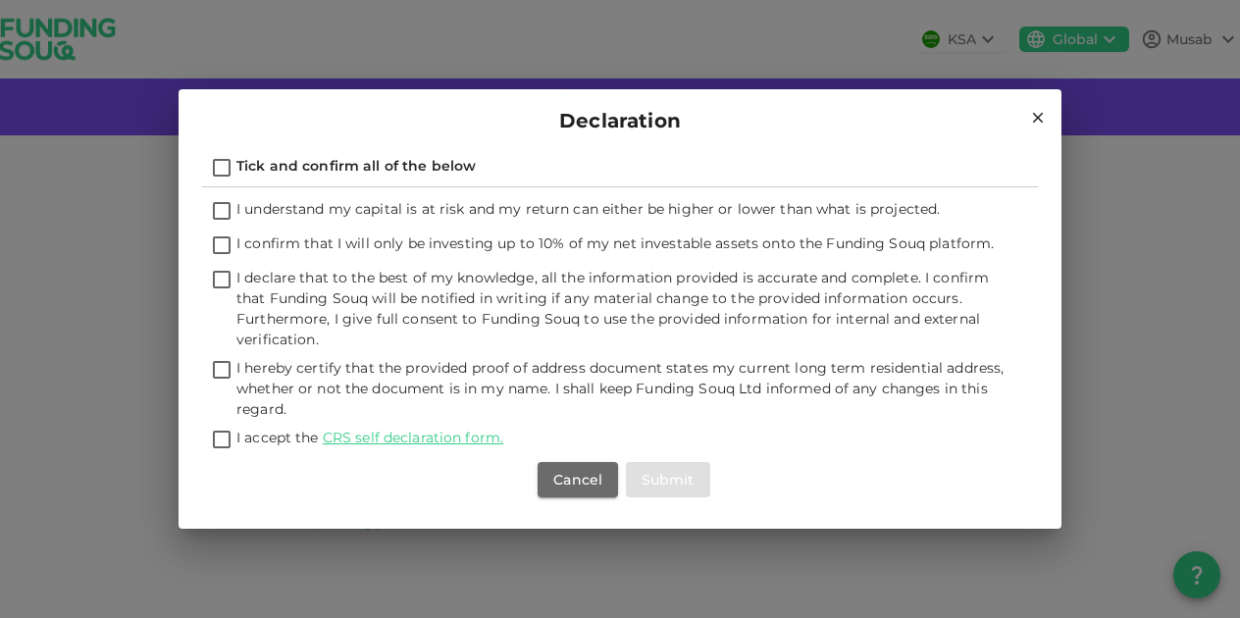
click at [369, 162] on span "Tick and confirm all of the below" at bounding box center [355, 166] width 239 height 18
click at [236, 162] on input "Tick and confirm all of the below" at bounding box center [221, 169] width 29 height 26
checkbox input "true"
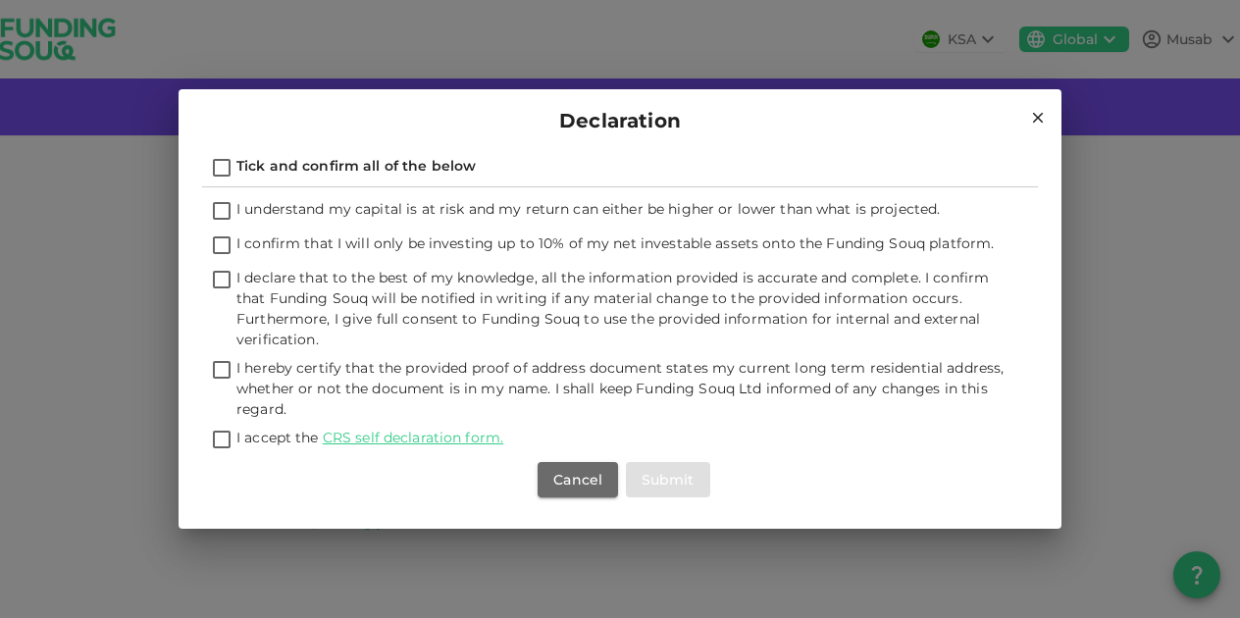
checkbox input "true"
click at [669, 474] on button "Submit" at bounding box center [668, 479] width 84 height 35
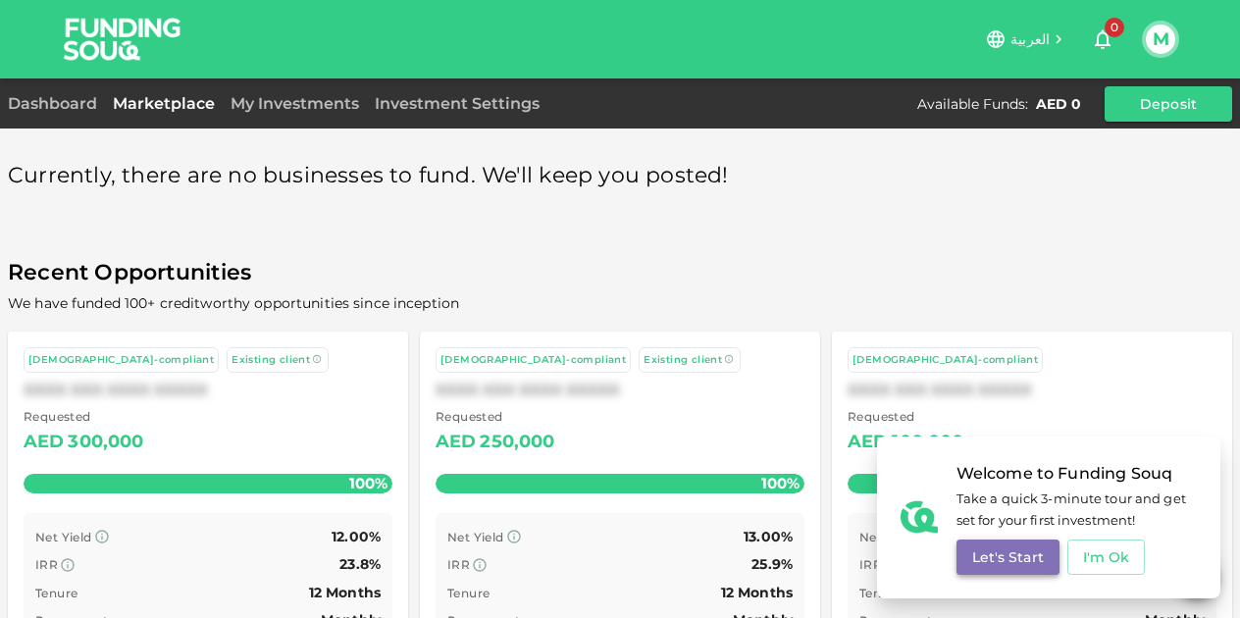
click at [1040, 561] on button "Let's Start" at bounding box center [1008, 557] width 103 height 35
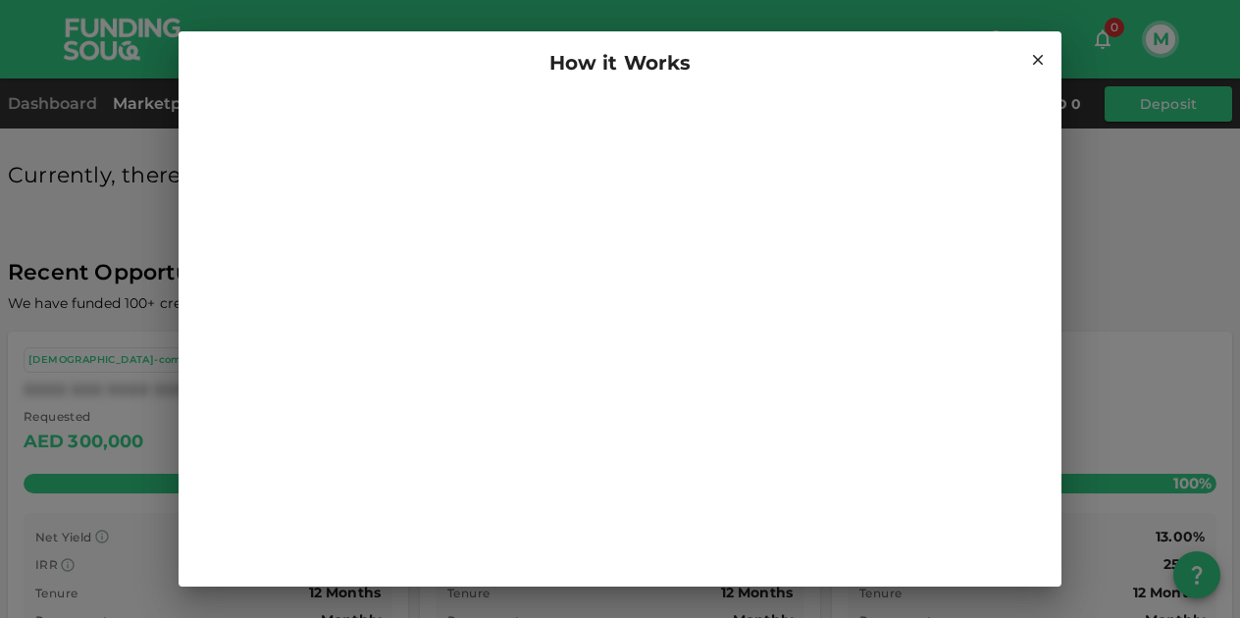
click at [1029, 60] on icon at bounding box center [1038, 60] width 18 height 18
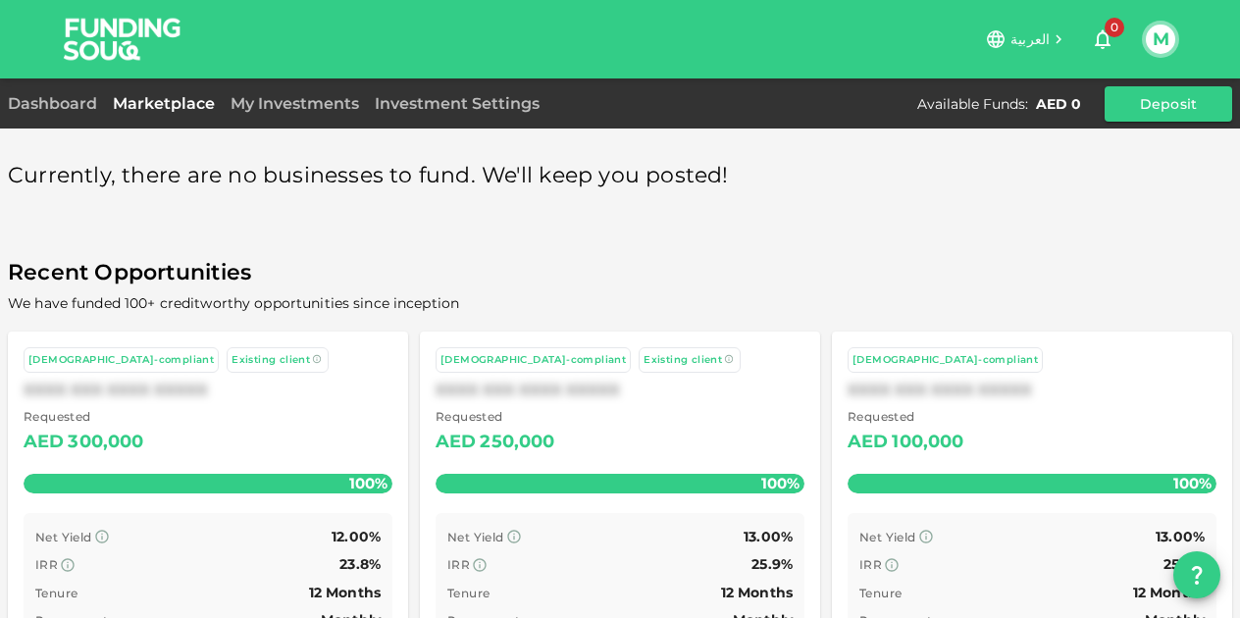
scroll to position [107, 0]
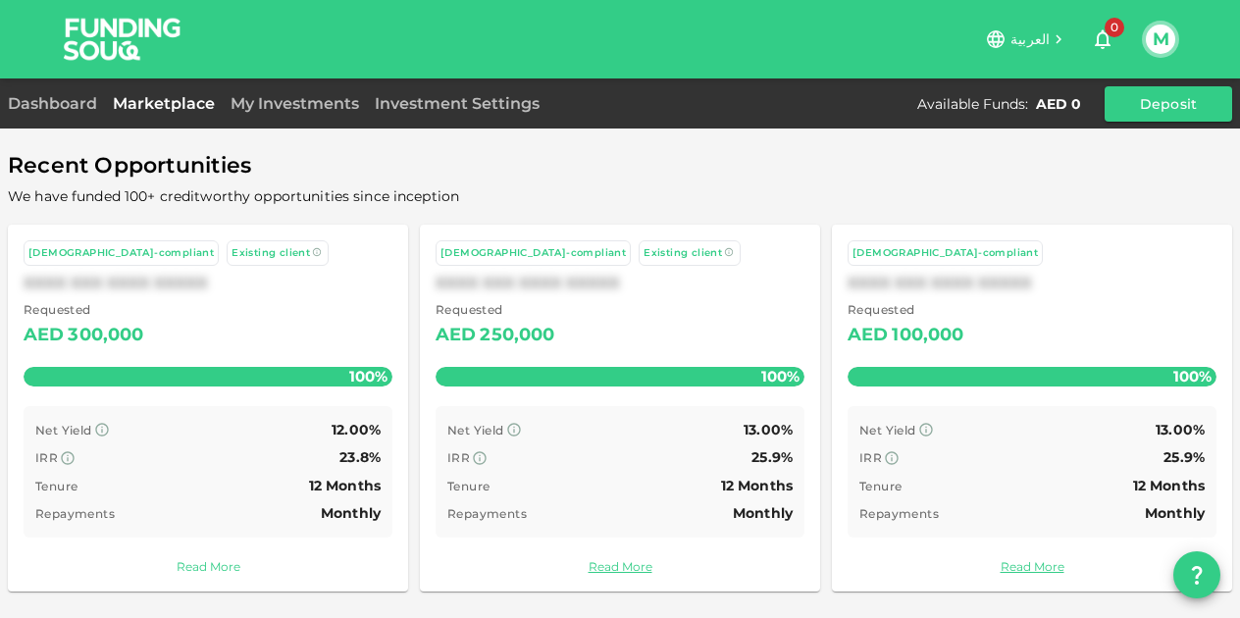
click at [188, 557] on link "Read More" at bounding box center [208, 566] width 369 height 19
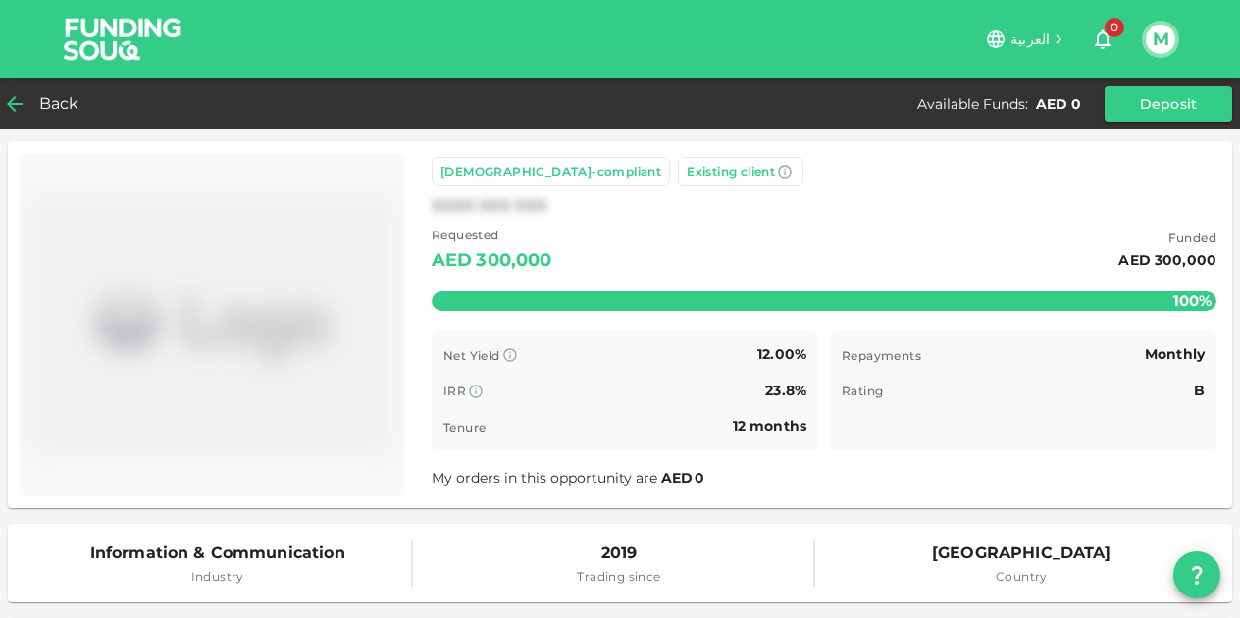
click at [9, 103] on icon at bounding box center [15, 104] width 16 height 16
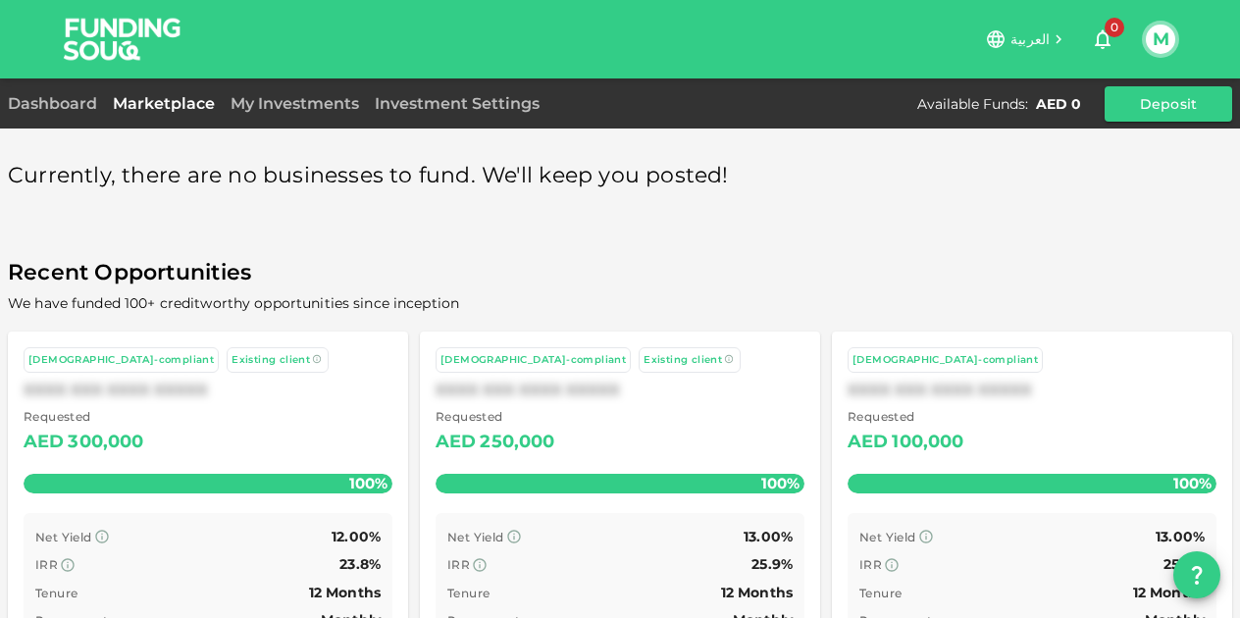
scroll to position [107, 0]
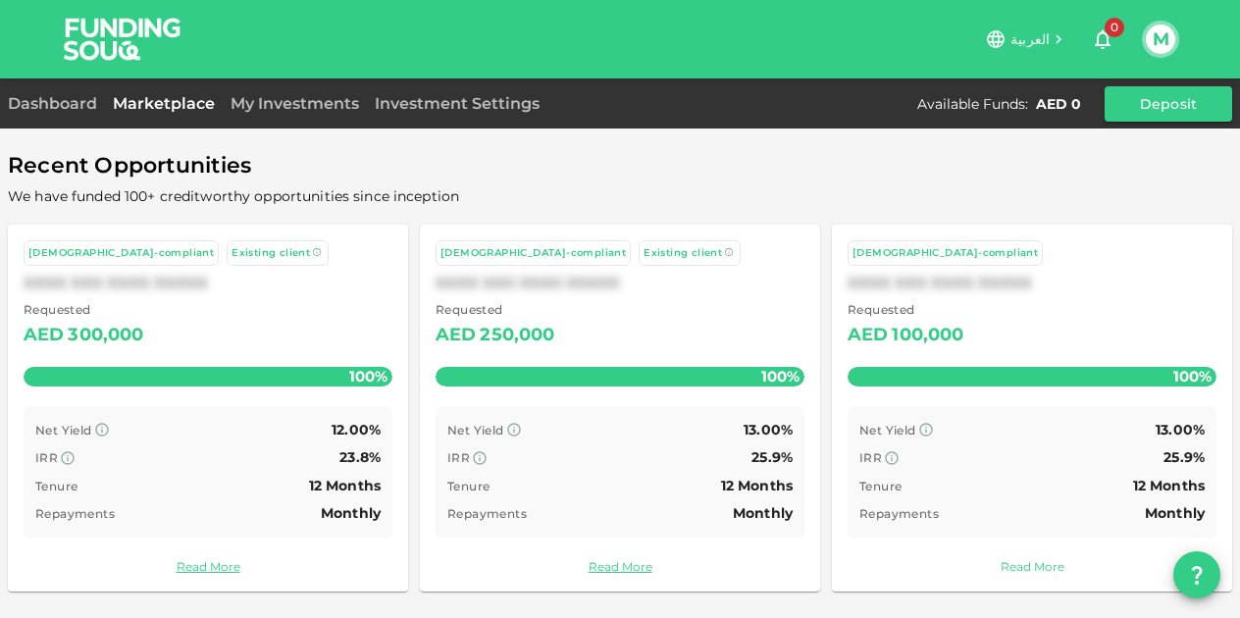
click at [1005, 562] on link "Read More" at bounding box center [1032, 566] width 369 height 19
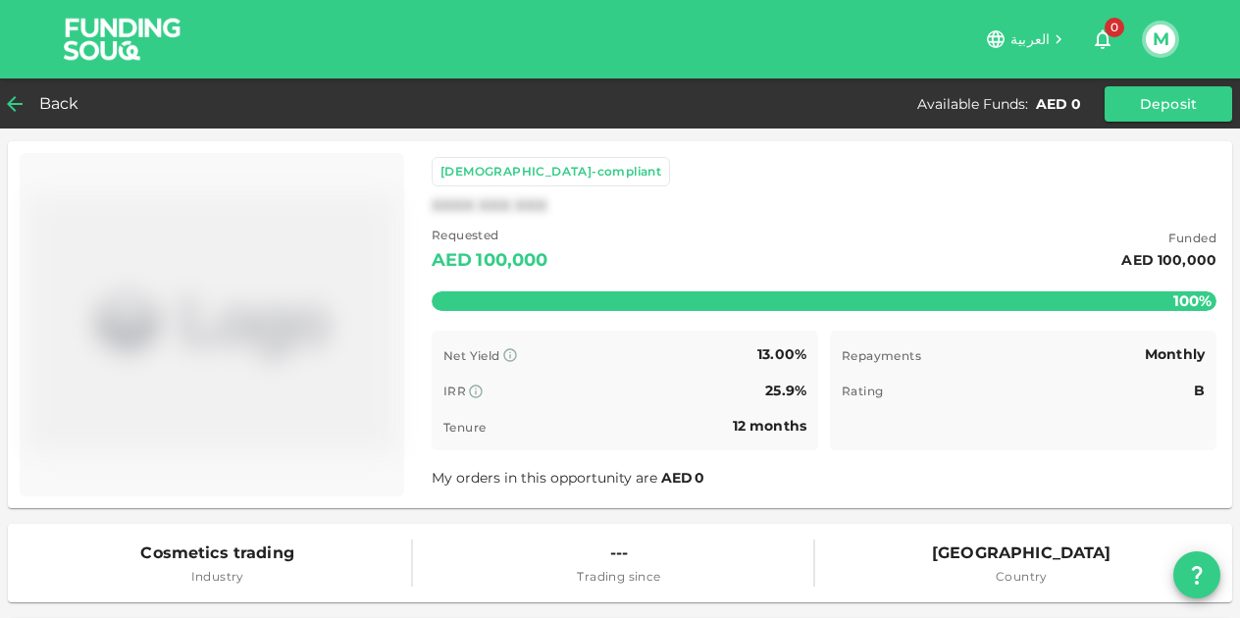
click at [20, 100] on icon at bounding box center [15, 104] width 24 height 24
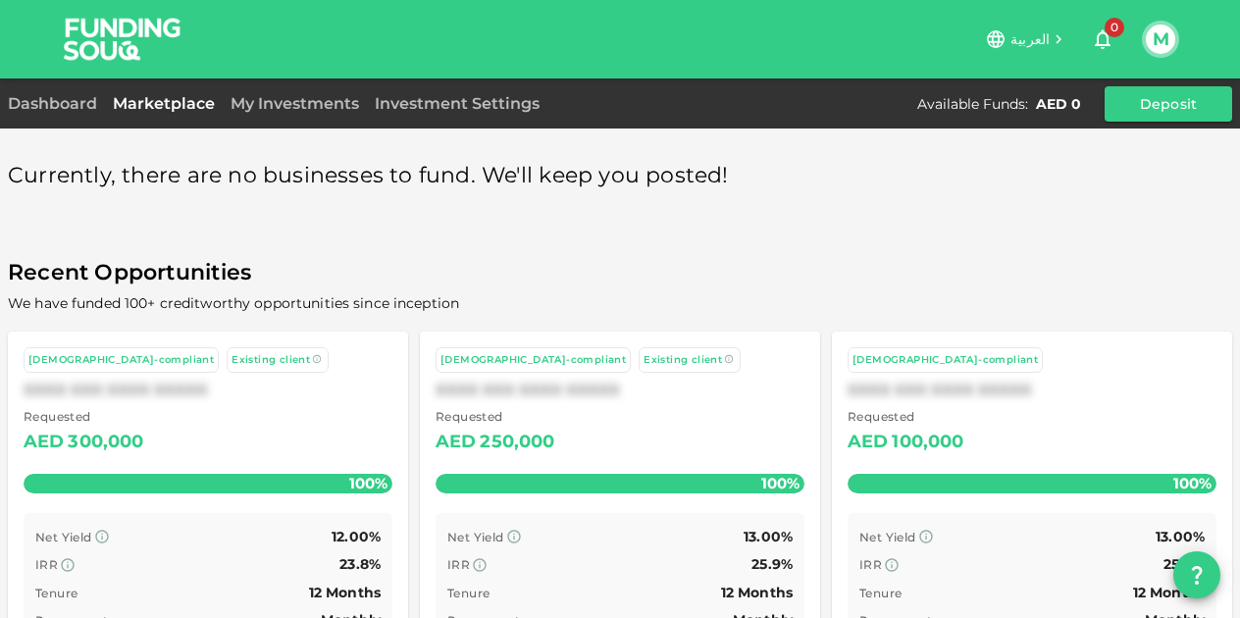
scroll to position [107, 0]
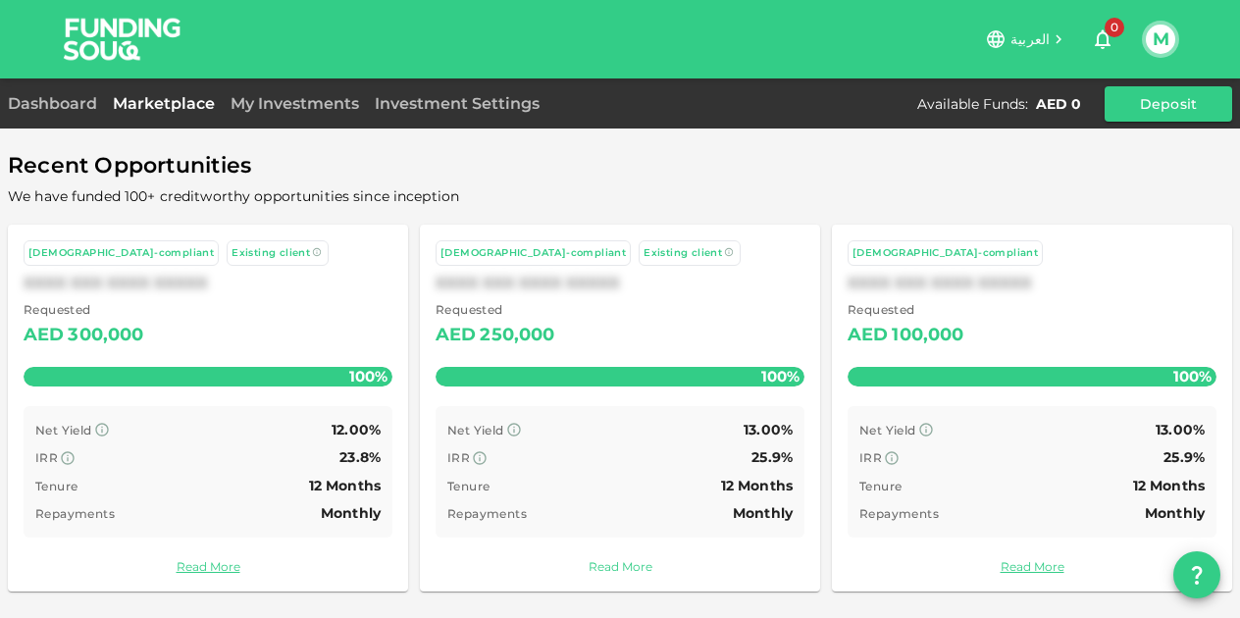
click at [612, 568] on link "Read More" at bounding box center [620, 566] width 369 height 19
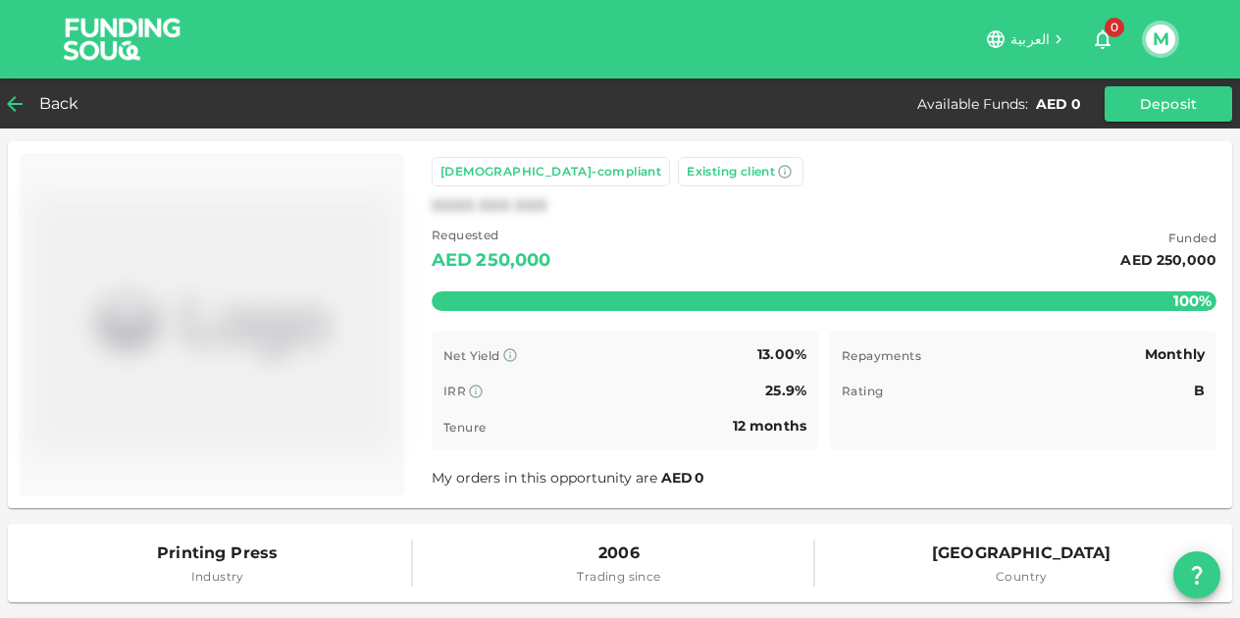
click at [43, 97] on span "Back" at bounding box center [59, 103] width 40 height 27
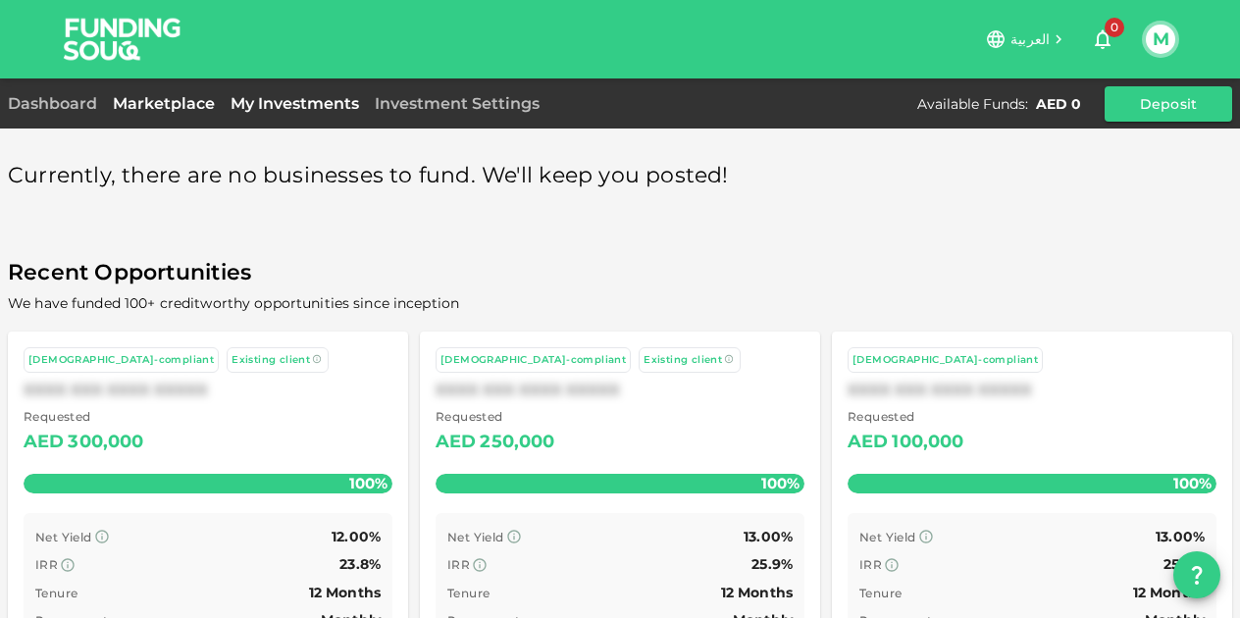
click at [275, 98] on link "My Investments" at bounding box center [295, 103] width 144 height 19
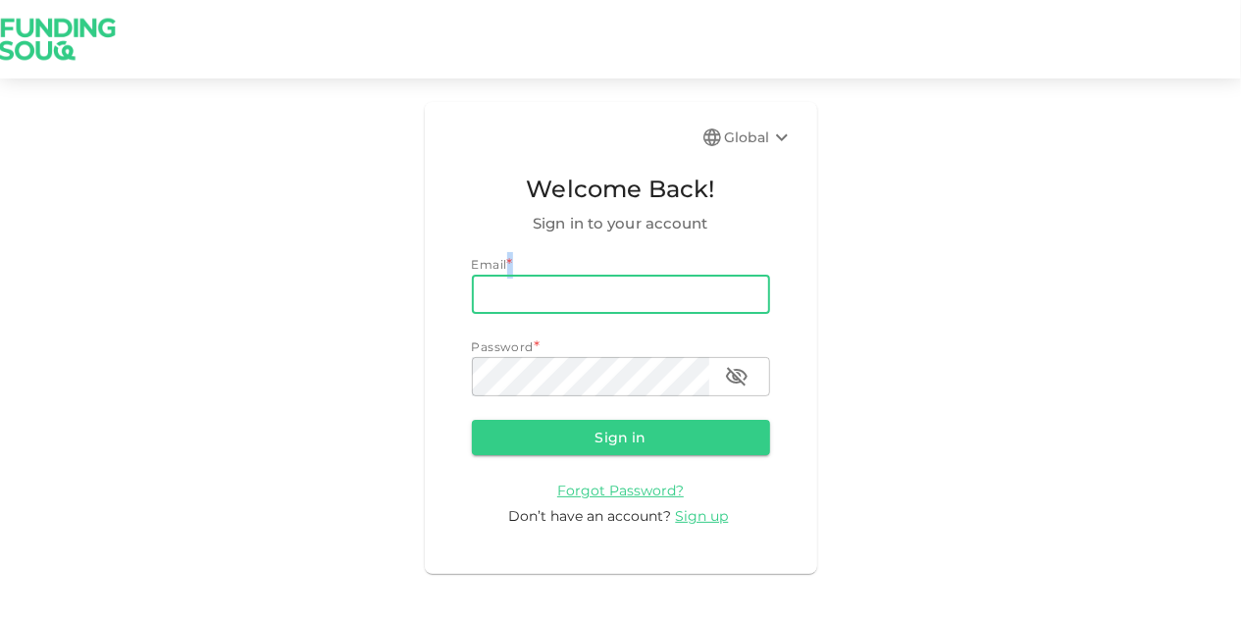
drag, startPoint x: 560, startPoint y: 274, endPoint x: 562, endPoint y: 284, distance: 10.0
click at [562, 284] on div "Email * email email" at bounding box center [621, 284] width 298 height 59
click at [562, 284] on input "email" at bounding box center [621, 294] width 298 height 39
type input "[EMAIL_ADDRESS][DOMAIN_NAME]"
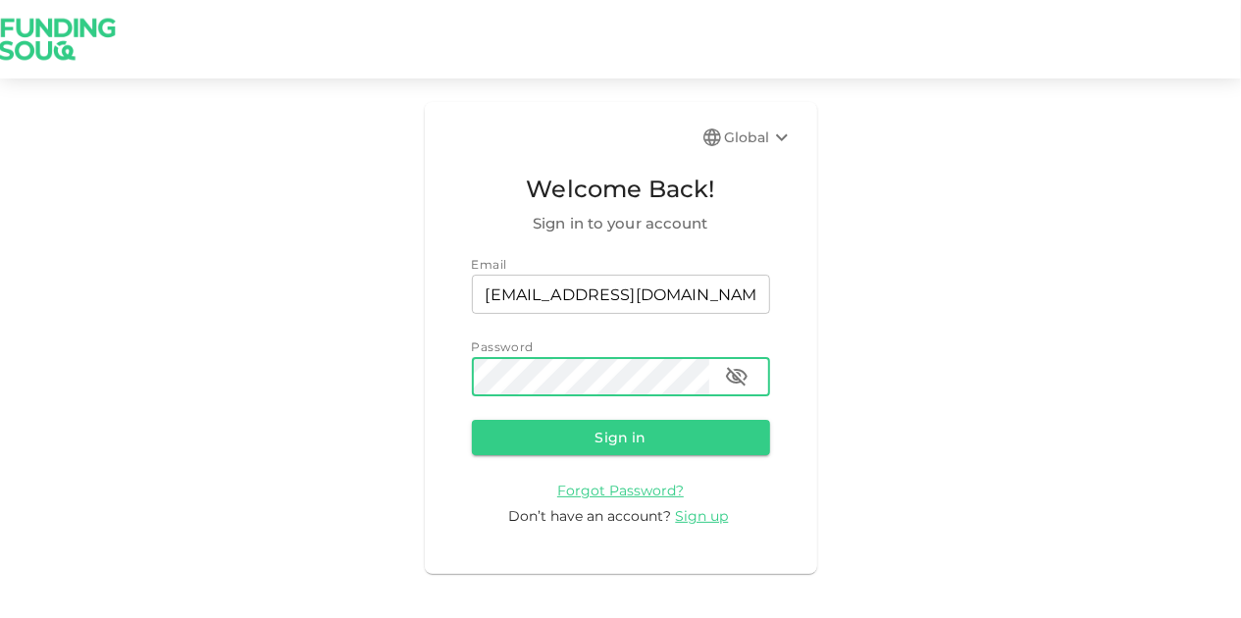
click at [472, 420] on button "Sign in" at bounding box center [621, 437] width 298 height 35
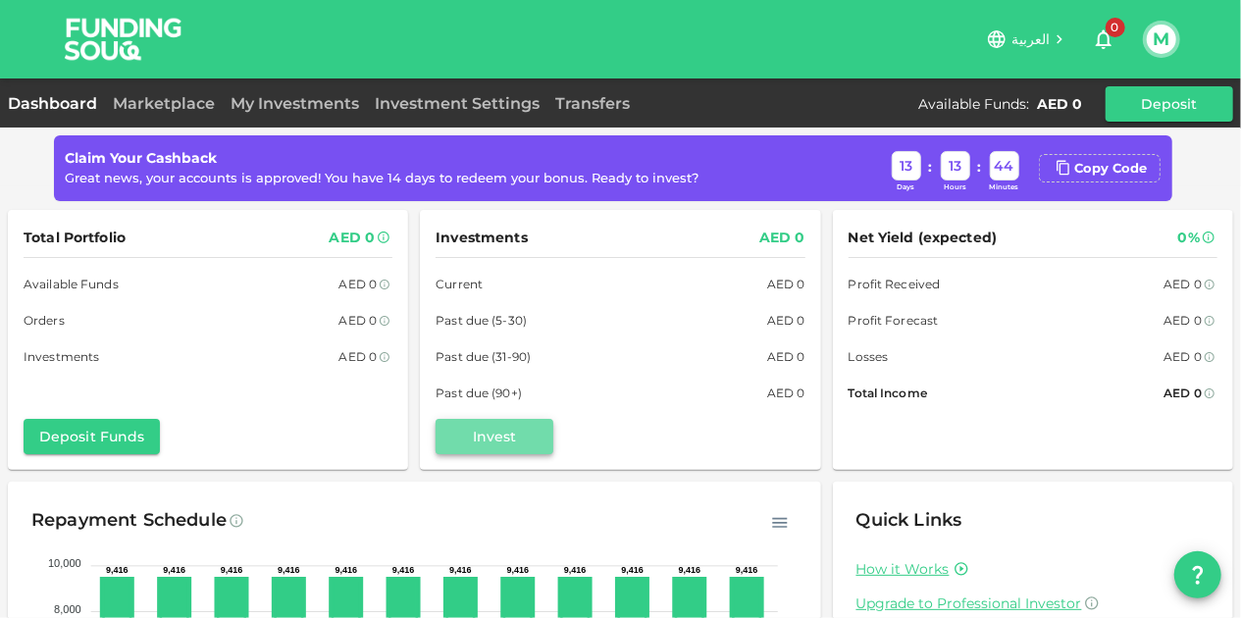
click at [454, 429] on button "Invest" at bounding box center [495, 436] width 118 height 35
